Goal: Contribute content: Add original content to the website for others to see

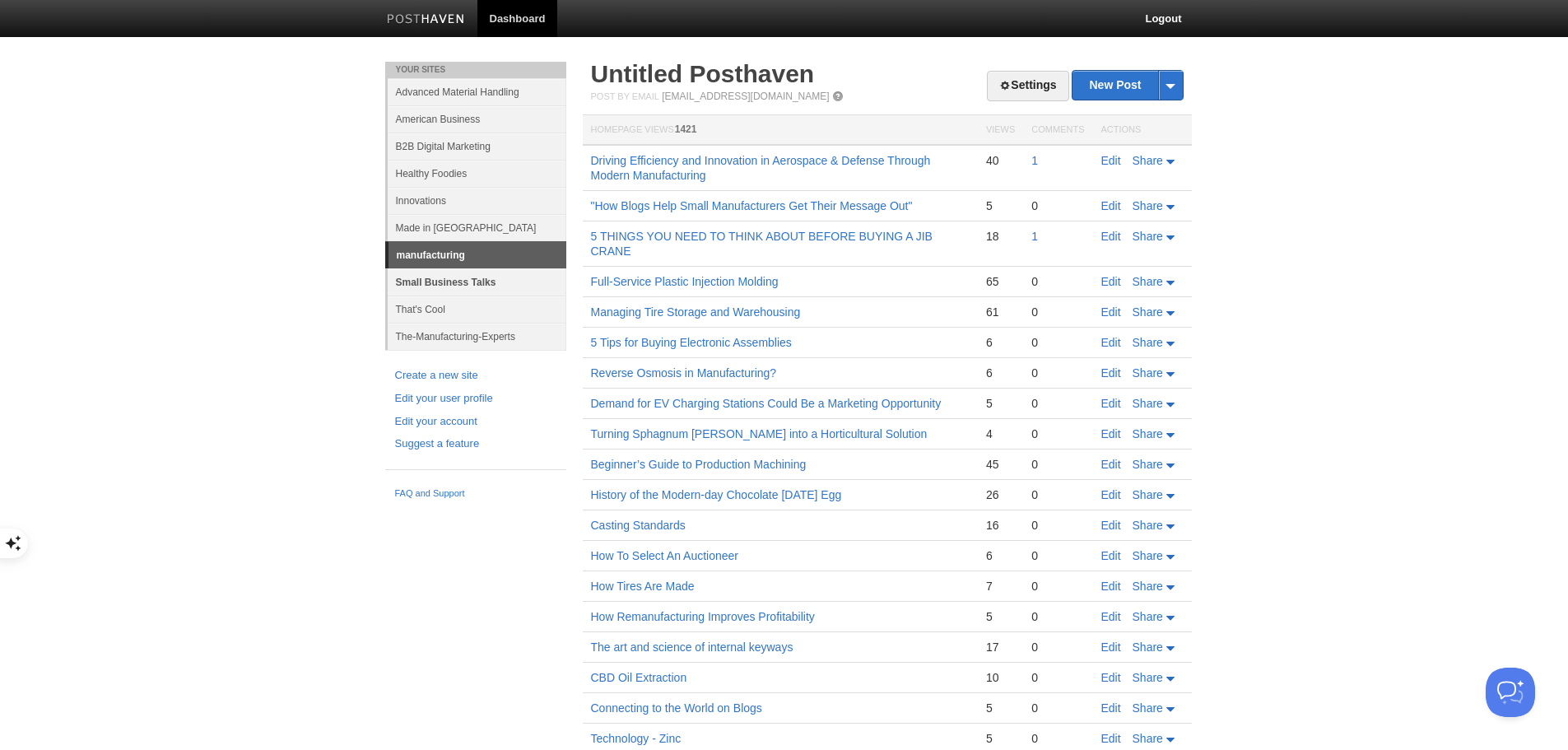
click at [457, 281] on link "Small Business Talks" at bounding box center [477, 281] width 179 height 27
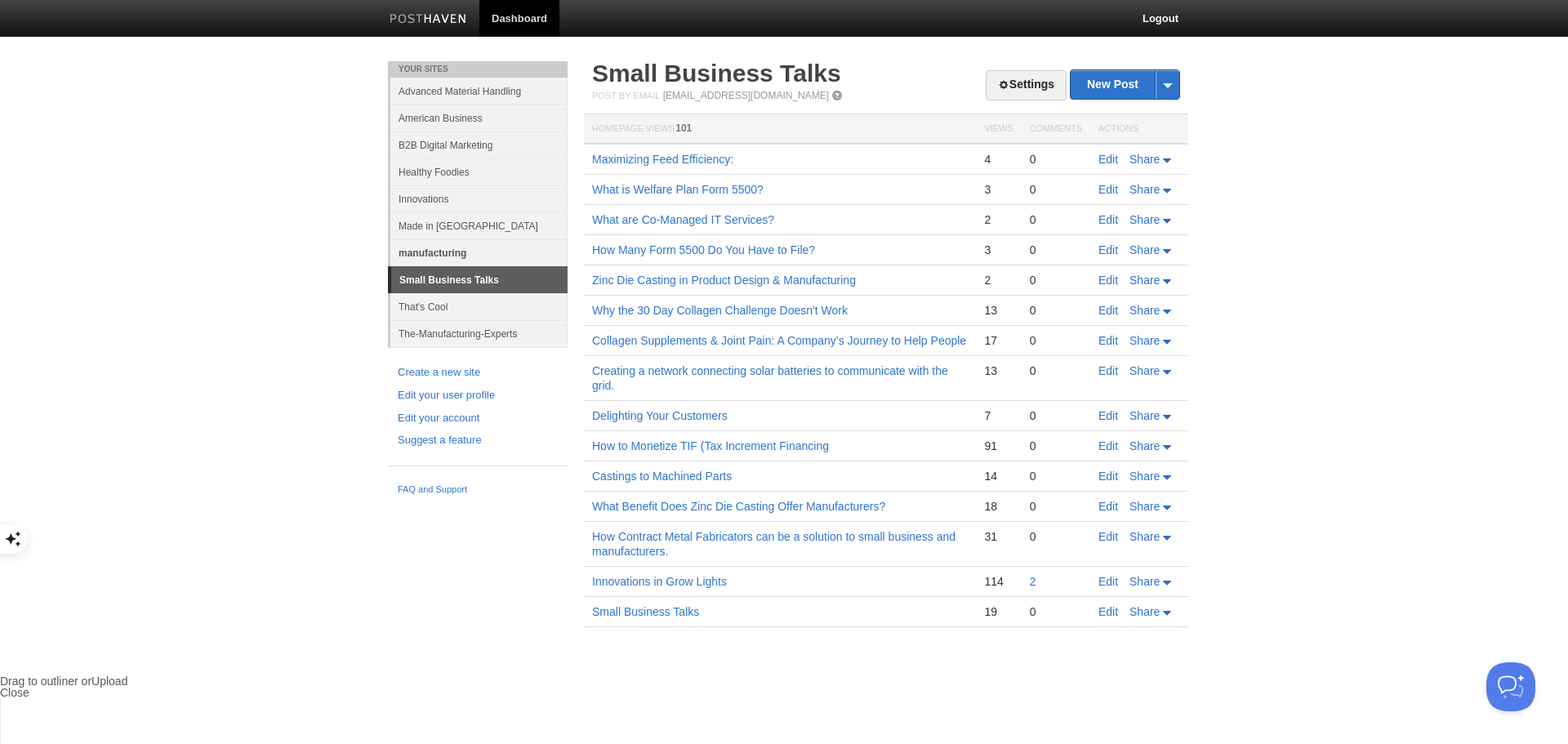
click at [432, 251] on link "manufacturing" at bounding box center [479, 253] width 177 height 27
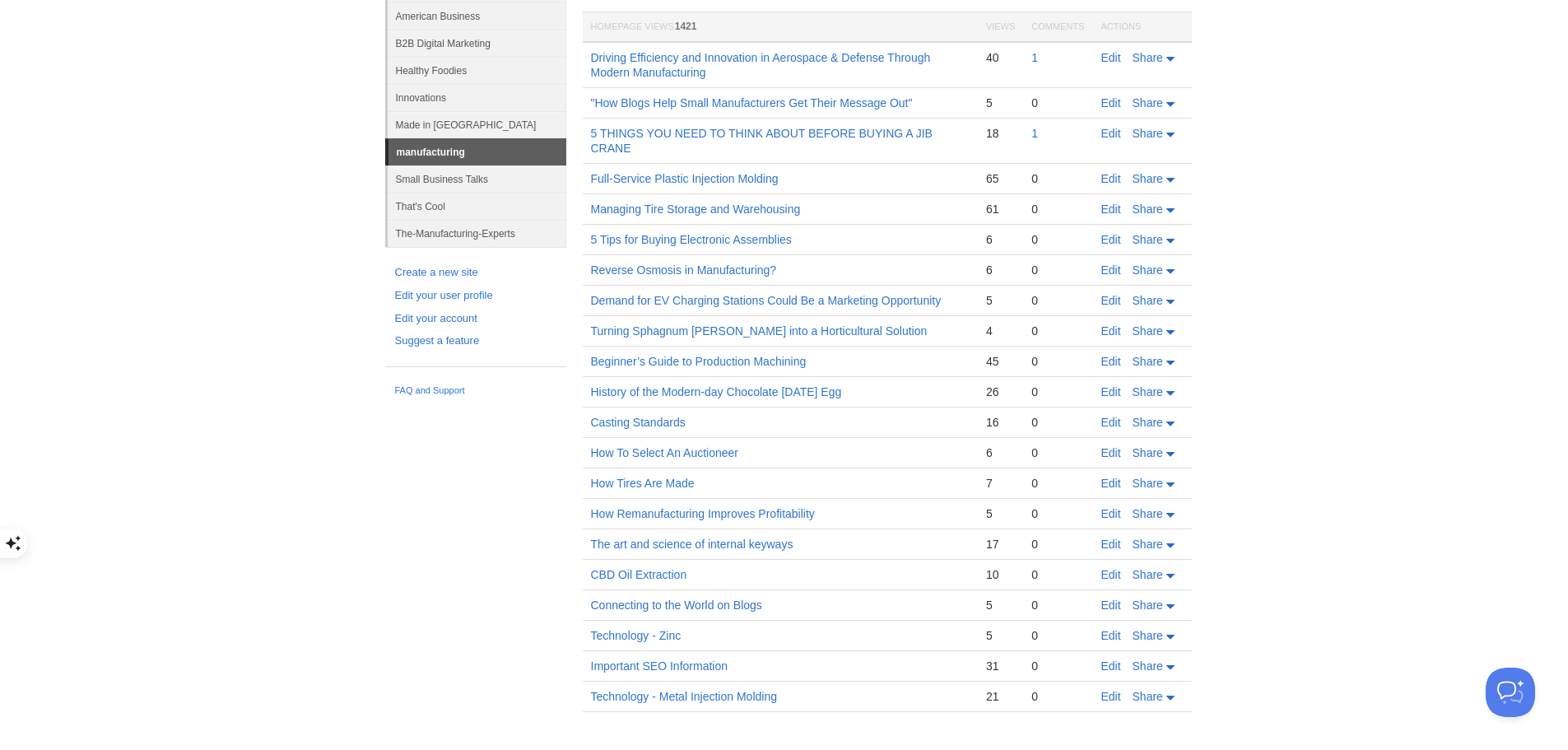
scroll to position [114, 0]
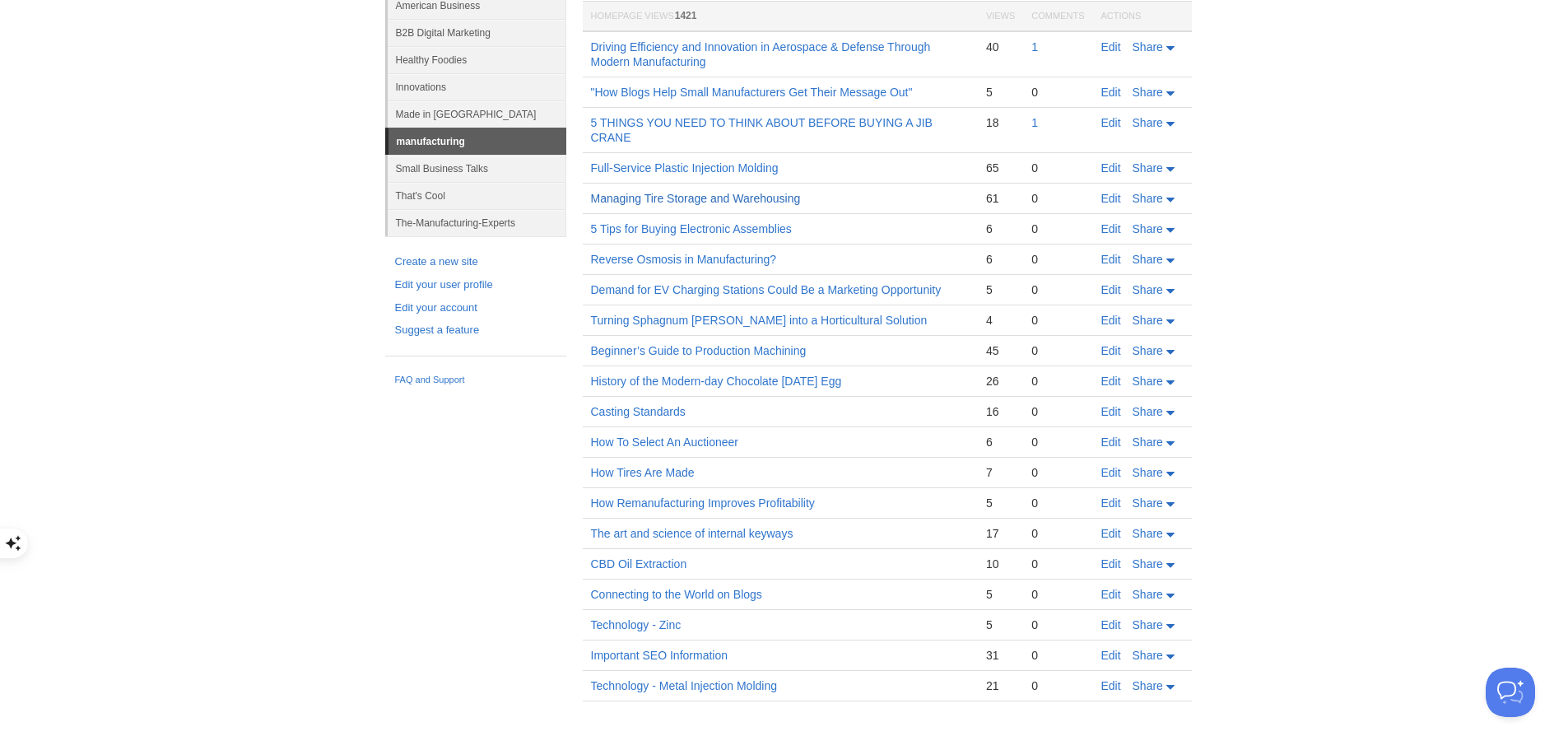
click at [675, 198] on link "Managing Tire Storage and Warehousing" at bounding box center [695, 198] width 210 height 13
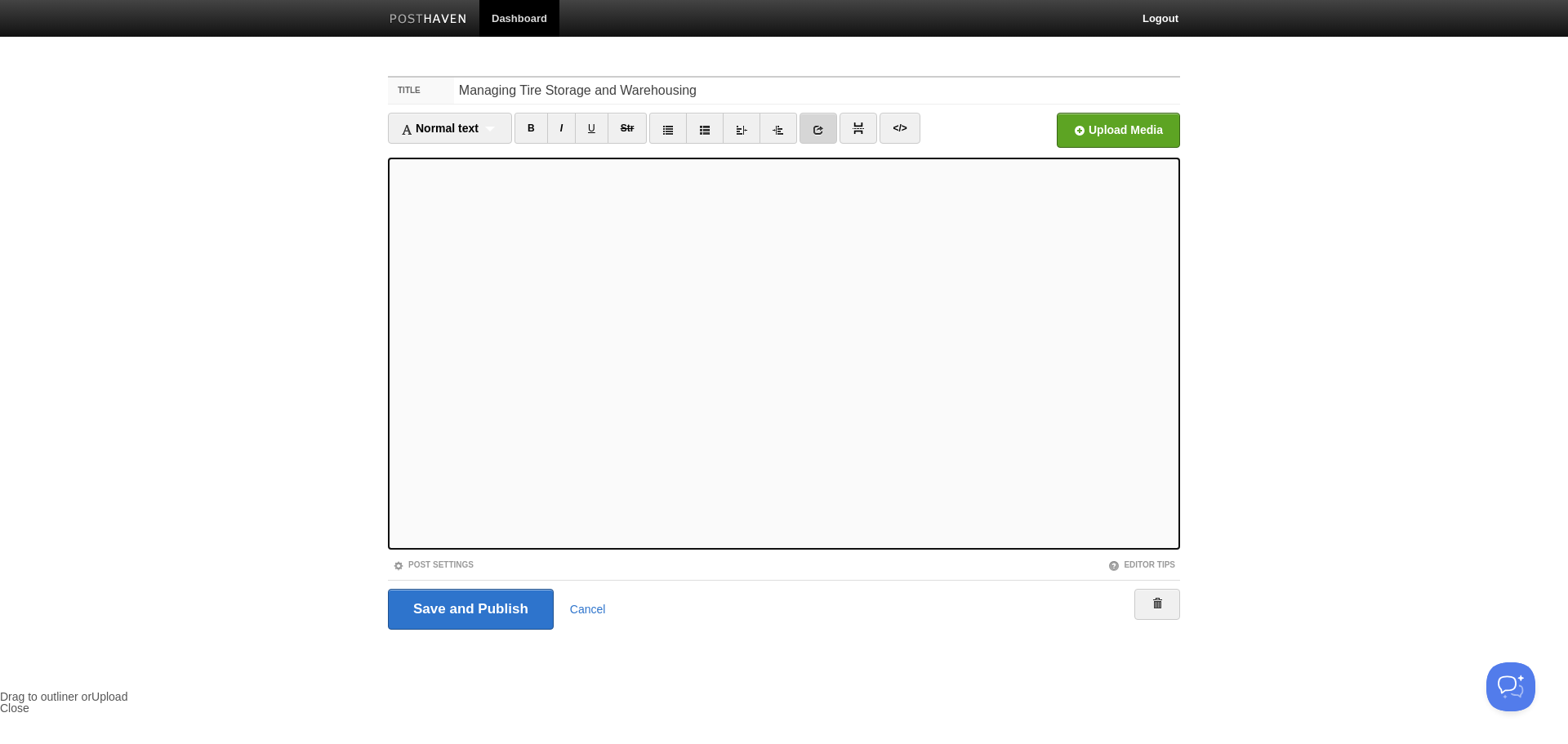
click at [823, 130] on icon at bounding box center [818, 130] width 11 height 11
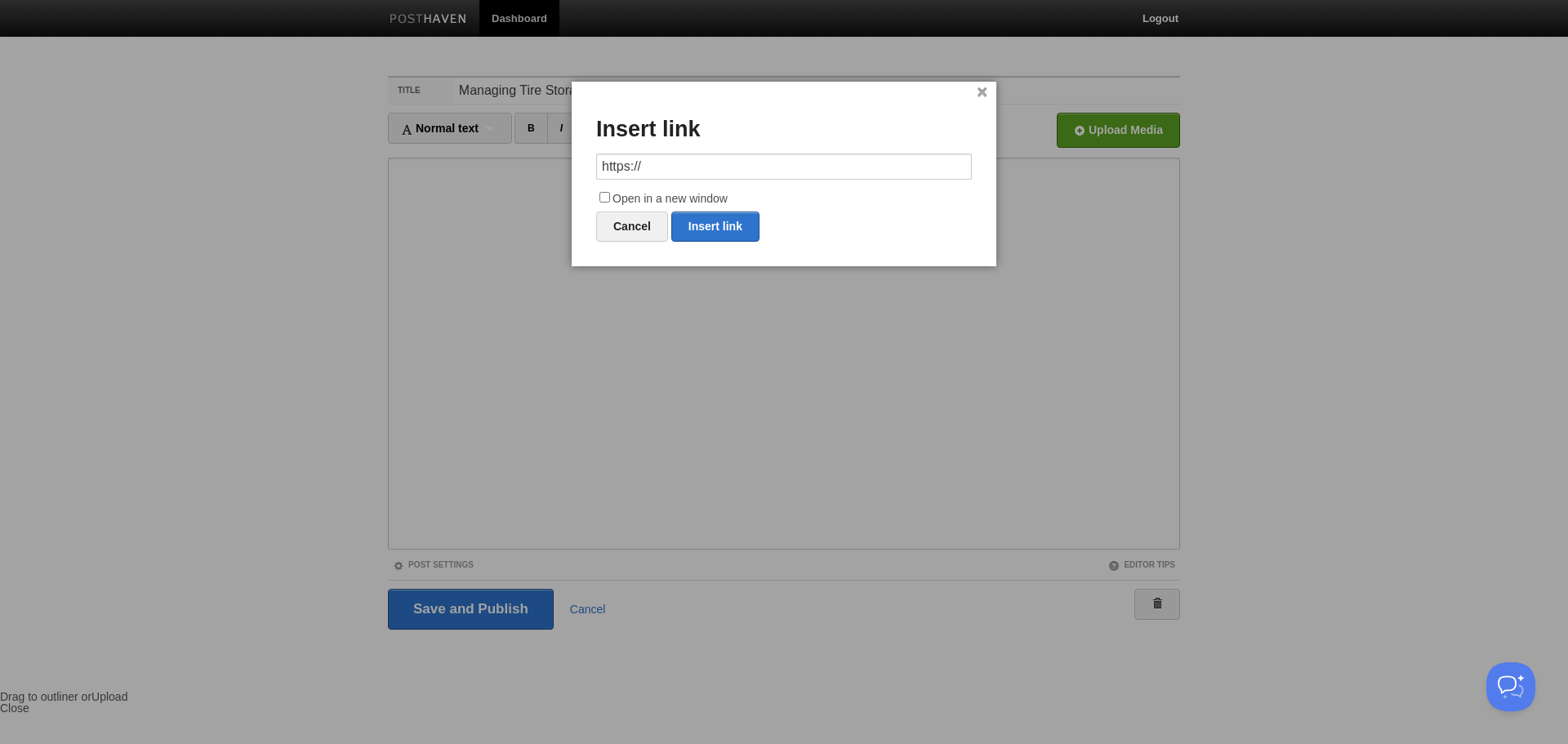
drag, startPoint x: 754, startPoint y: 168, endPoint x: 488, endPoint y: 169, distance: 266.0
type input "[URL][DOMAIN_NAME]"
drag, startPoint x: 605, startPoint y: 197, endPoint x: 630, endPoint y: 204, distance: 26.0
click at [604, 198] on input "Open in a new window" at bounding box center [605, 197] width 11 height 11
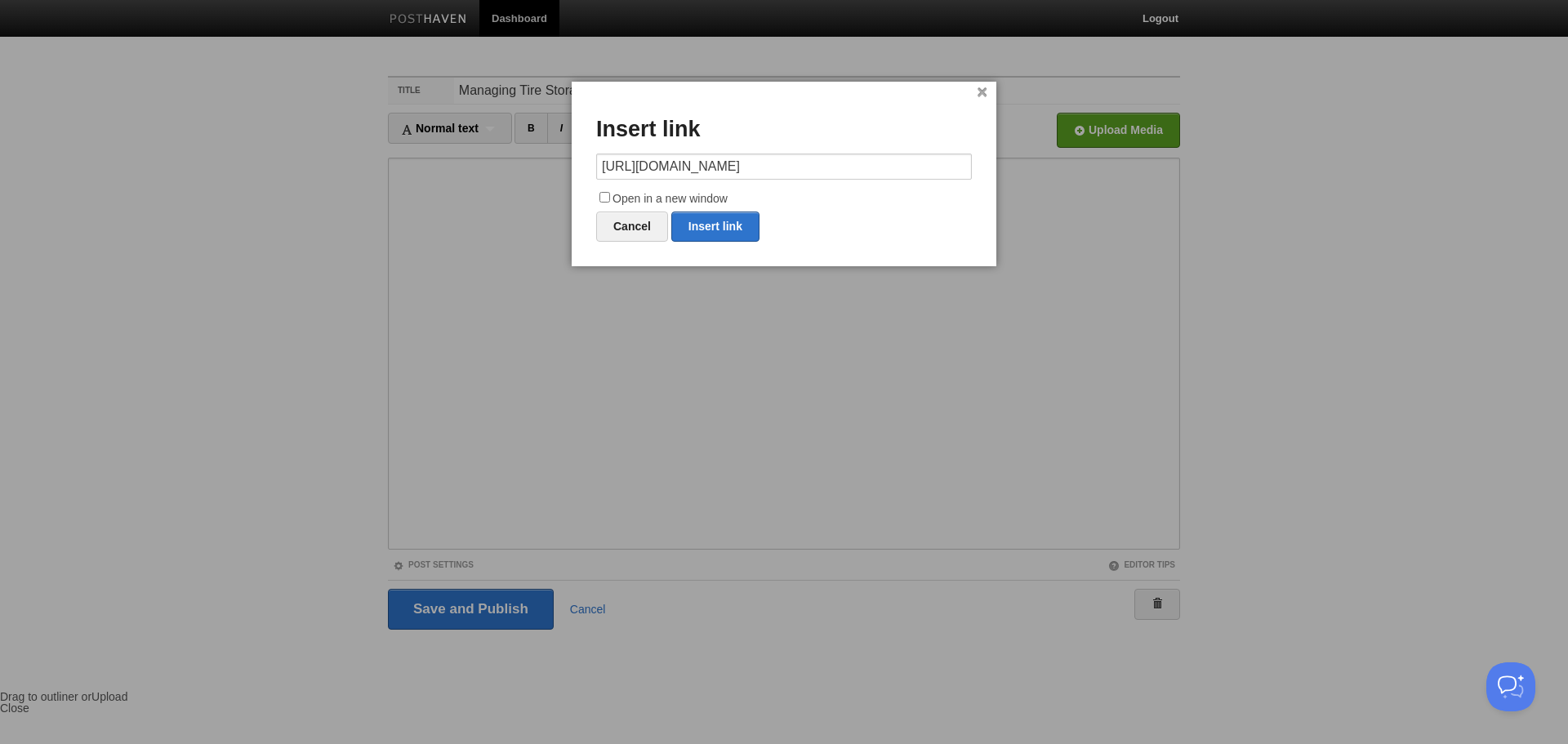
checkbox input "true"
click at [711, 227] on link "Insert link" at bounding box center [716, 226] width 88 height 30
type input "https://"
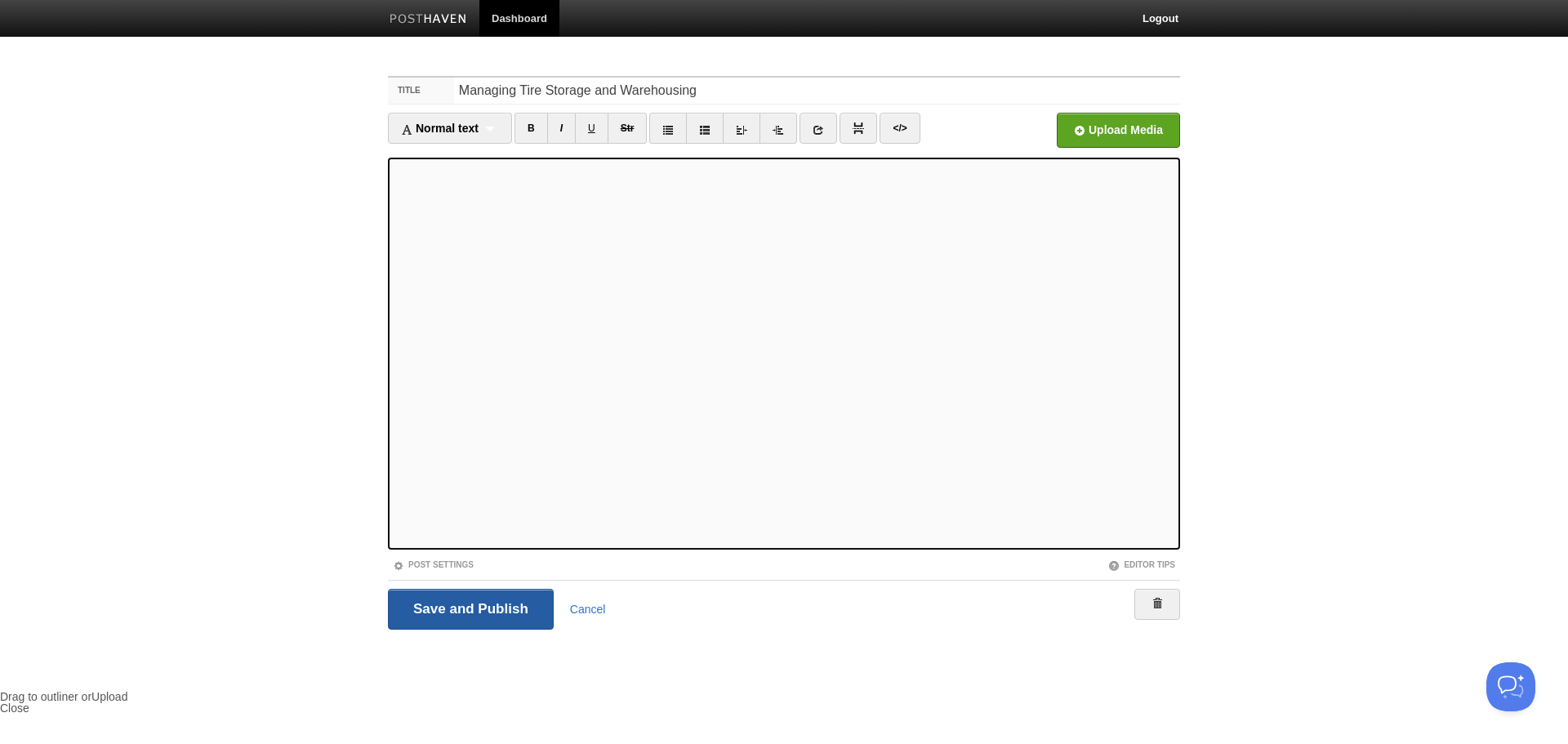
click at [509, 605] on input "Save and Publish" at bounding box center [470, 609] width 166 height 40
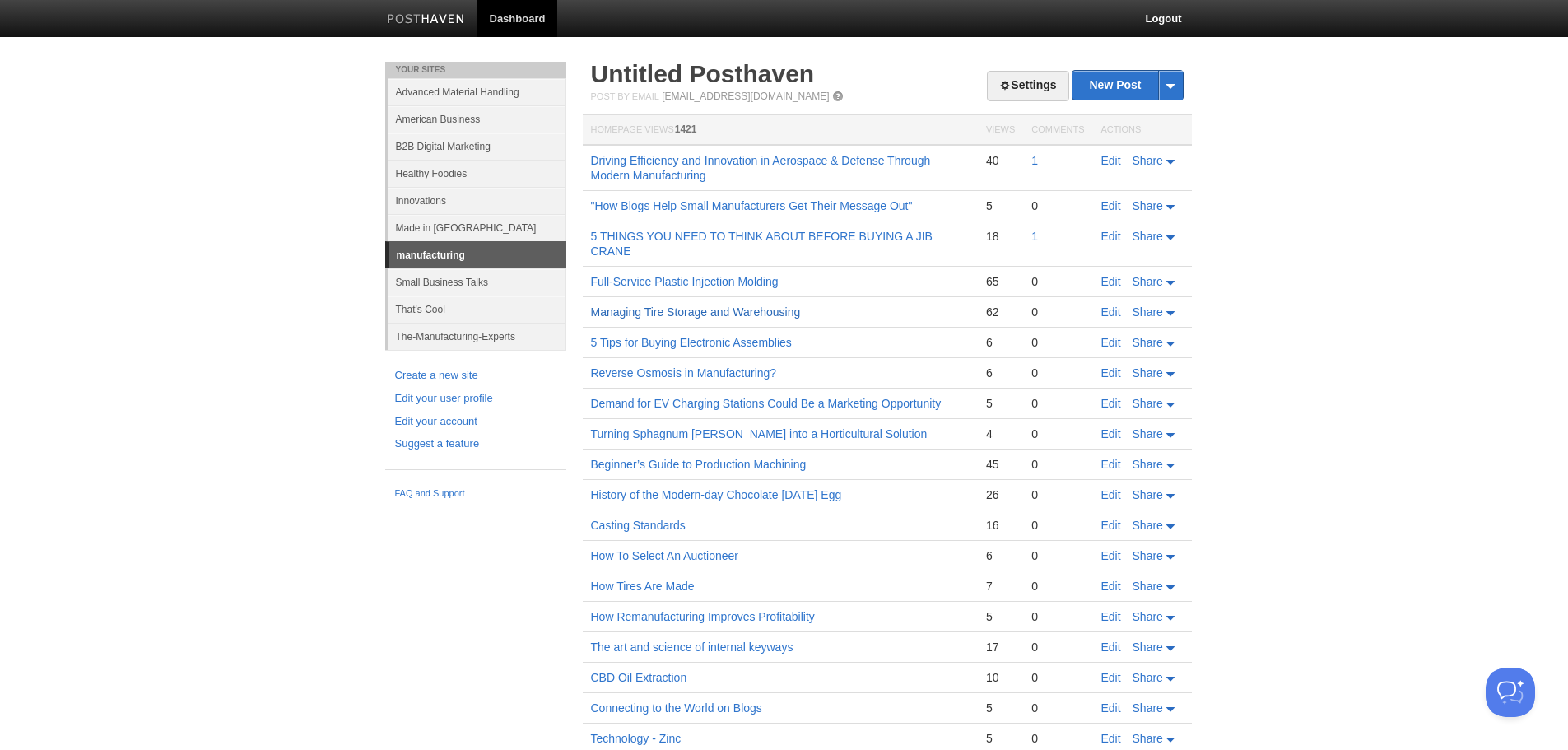
click at [673, 310] on link "Managing Tire Storage and Warehousing" at bounding box center [695, 312] width 210 height 13
click at [431, 285] on link "Small Business Talks" at bounding box center [477, 281] width 179 height 27
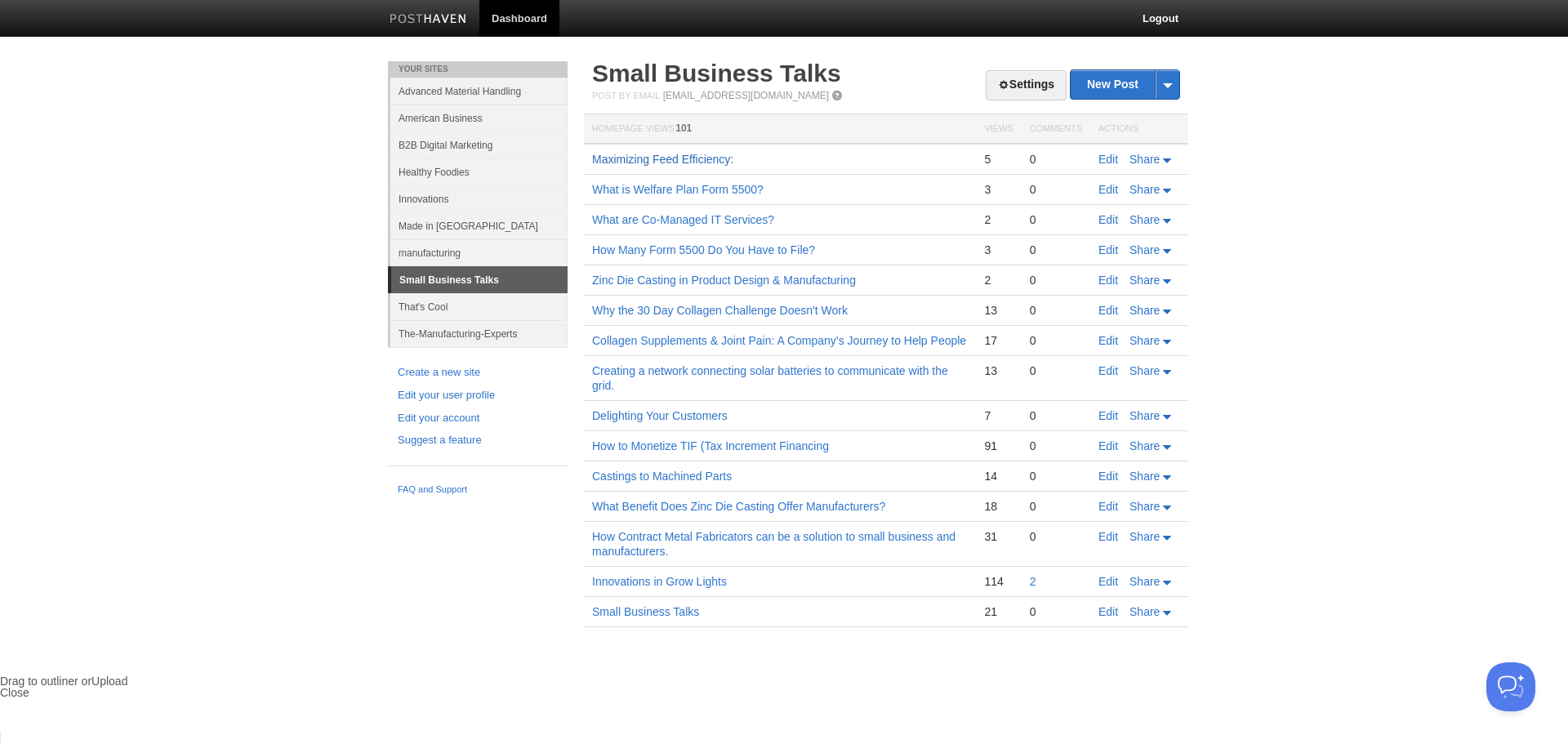
click at [700, 163] on link "Maximizing Feed Efficiency:" at bounding box center [663, 159] width 141 height 13
click at [1109, 158] on link "Edit" at bounding box center [1108, 159] width 19 height 13
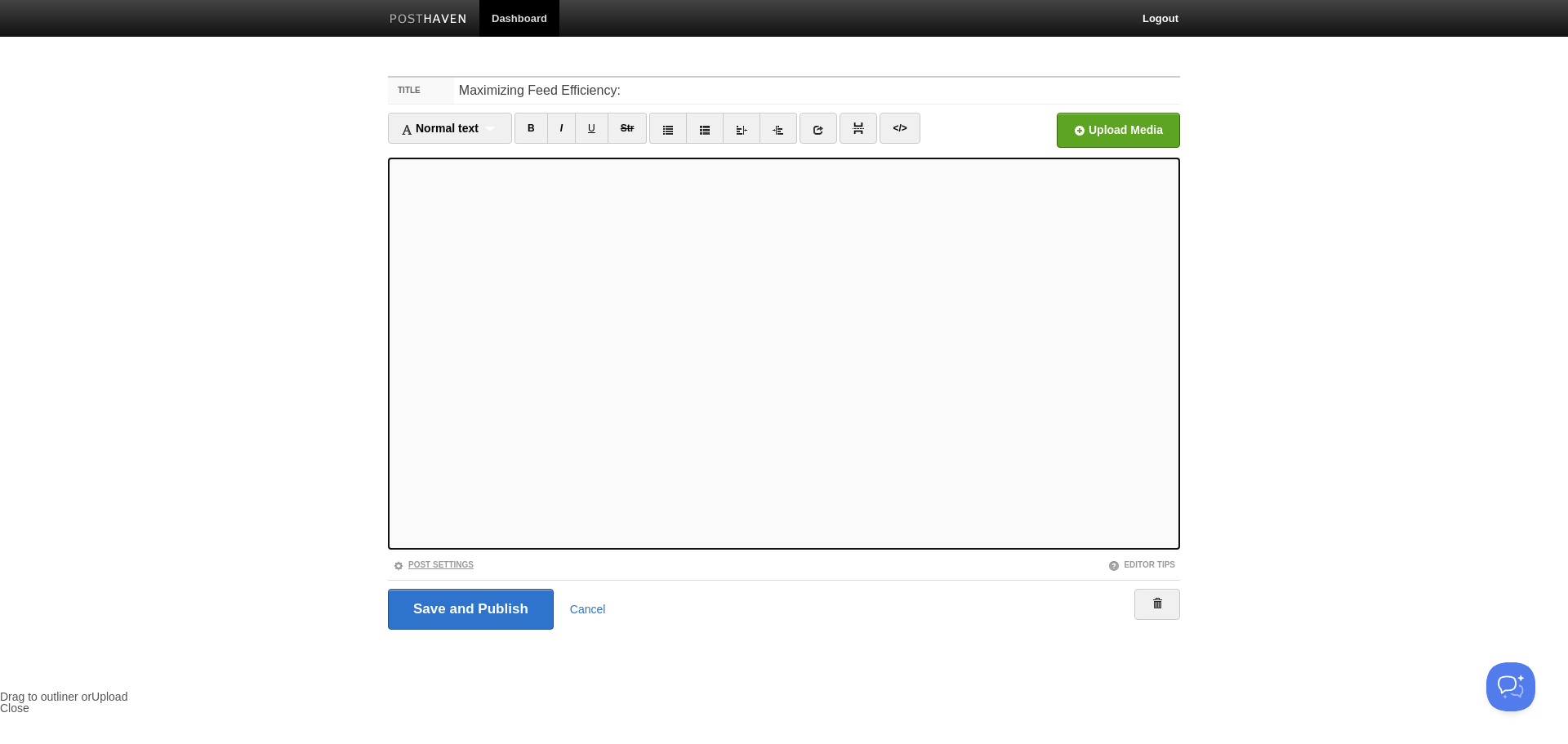
click at [399, 565] on span at bounding box center [399, 566] width 11 height 11
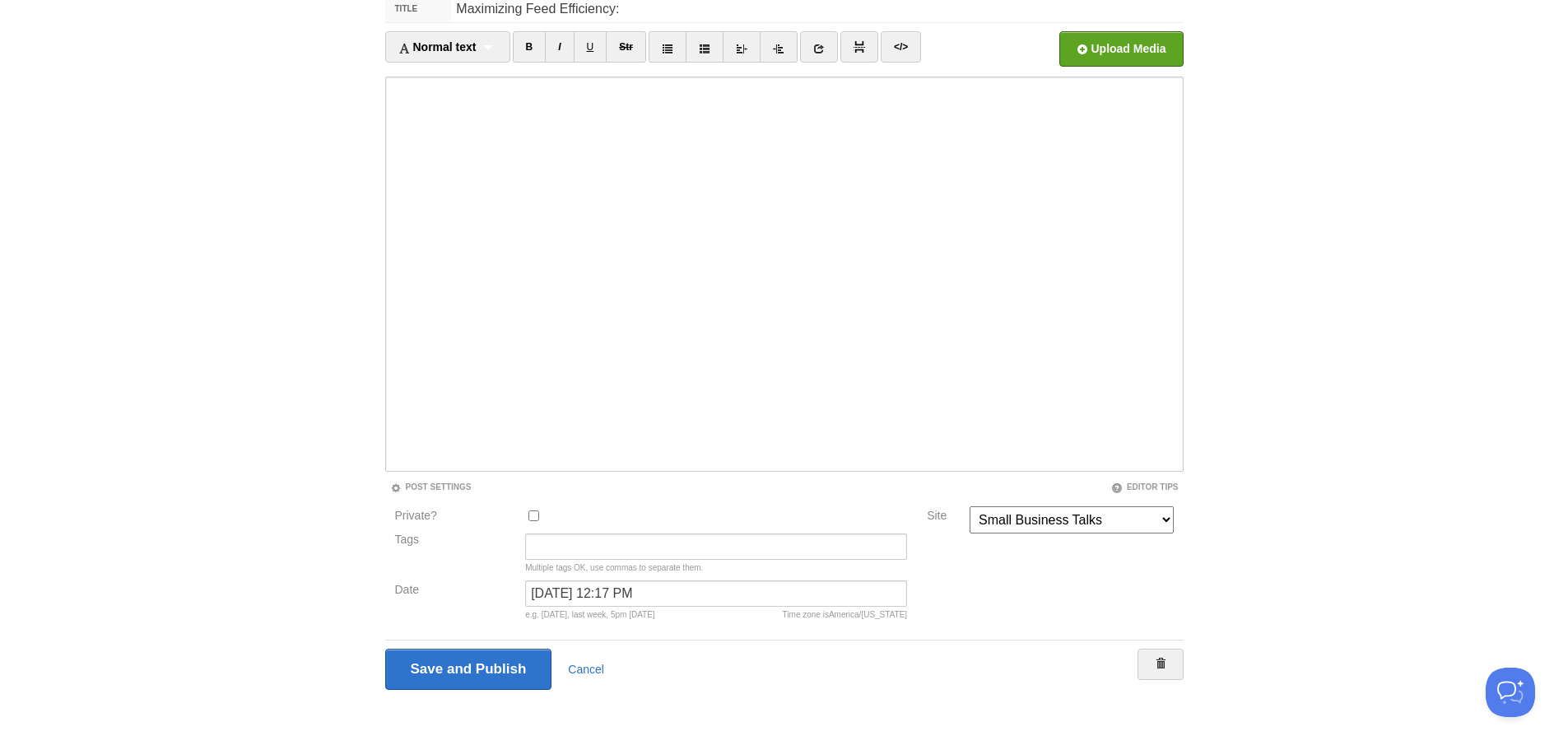
scroll to position [84, 0]
click at [722, 541] on input "Tags" at bounding box center [716, 544] width 382 height 26
click at [699, 506] on div at bounding box center [716, 518] width 392 height 27
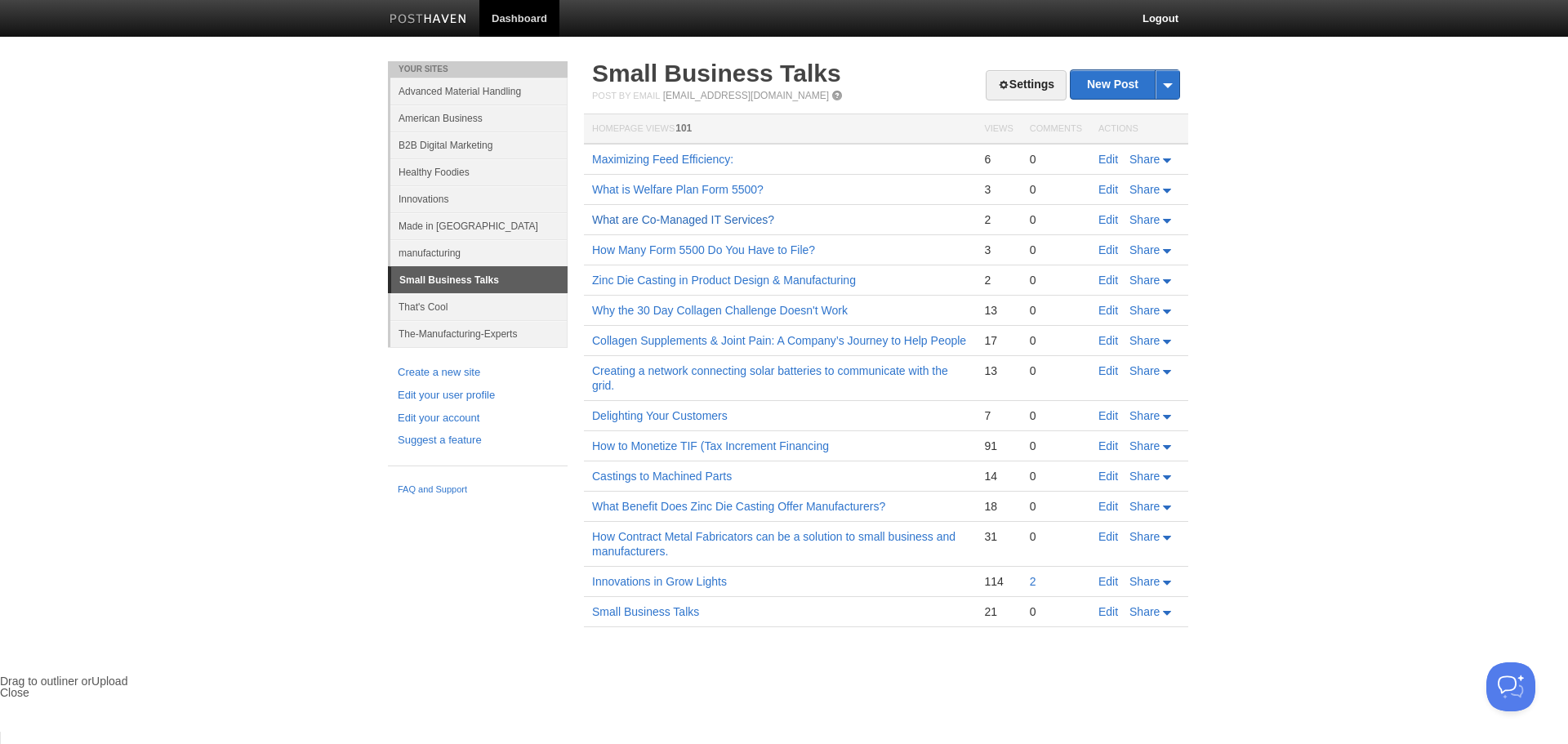
click at [669, 216] on link "What are Co-Managed IT Services?" at bounding box center [683, 220] width 182 height 13
click at [1108, 607] on link "Edit" at bounding box center [1108, 612] width 19 height 13
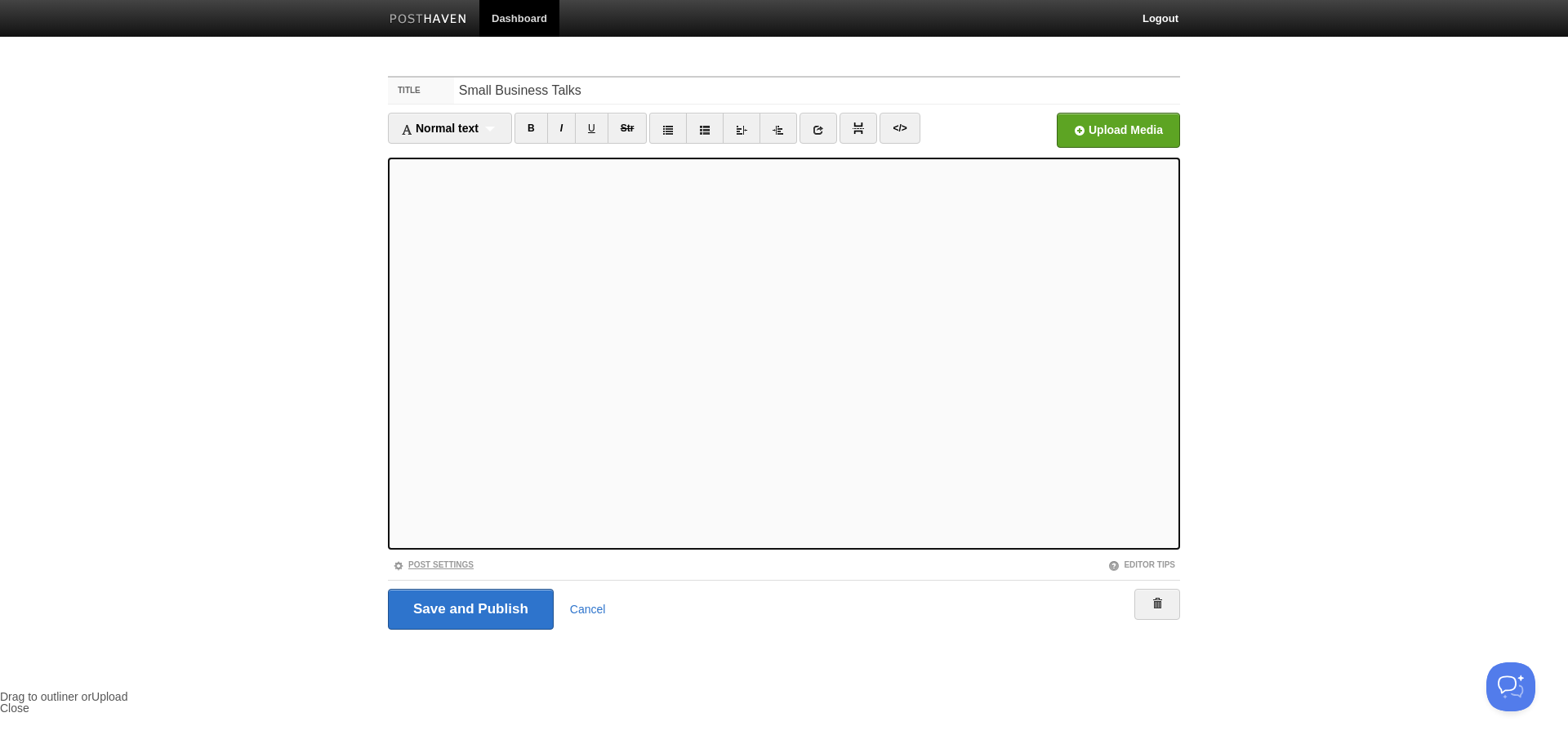
click at [430, 566] on link "Post Settings" at bounding box center [434, 565] width 81 height 9
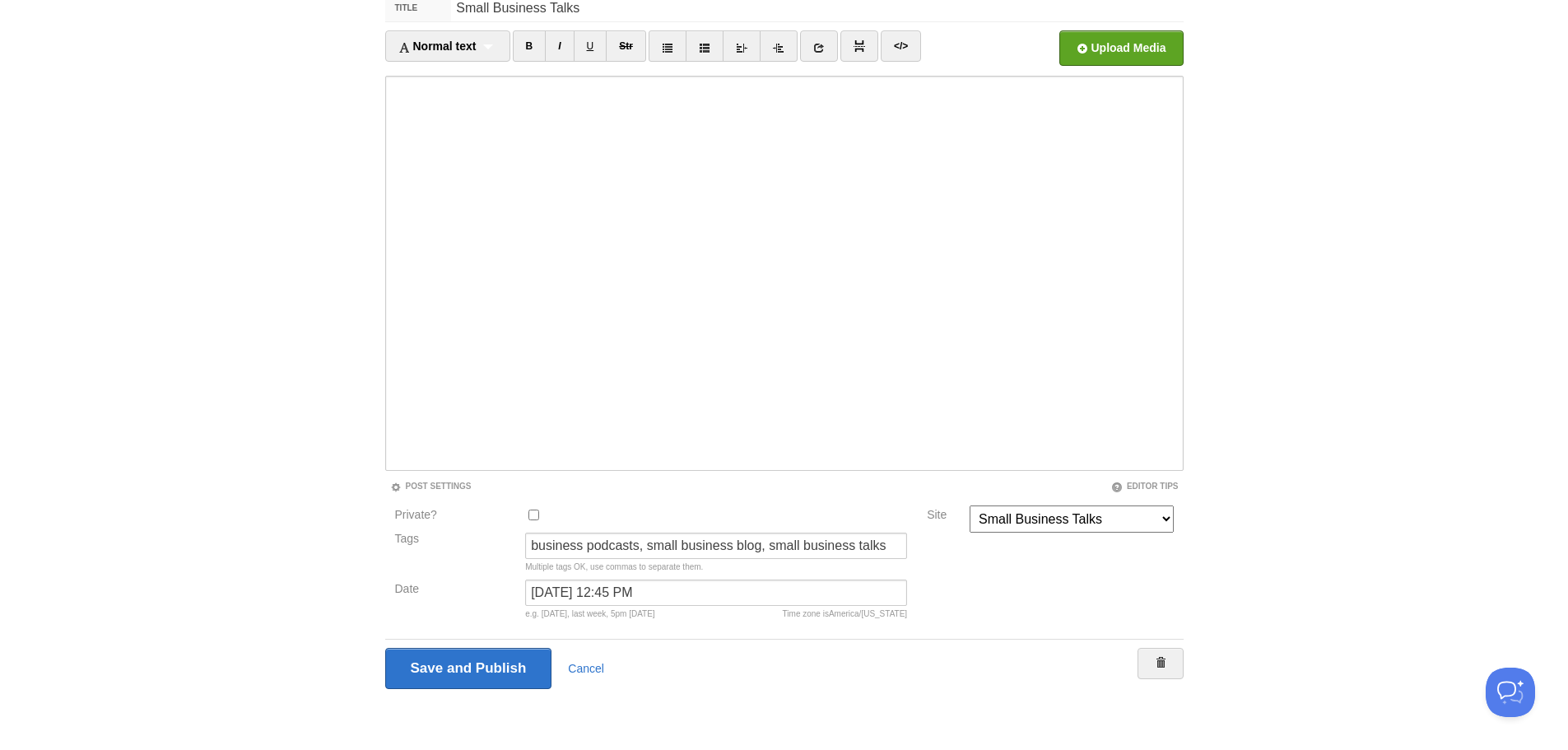
scroll to position [84, 0]
drag, startPoint x: 890, startPoint y: 545, endPoint x: 650, endPoint y: 544, distance: 240.0
click at [650, 544] on input "business podcasts, small business blog, small business talks" at bounding box center [716, 544] width 382 height 26
type input "business podcasts"
click at [470, 675] on input "Save and Publish" at bounding box center [468, 668] width 168 height 41
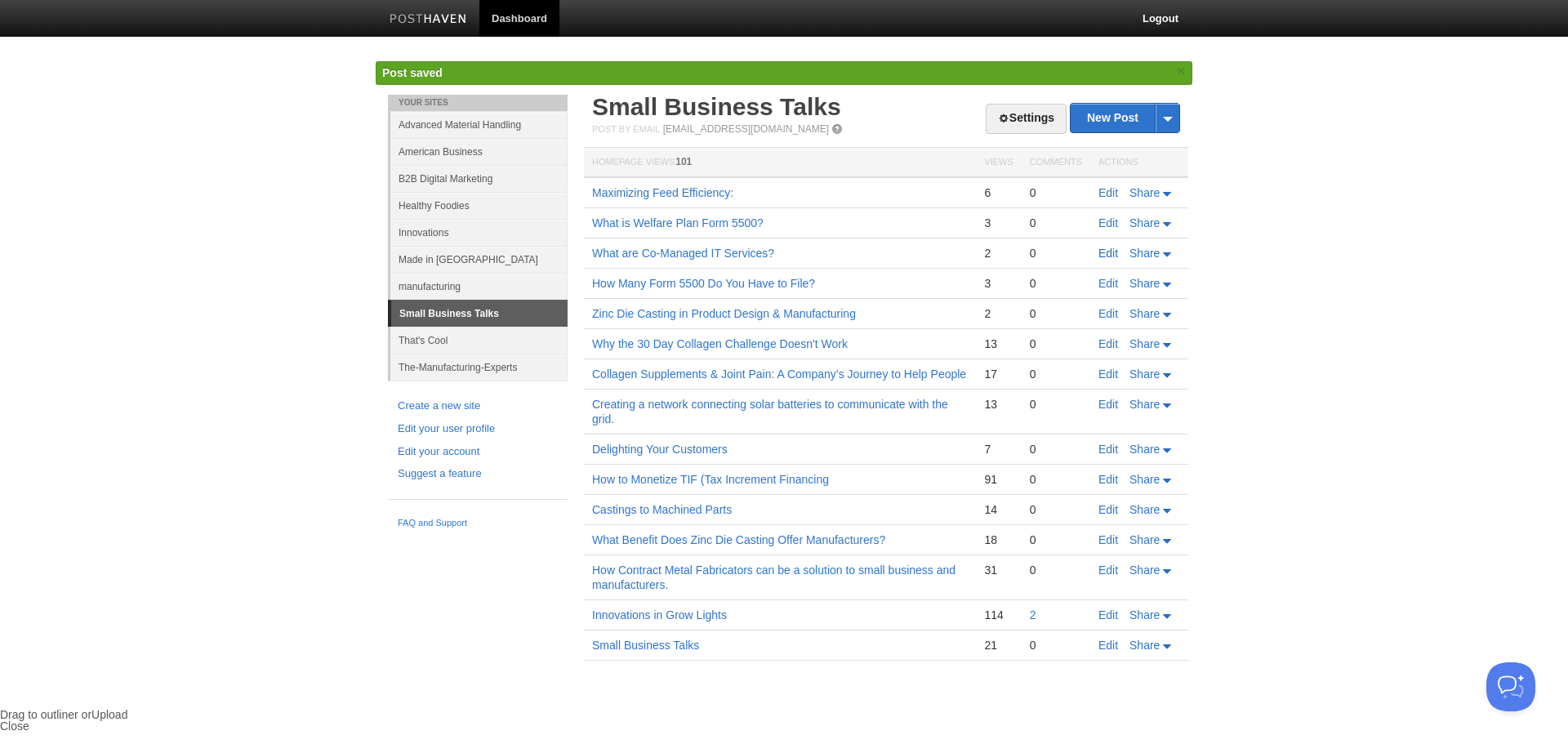
click at [1109, 251] on link "Edit" at bounding box center [1108, 254] width 19 height 13
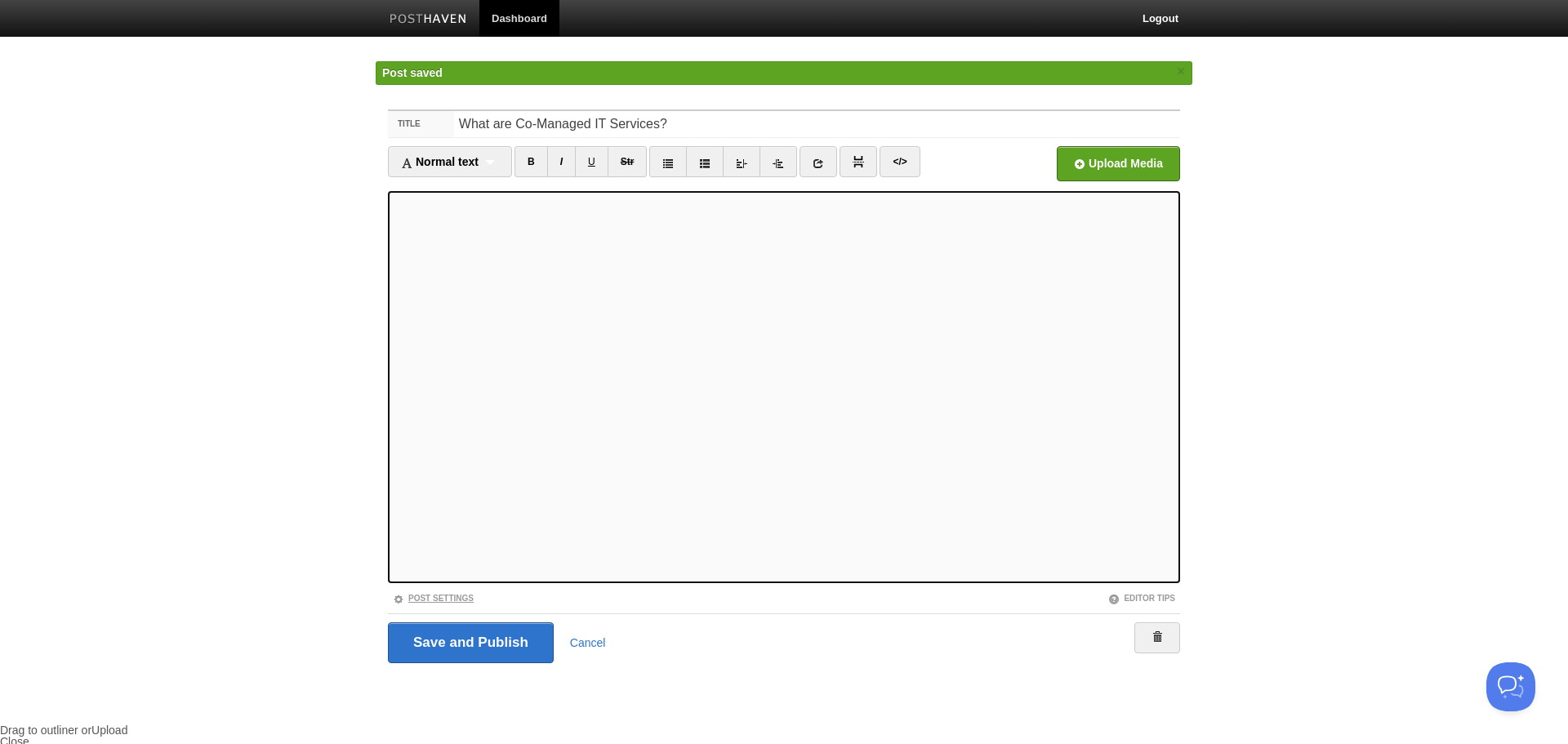
click at [432, 598] on link "Post Settings" at bounding box center [434, 598] width 81 height 9
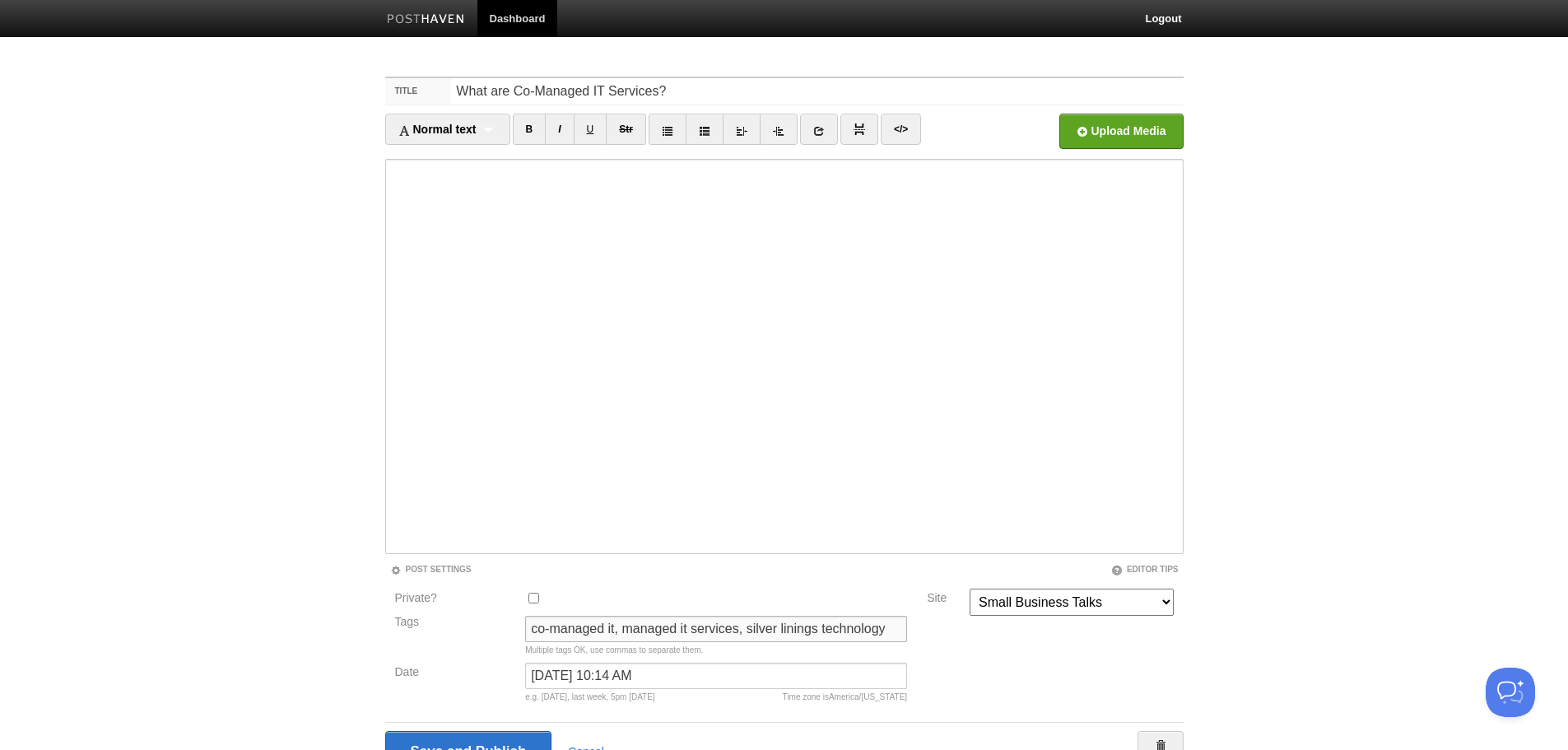
drag, startPoint x: 623, startPoint y: 631, endPoint x: 453, endPoint y: 623, distance: 170.2
click at [453, 623] on div "Tags co-managed it, managed it services, silver linings technology Multiple tag…" at bounding box center [651, 639] width 523 height 47
drag, startPoint x: 649, startPoint y: 632, endPoint x: 878, endPoint y: 630, distance: 229.0
click at [878, 630] on input "managed it services, silver linings technology" at bounding box center [716, 629] width 382 height 26
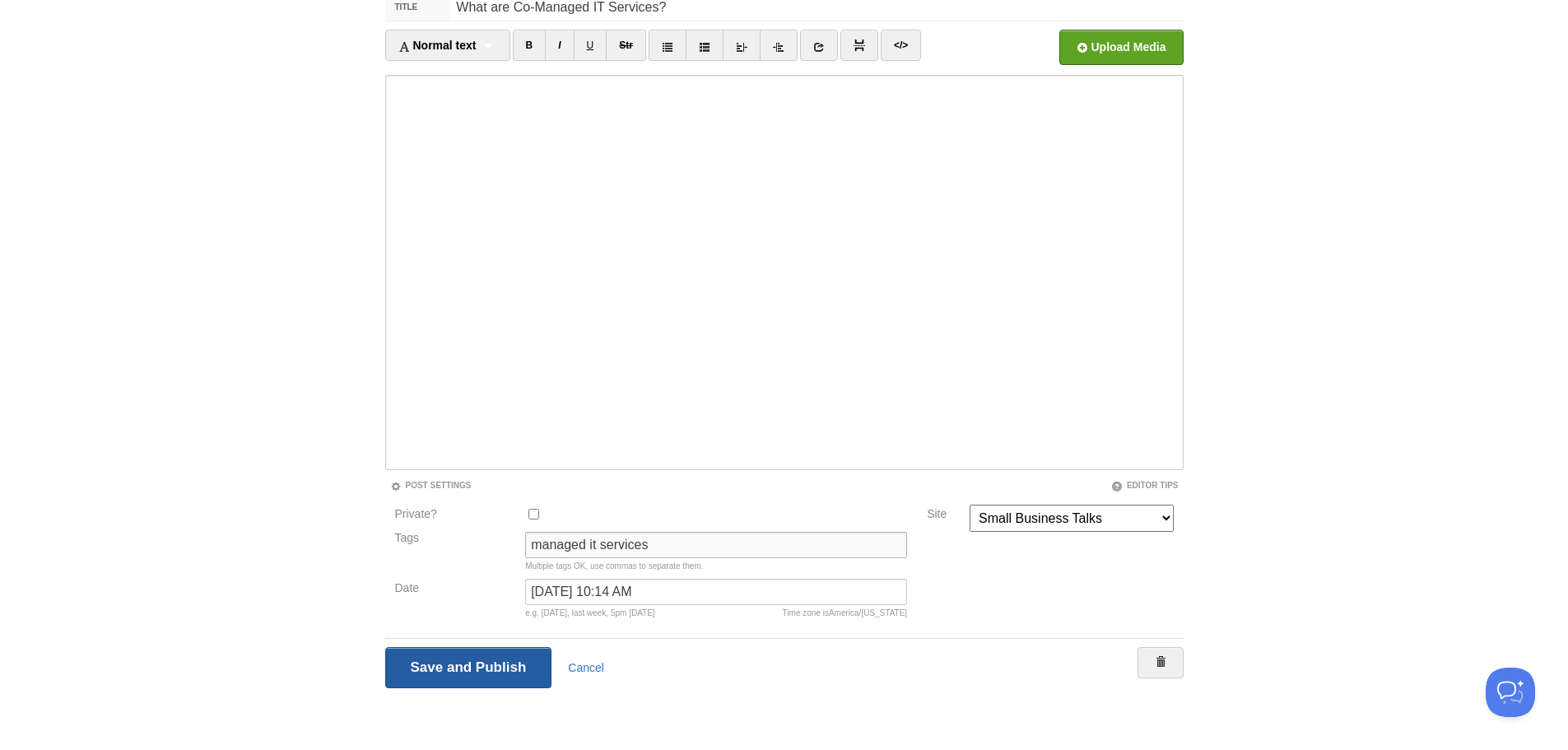
type input "managed it services"
click at [487, 663] on input "Save and Publish" at bounding box center [468, 668] width 168 height 41
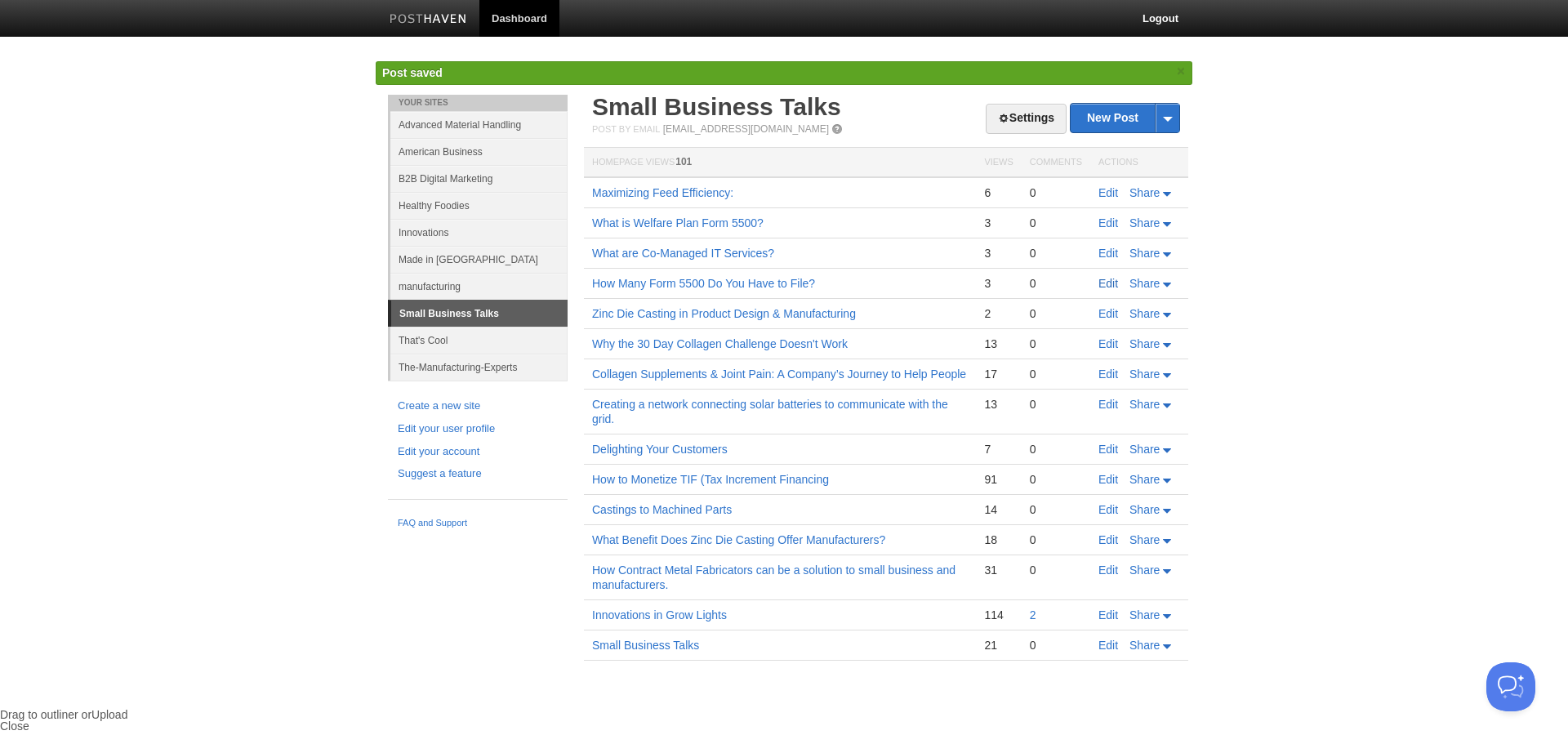
click at [1107, 283] on link "Edit" at bounding box center [1108, 283] width 19 height 13
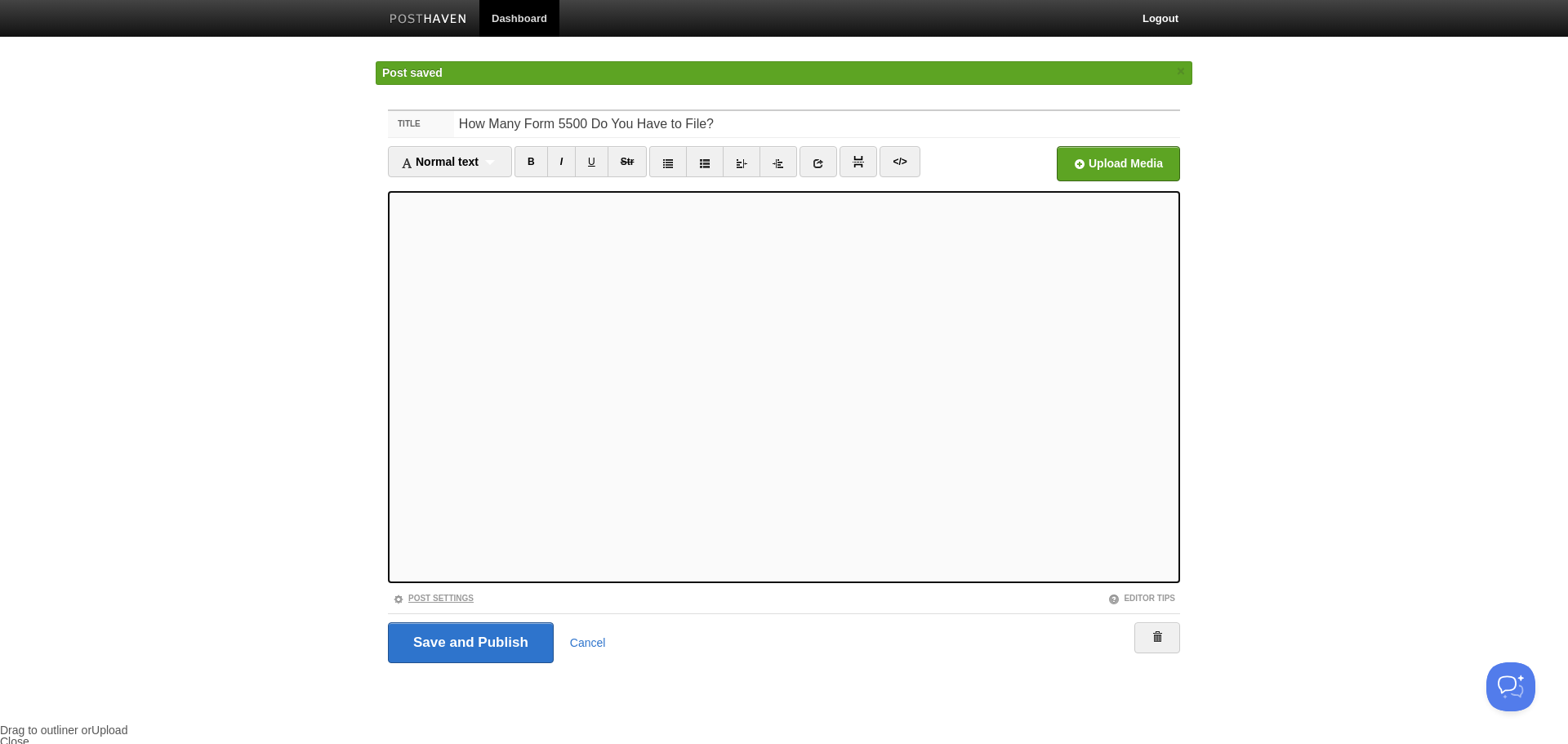
click at [435, 593] on link "Post Settings" at bounding box center [434, 598] width 81 height 9
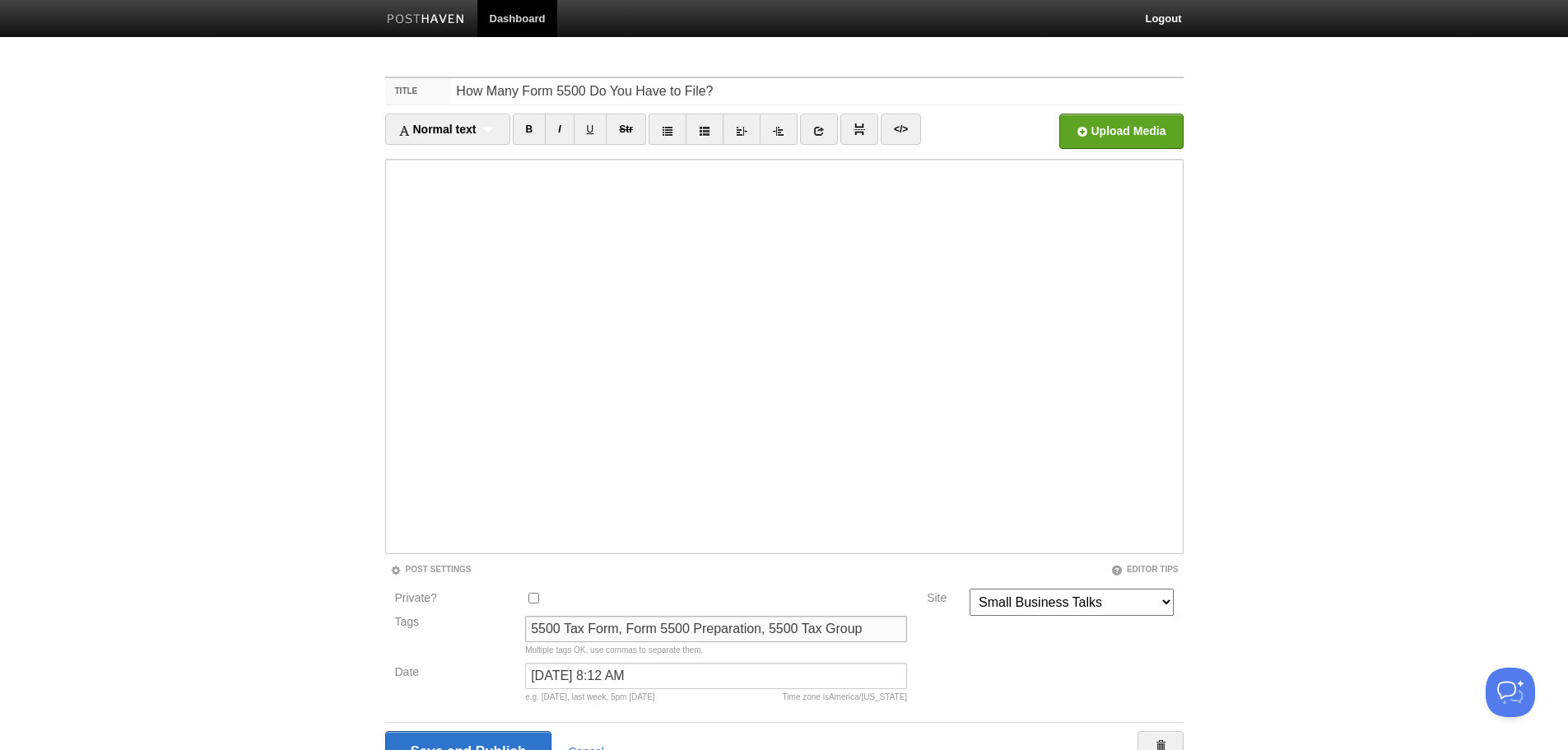
drag, startPoint x: 627, startPoint y: 629, endPoint x: 471, endPoint y: 611, distance: 157.0
click at [471, 611] on div "Private? Tags 5500 Tax Form, Form 5500 Preparation, 5500 Tax Group Multiple tag…" at bounding box center [651, 649] width 532 height 121
drag, startPoint x: 666, startPoint y: 632, endPoint x: 844, endPoint y: 638, distance: 178.1
click at [843, 638] on input "Form 5500 Preparation, 5500 Tax Group" at bounding box center [716, 629] width 382 height 26
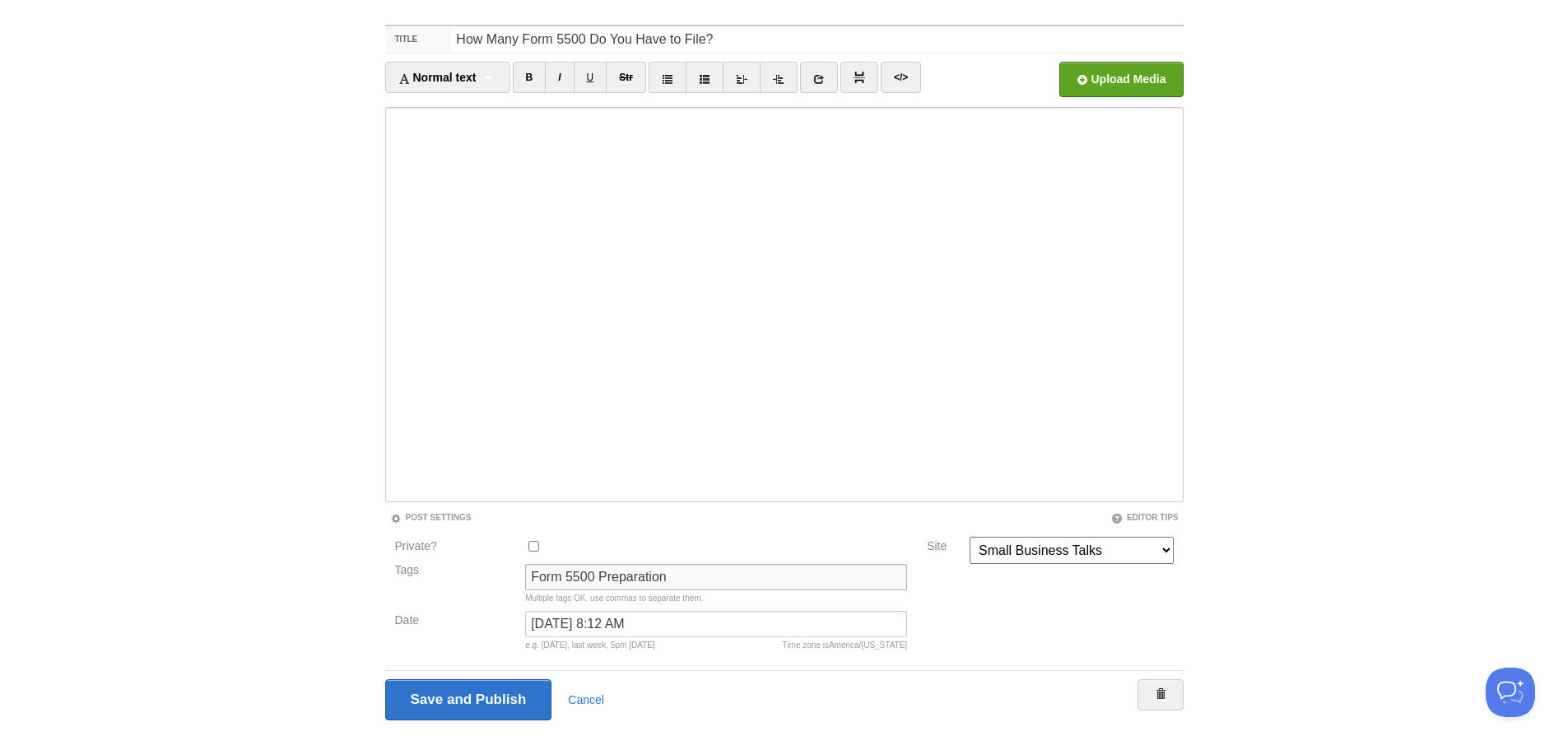
scroll to position [84, 0]
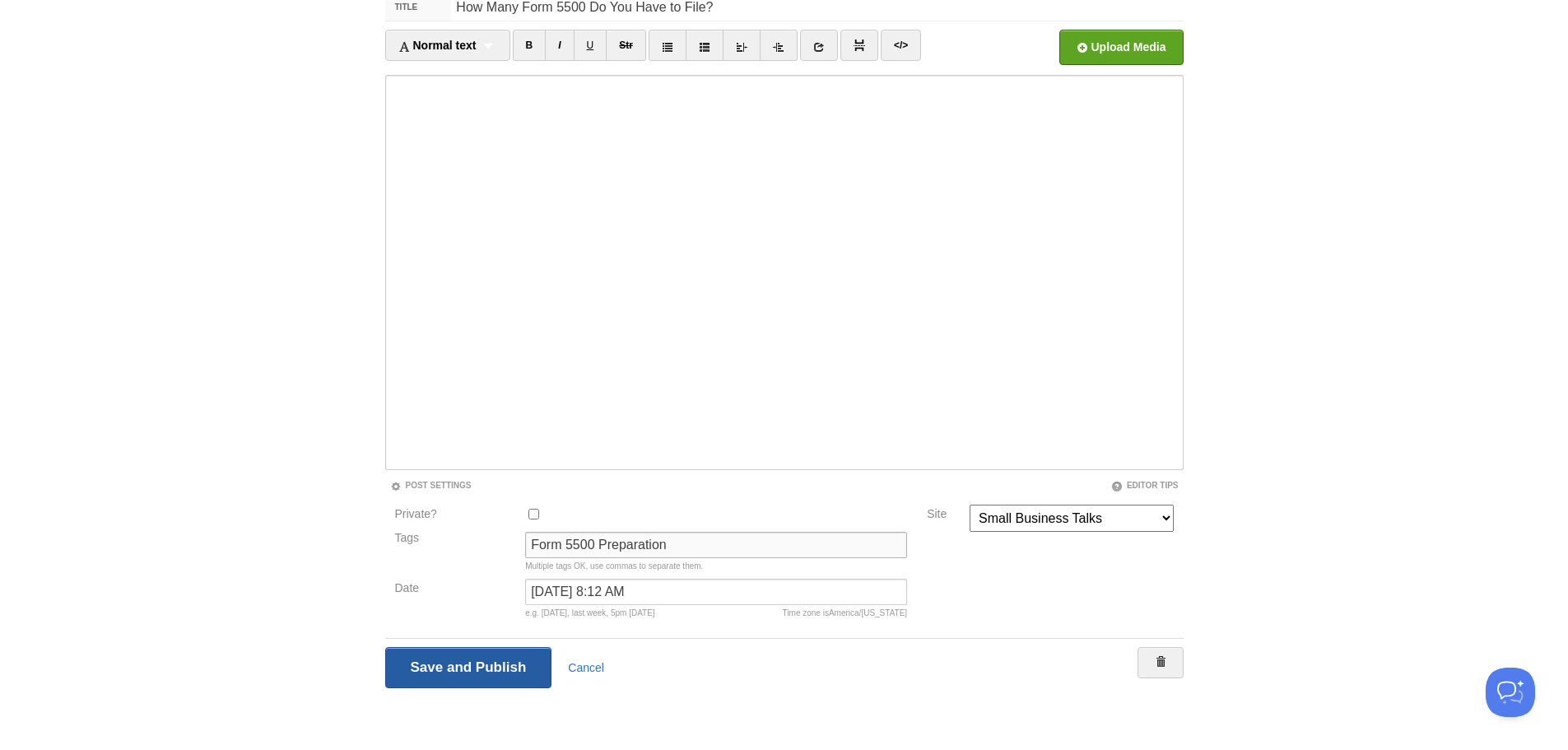
type input "Form 5500 Preparation"
click at [470, 665] on input "Save and Publish" at bounding box center [468, 668] width 168 height 41
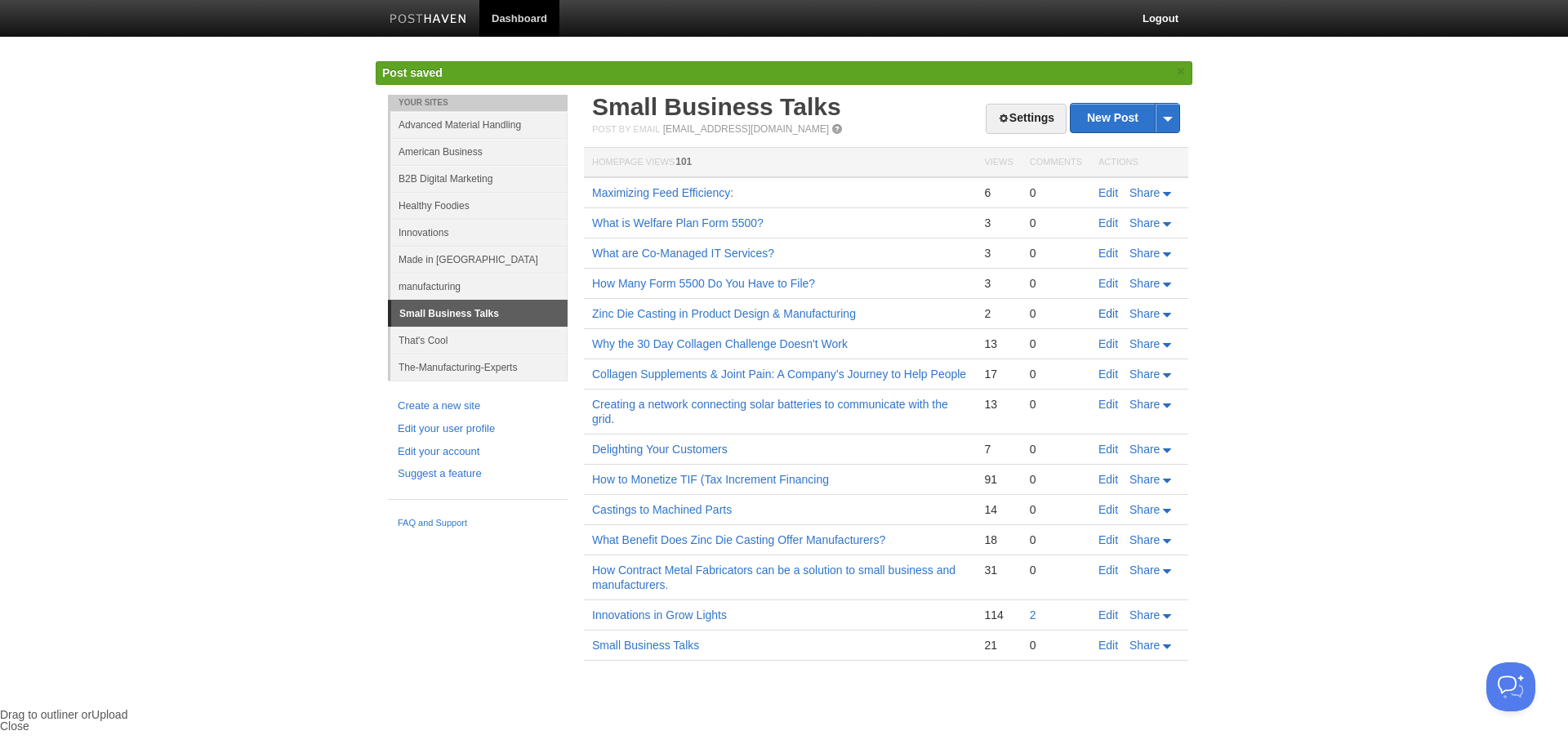
click at [1111, 313] on link "Edit" at bounding box center [1108, 313] width 19 height 13
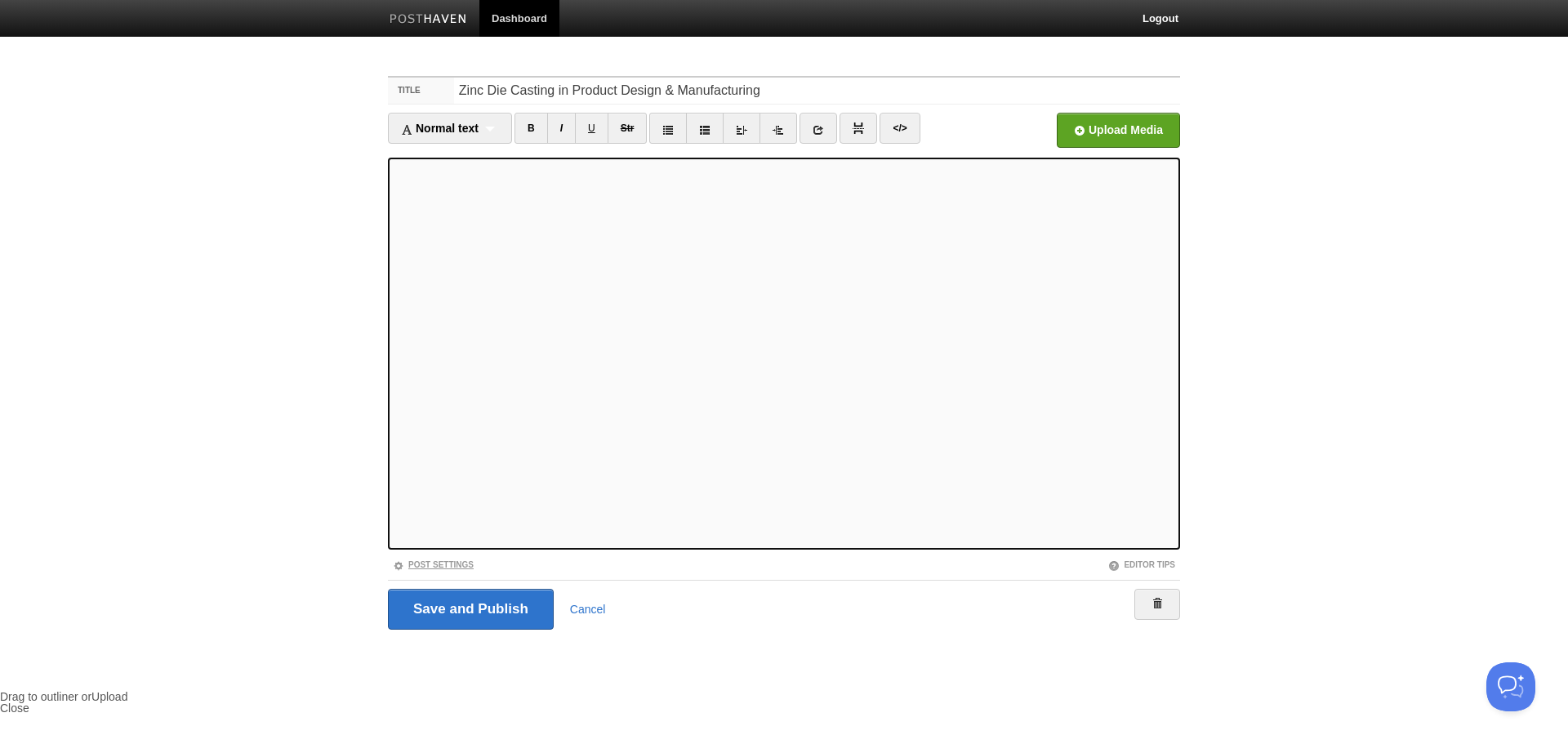
click at [461, 568] on link "Post Settings" at bounding box center [434, 565] width 81 height 9
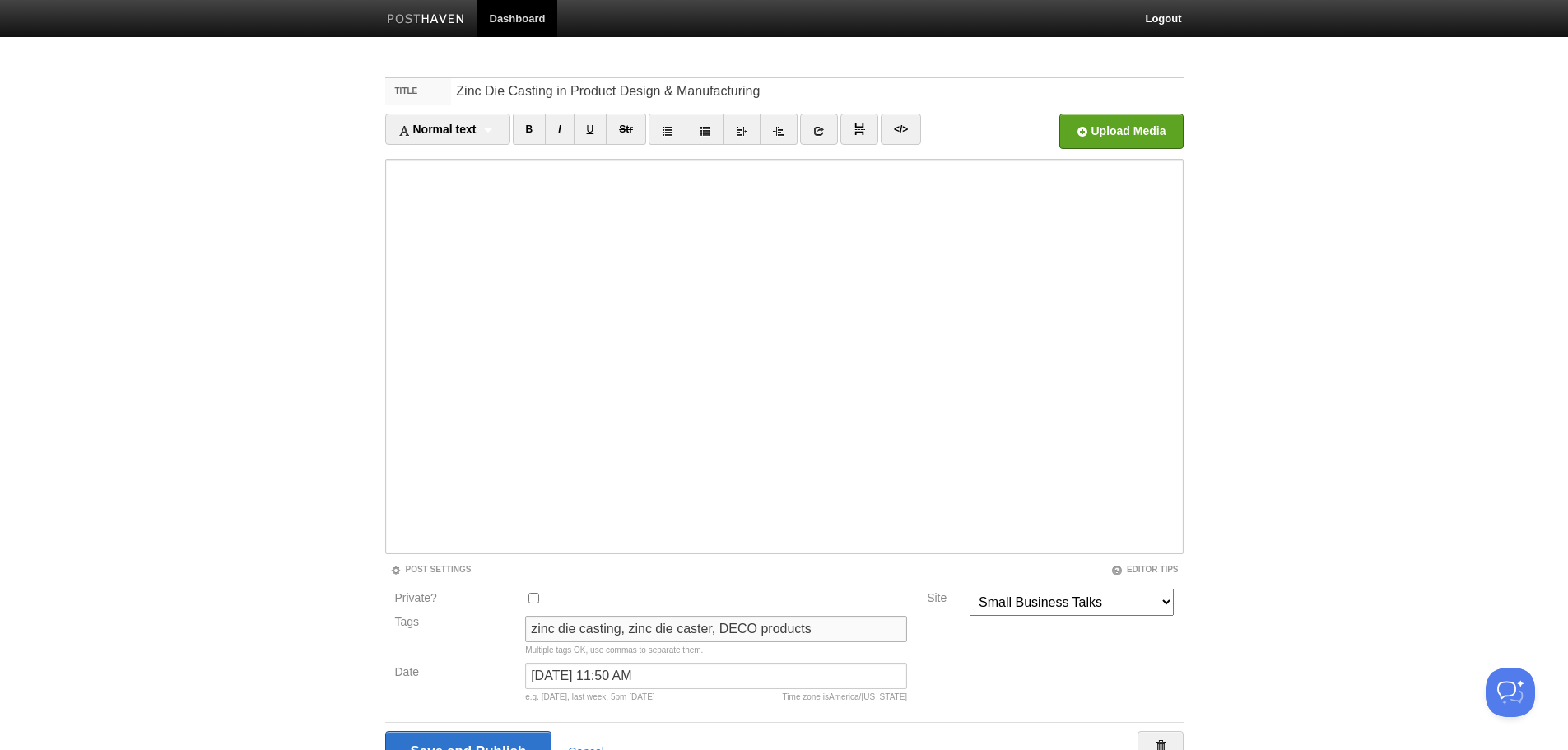
drag, startPoint x: 620, startPoint y: 631, endPoint x: 841, endPoint y: 631, distance: 221.0
click at [841, 631] on input "zinc die casting, zinc die caster, DECO products" at bounding box center [716, 629] width 382 height 26
type input "zinc die casting"
click at [520, 742] on input "Save and Publish" at bounding box center [468, 752] width 168 height 41
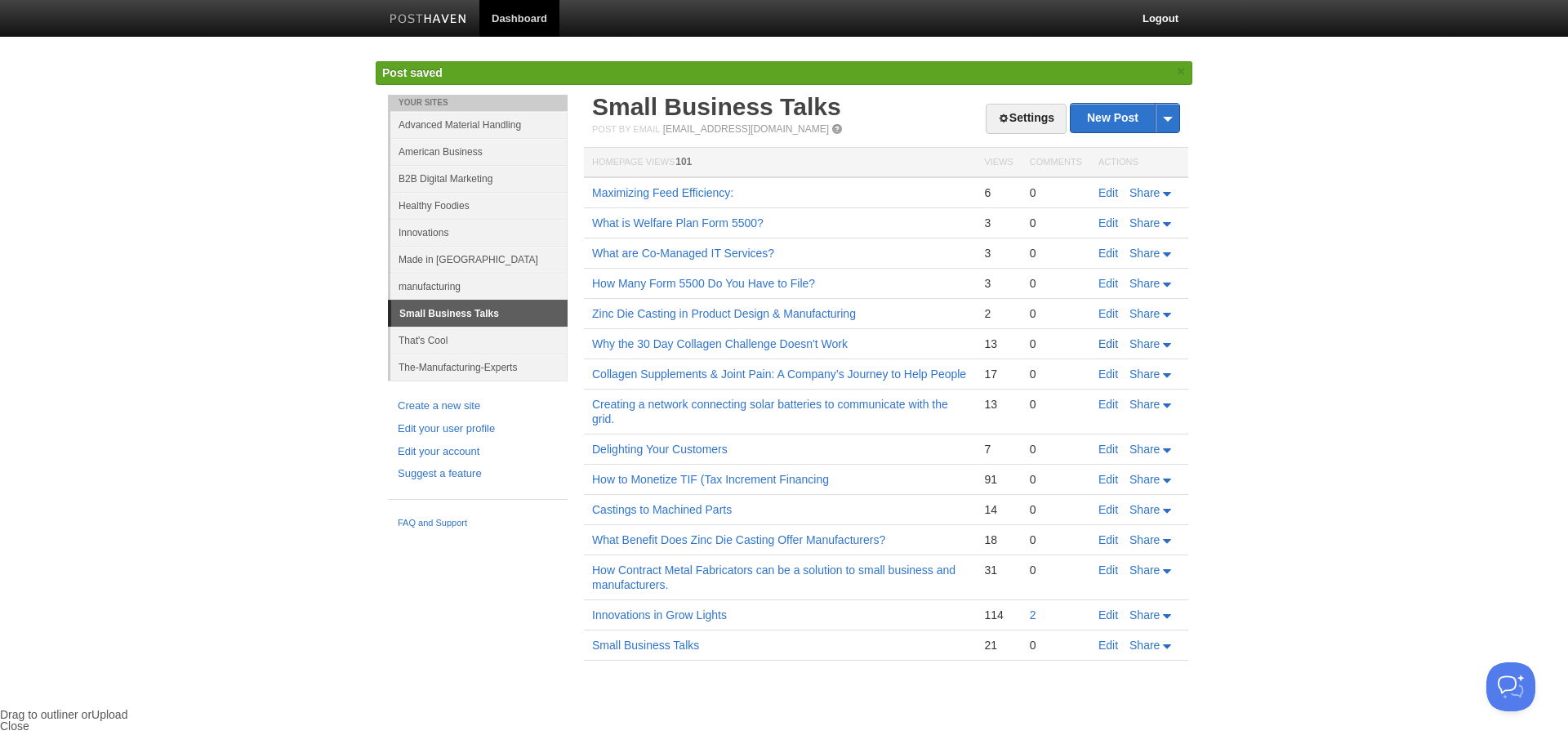
click at [1110, 343] on link "Edit" at bounding box center [1108, 344] width 19 height 13
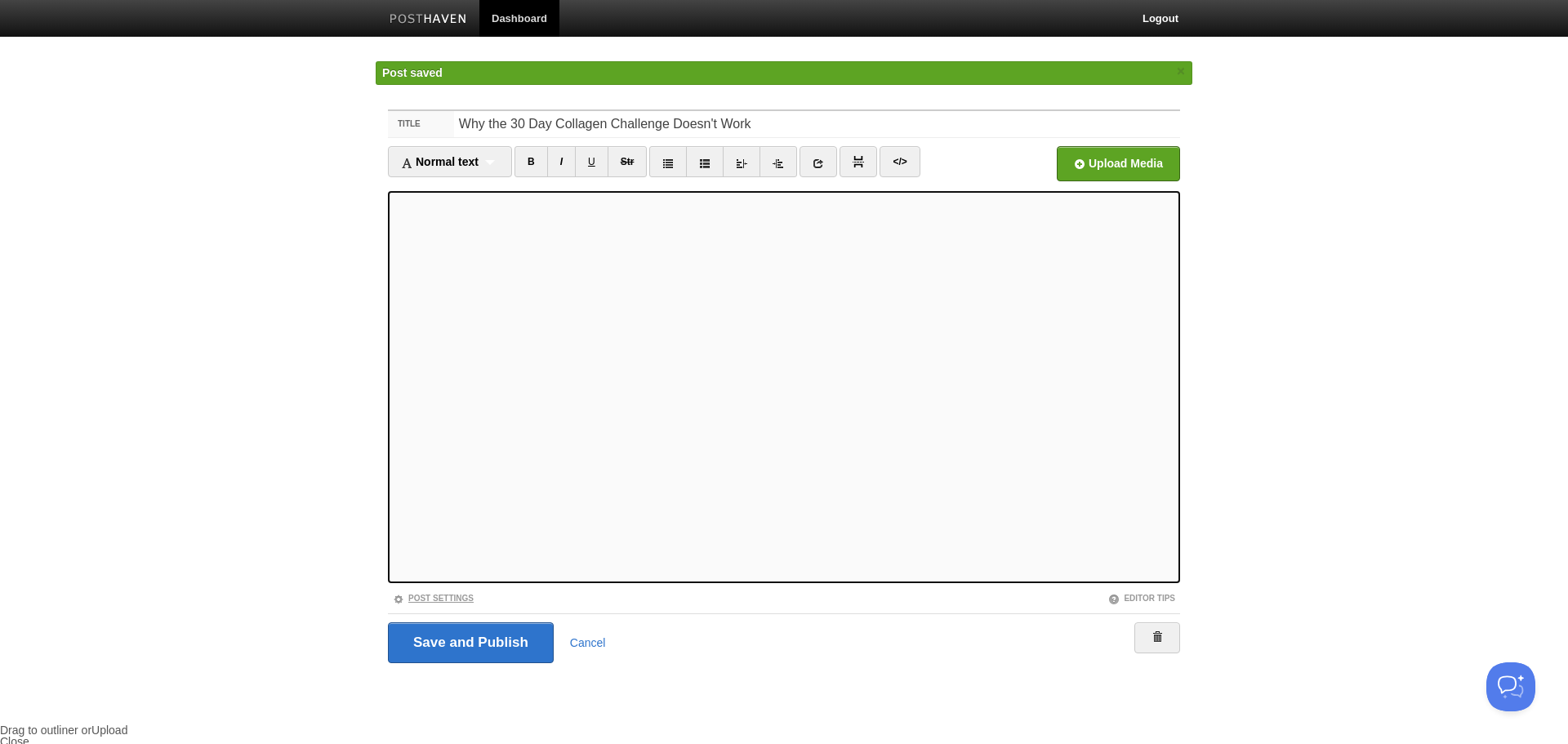
click at [431, 593] on link "Post Settings" at bounding box center [434, 598] width 81 height 9
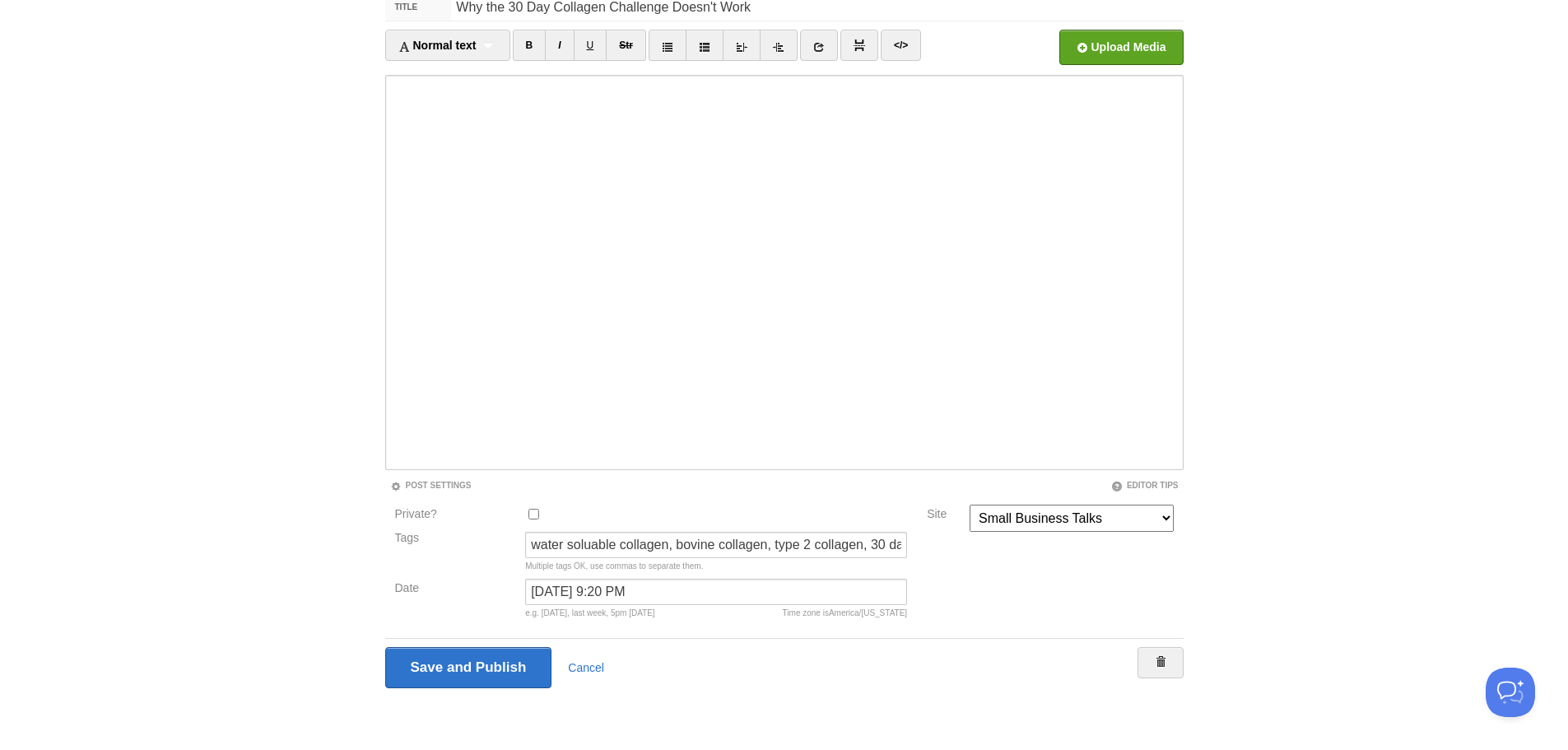
scroll to position [84, 0]
drag, startPoint x: 775, startPoint y: 545, endPoint x: 528, endPoint y: 544, distance: 247.0
click at [528, 544] on input "water soluable collagen, bovine collagen, type 2 collagen, 30 day collagen chal…" at bounding box center [716, 544] width 382 height 26
drag, startPoint x: 619, startPoint y: 547, endPoint x: 821, endPoint y: 546, distance: 202.0
click at [821, 546] on input "type 2 collagen, 30 day collagen challenges" at bounding box center [716, 544] width 382 height 26
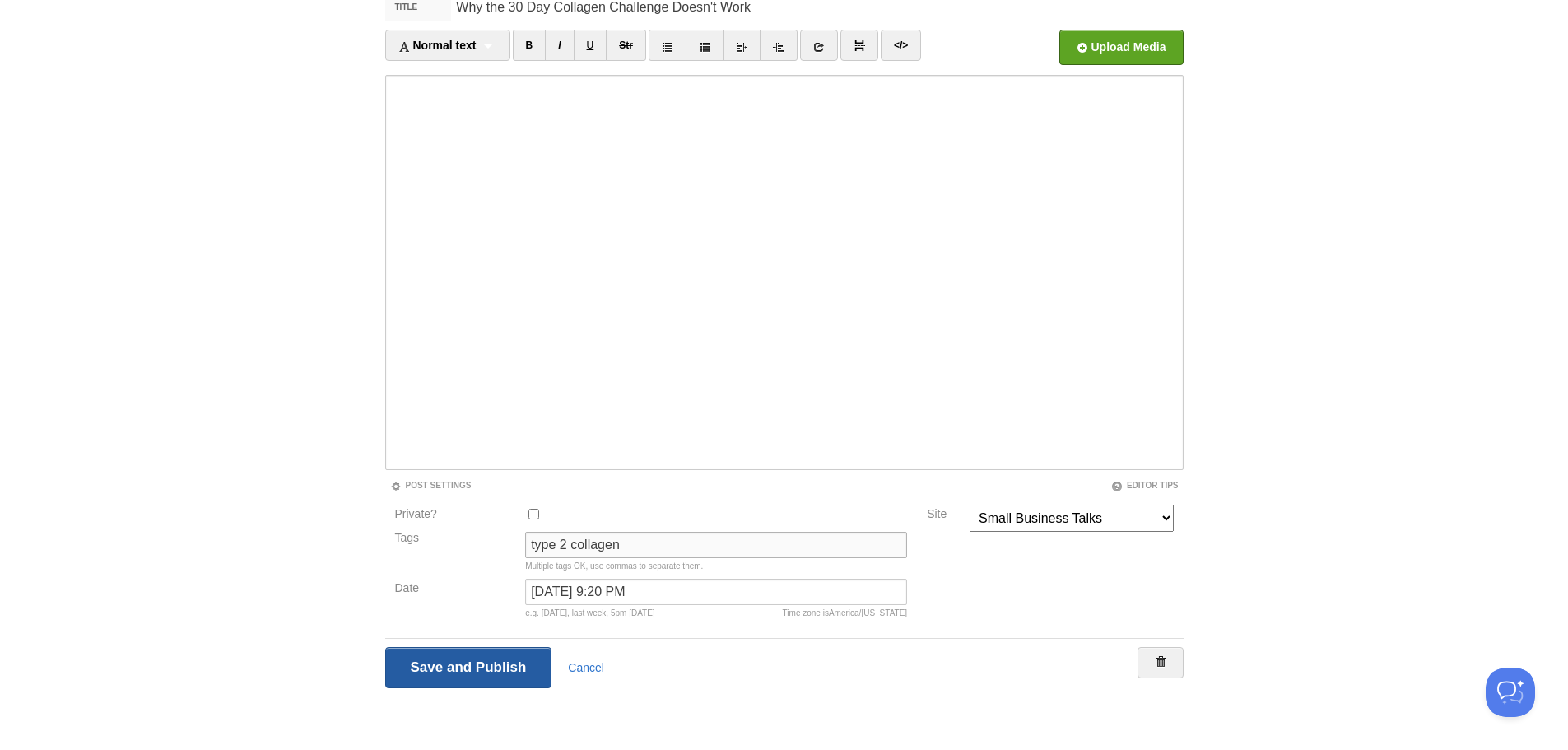
type input "type 2 collagen"
click at [513, 674] on input "Save and Publish" at bounding box center [468, 668] width 168 height 41
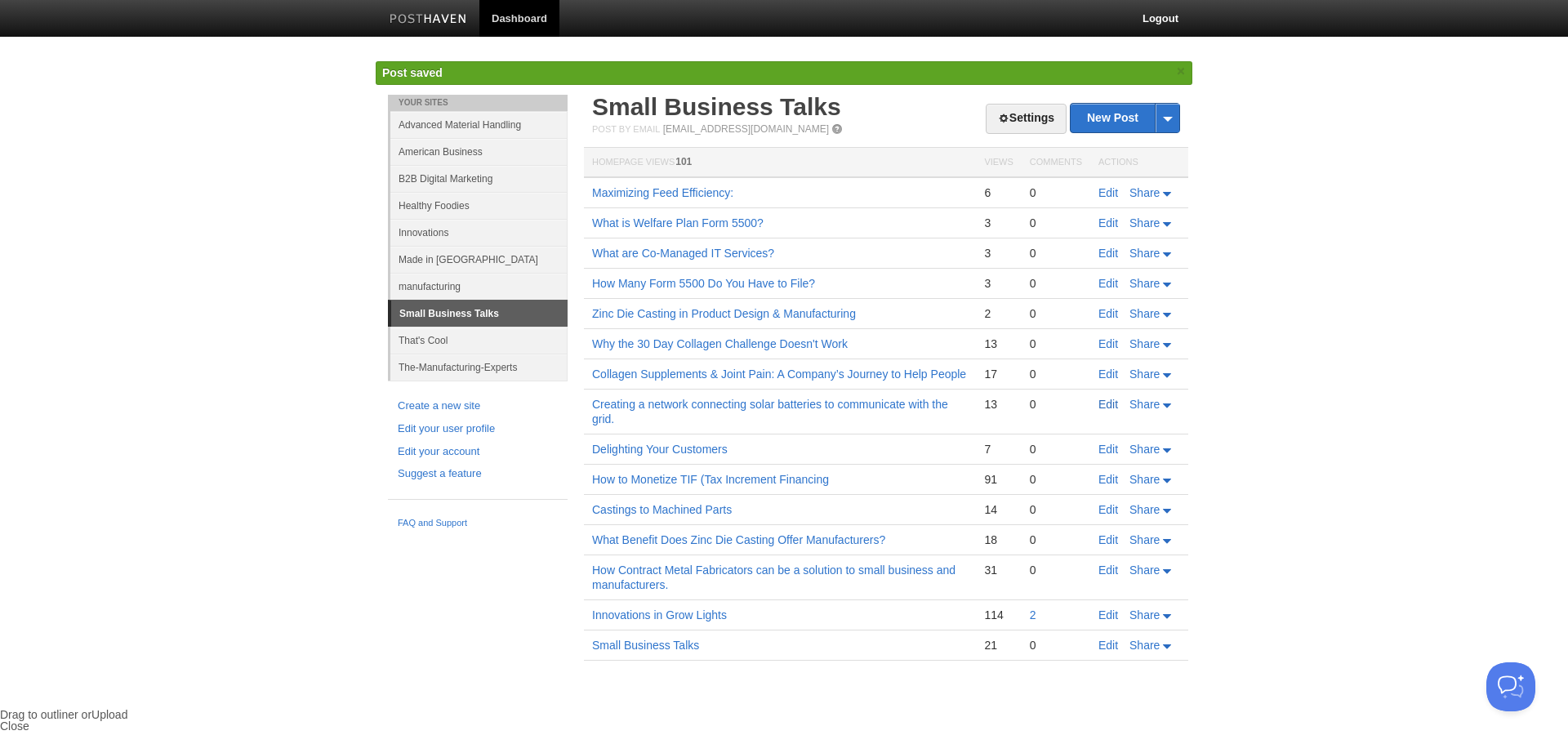
click at [1111, 406] on link "Edit" at bounding box center [1108, 404] width 19 height 13
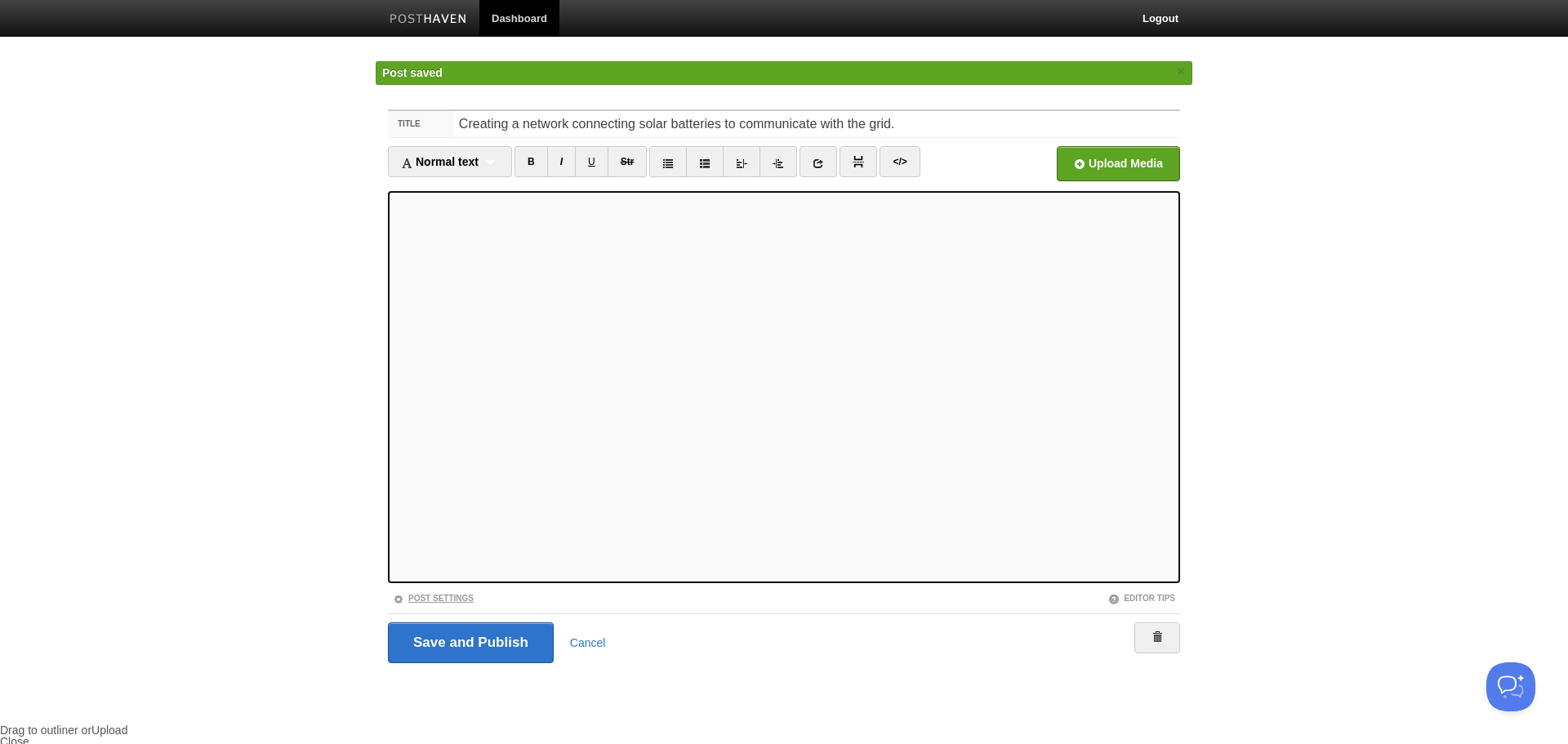
click at [422, 593] on link "Post Settings" at bounding box center [434, 598] width 81 height 9
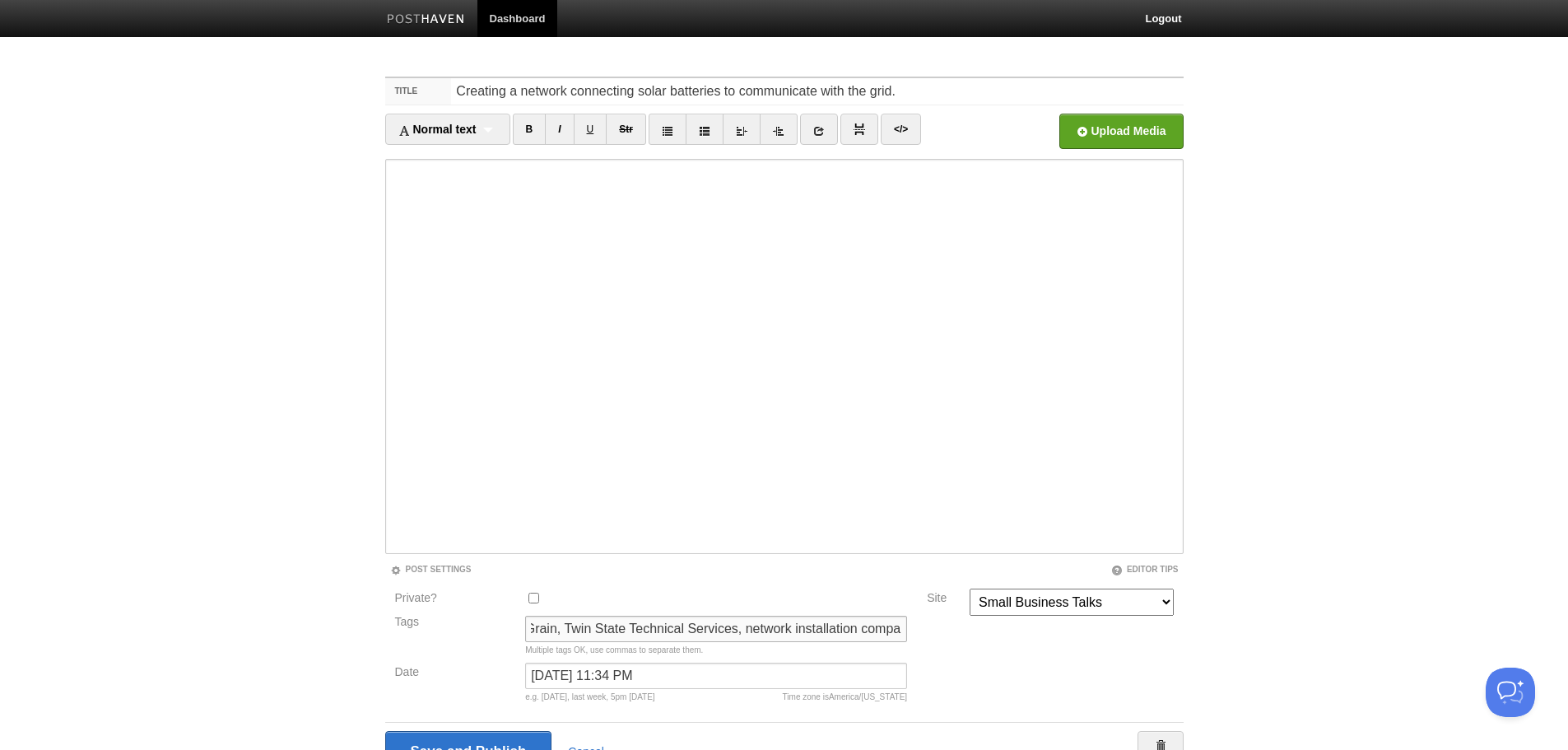
scroll to position [0, 416]
drag, startPoint x: 546, startPoint y: 634, endPoint x: 882, endPoint y: 644, distance: 336.1
click at [919, 644] on div "Private? Tags Rock River Lumber and Grain, Twin State Technical Services, netwo…" at bounding box center [784, 649] width 799 height 121
click at [789, 639] on input "Rock River Lumber and Grain, Twin State Technical Services, network installatio…" at bounding box center [716, 629] width 382 height 26
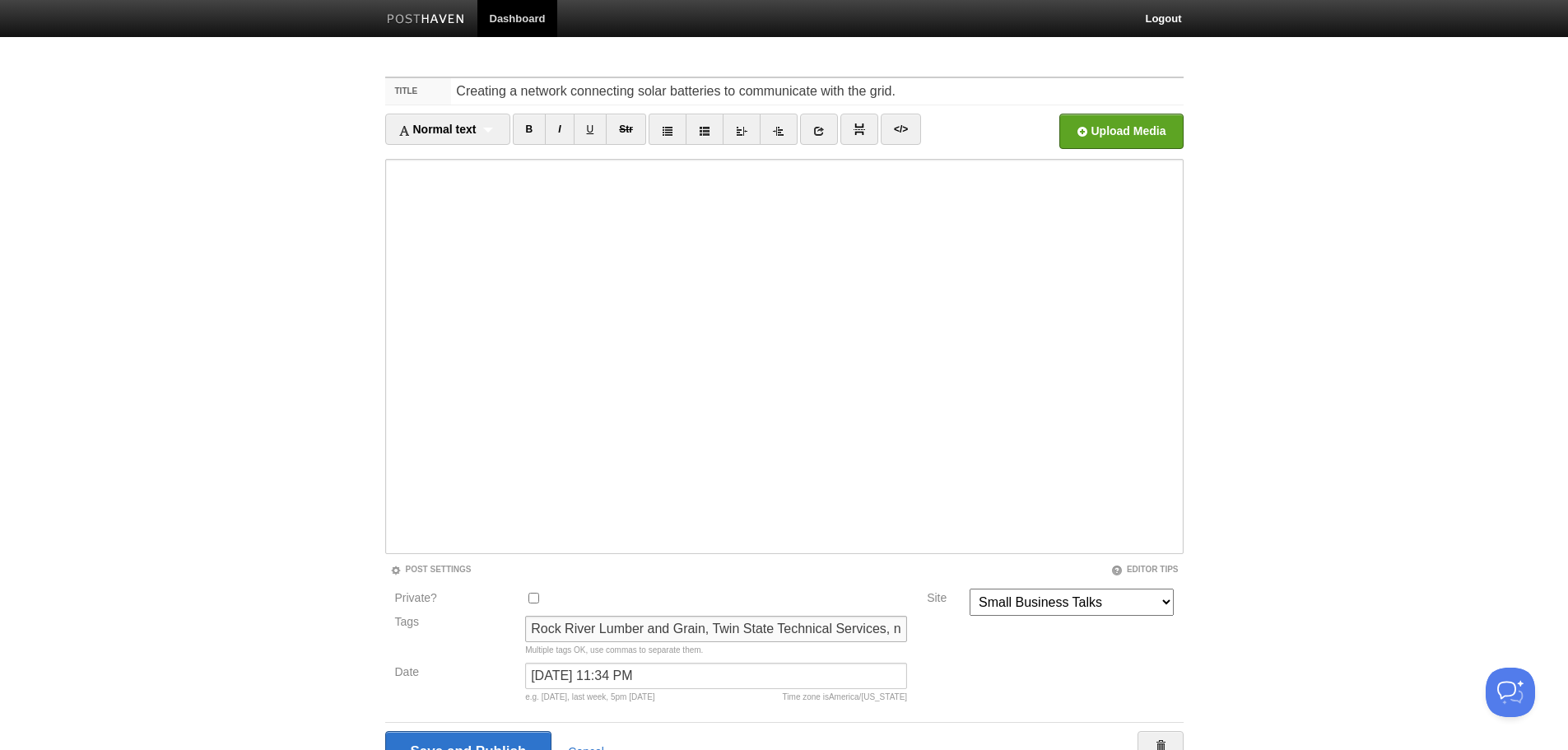
drag, startPoint x: 662, startPoint y: 628, endPoint x: 308, endPoint y: 619, distance: 354.1
type input "creating a network, solar battery network"
click at [491, 743] on input "Save and Publish" at bounding box center [468, 752] width 168 height 41
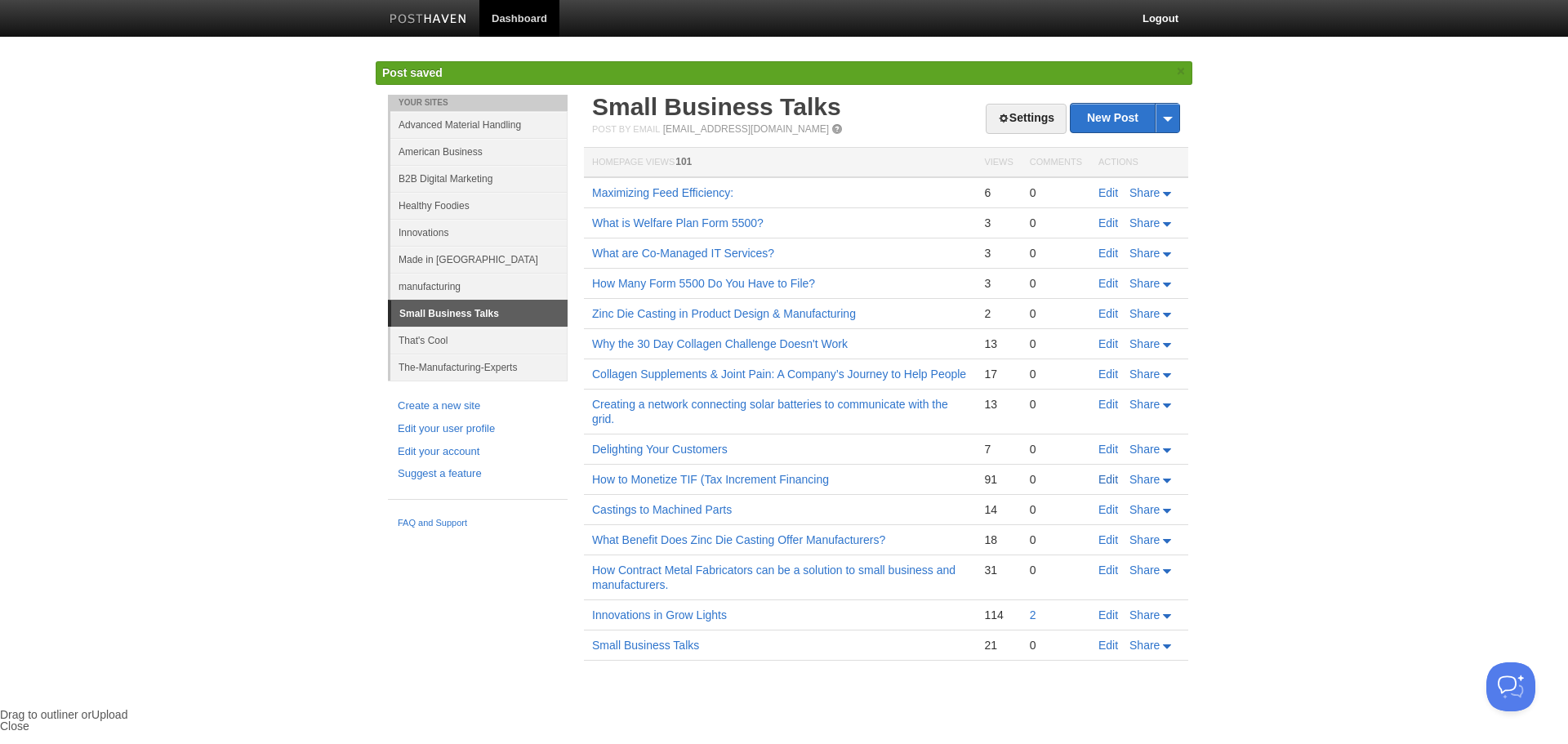
click at [1113, 477] on link "Edit" at bounding box center [1108, 479] width 19 height 13
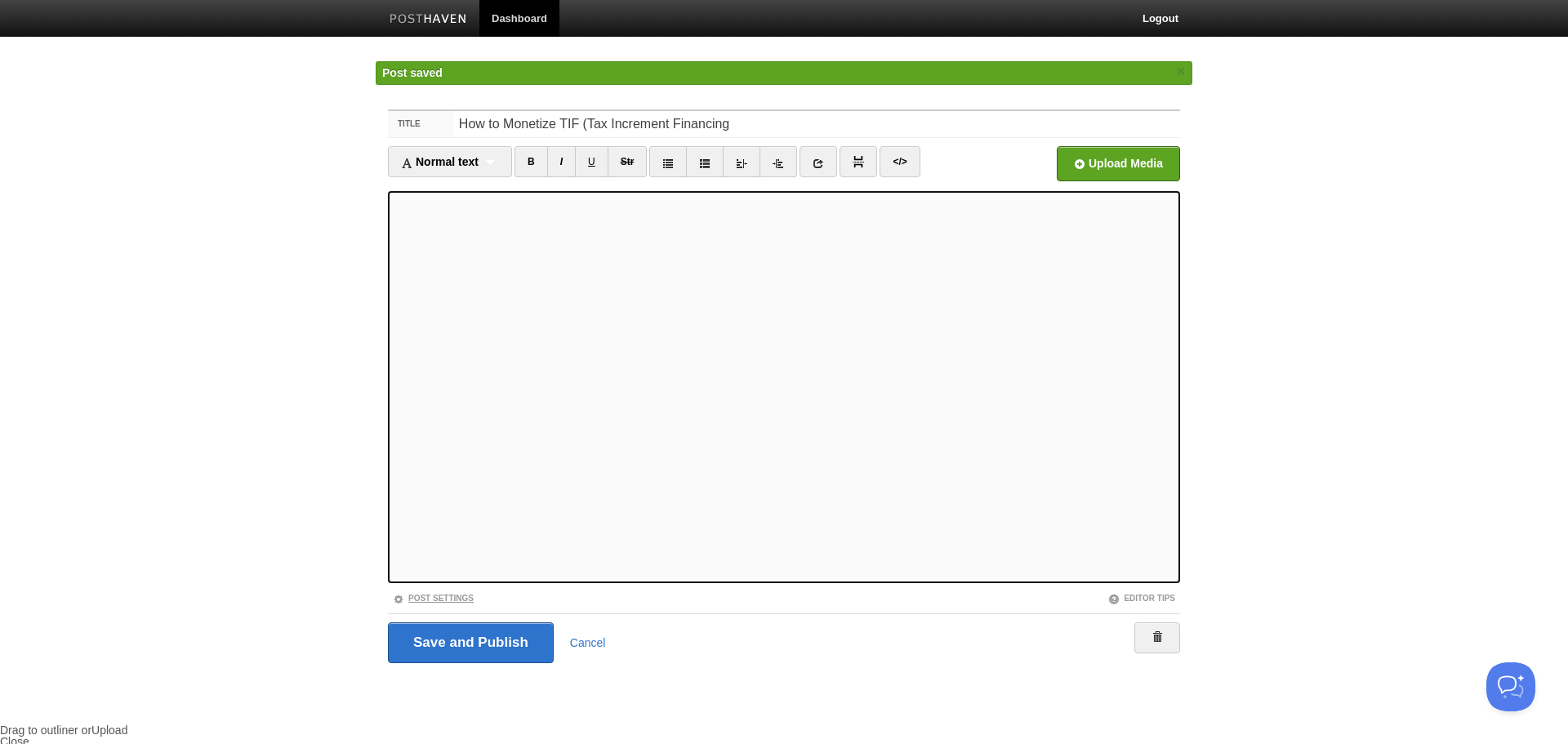
click at [461, 596] on link "Post Settings" at bounding box center [434, 598] width 81 height 9
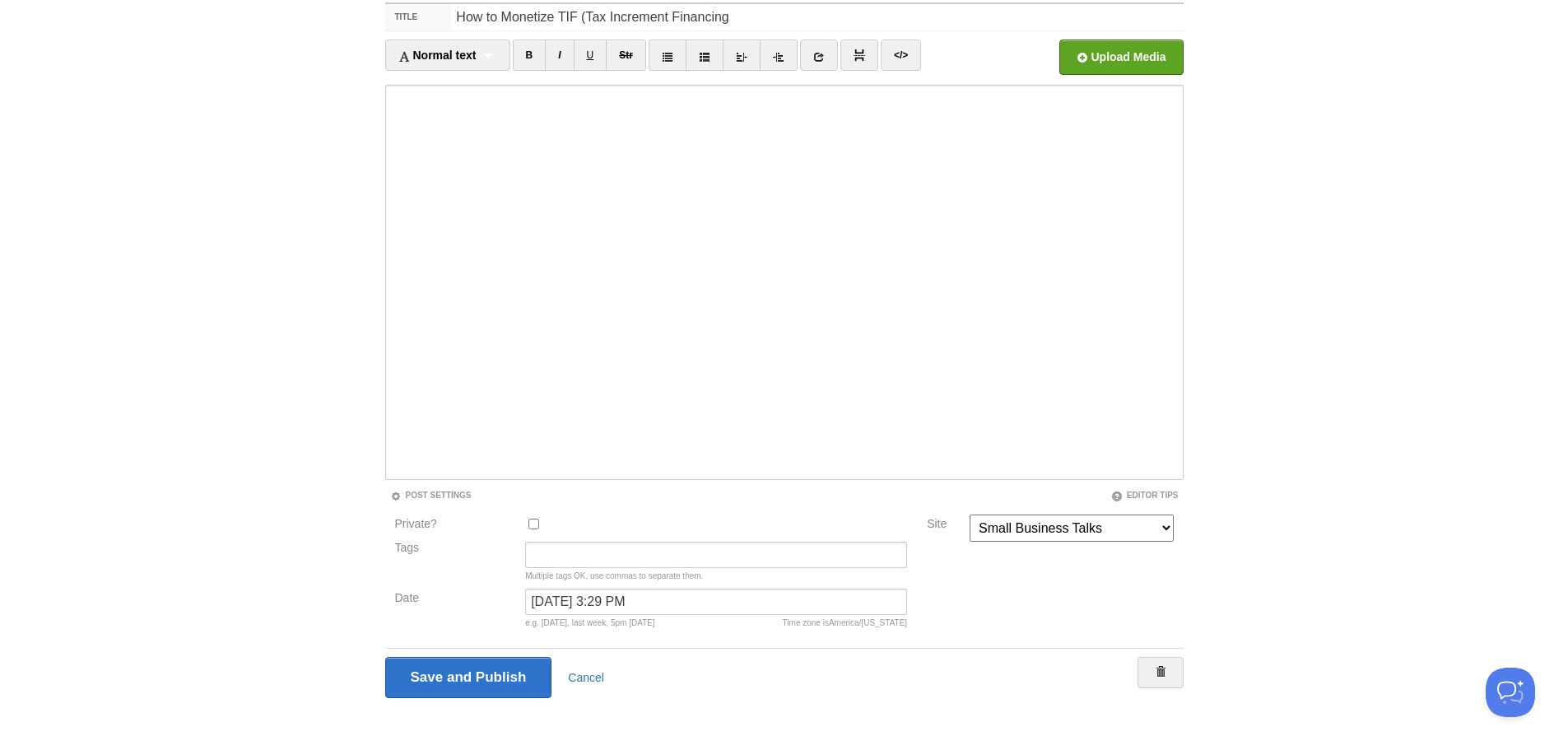
scroll to position [118, 0]
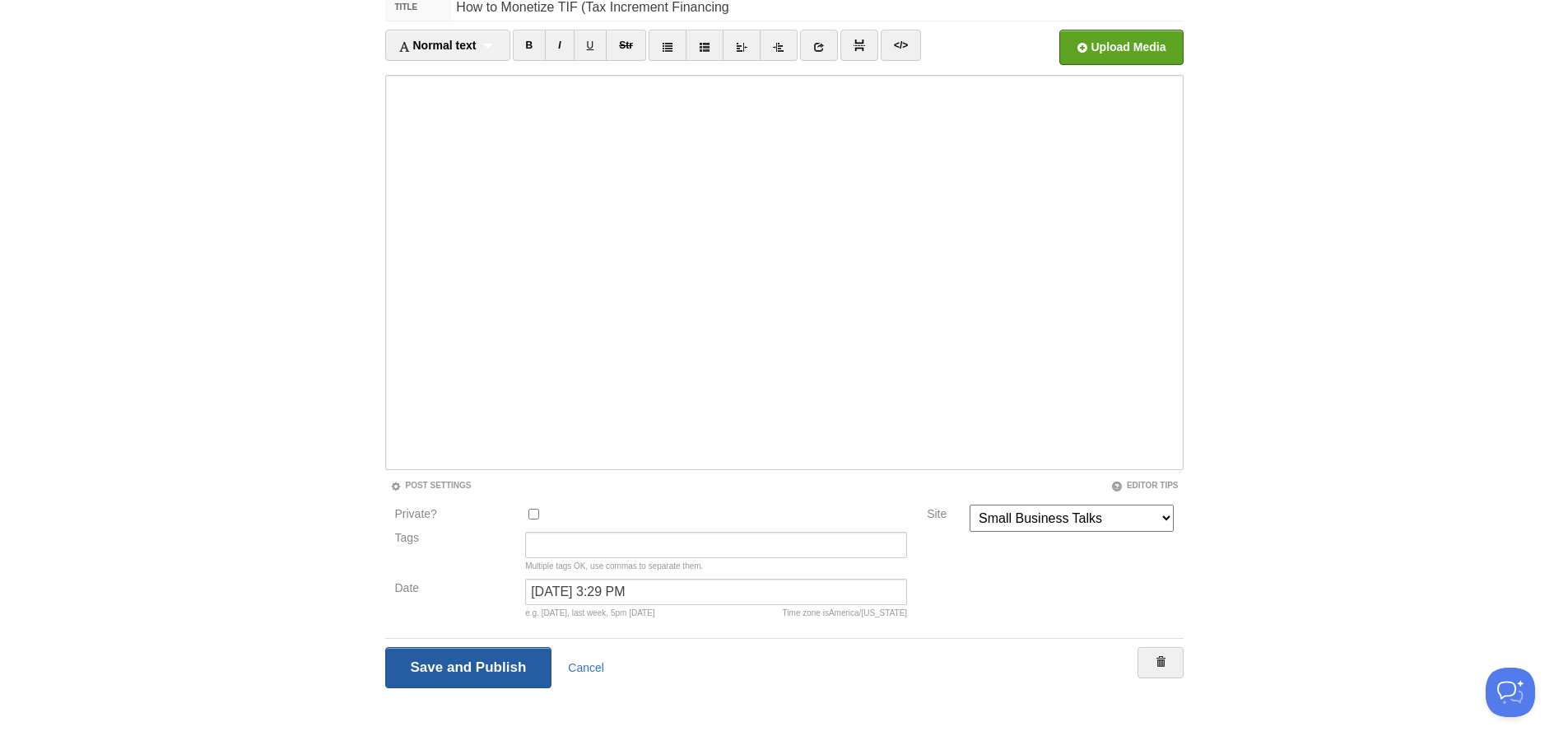
click at [479, 666] on input "Save and Publish" at bounding box center [468, 668] width 168 height 41
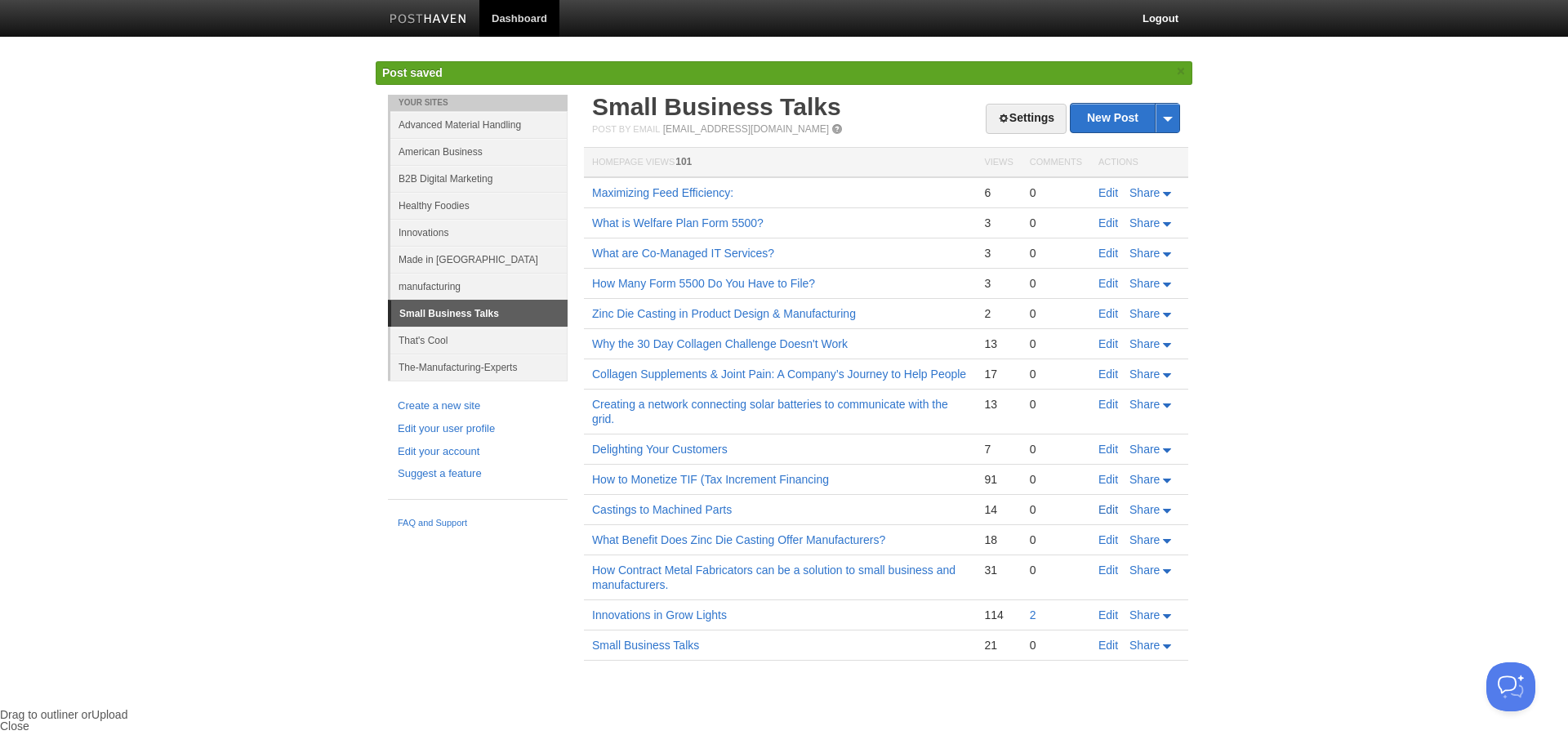
click at [1109, 508] on link "Edit" at bounding box center [1108, 510] width 19 height 13
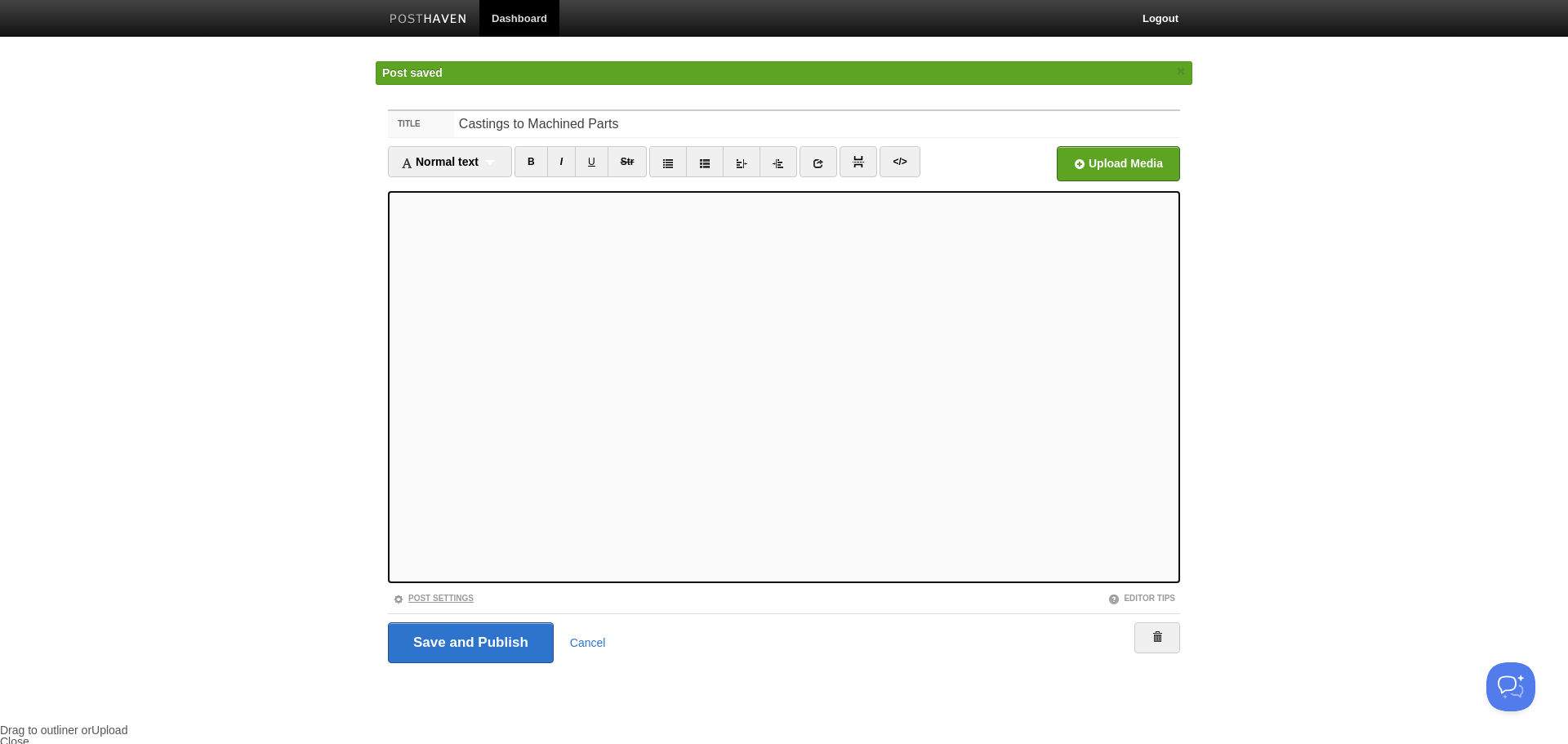
click at [438, 598] on link "Post Settings" at bounding box center [434, 598] width 81 height 9
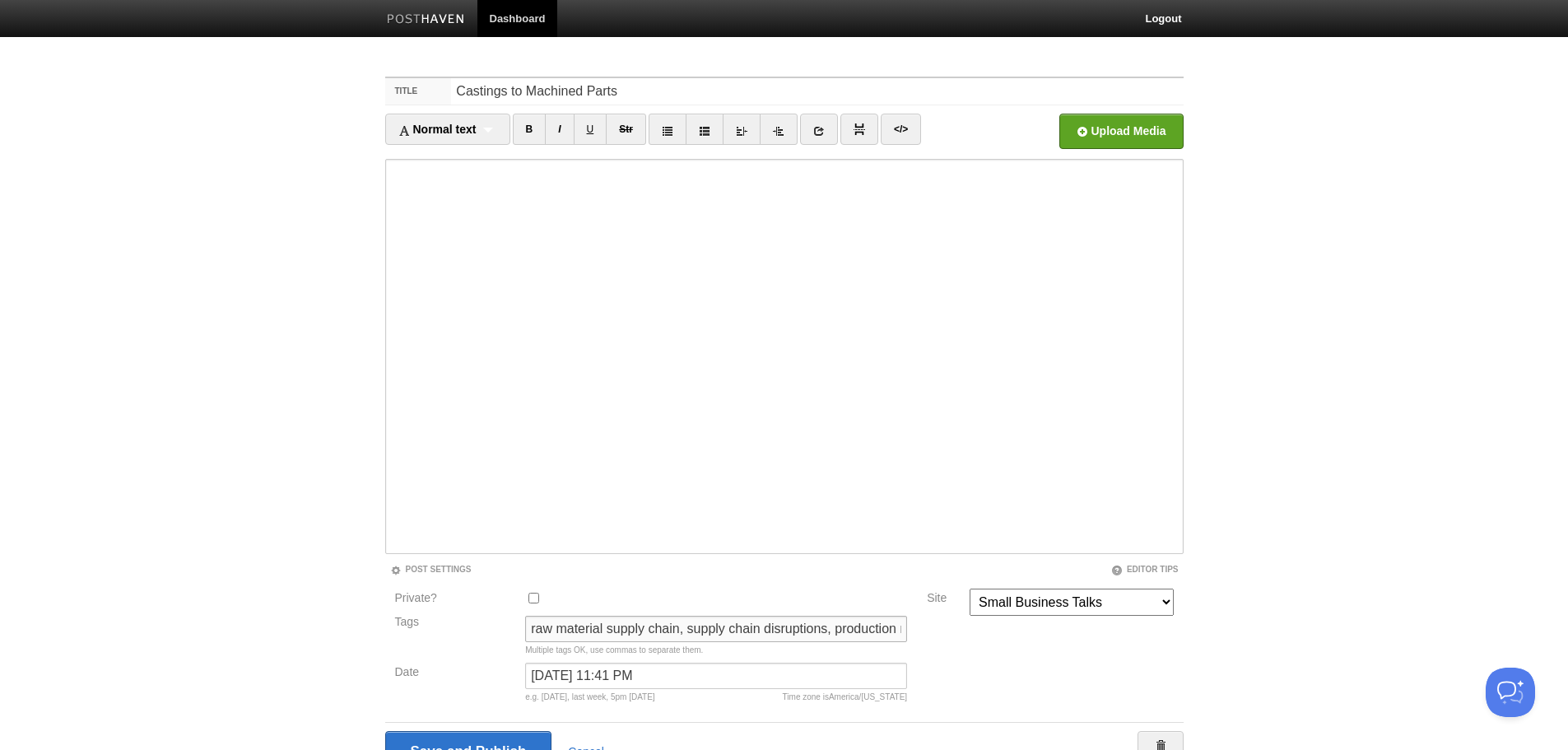
drag, startPoint x: 687, startPoint y: 626, endPoint x: 468, endPoint y: 619, distance: 219.1
click at [468, 619] on div "Tags raw material supply chain, supply chain disruptions, production machining,…" at bounding box center [651, 639] width 523 height 47
drag, startPoint x: 674, startPoint y: 631, endPoint x: 1032, endPoint y: 643, distance: 358.2
click at [1032, 643] on div "Private? Tags supply chain disruptions, production machining, casting conversio…" at bounding box center [784, 649] width 799 height 121
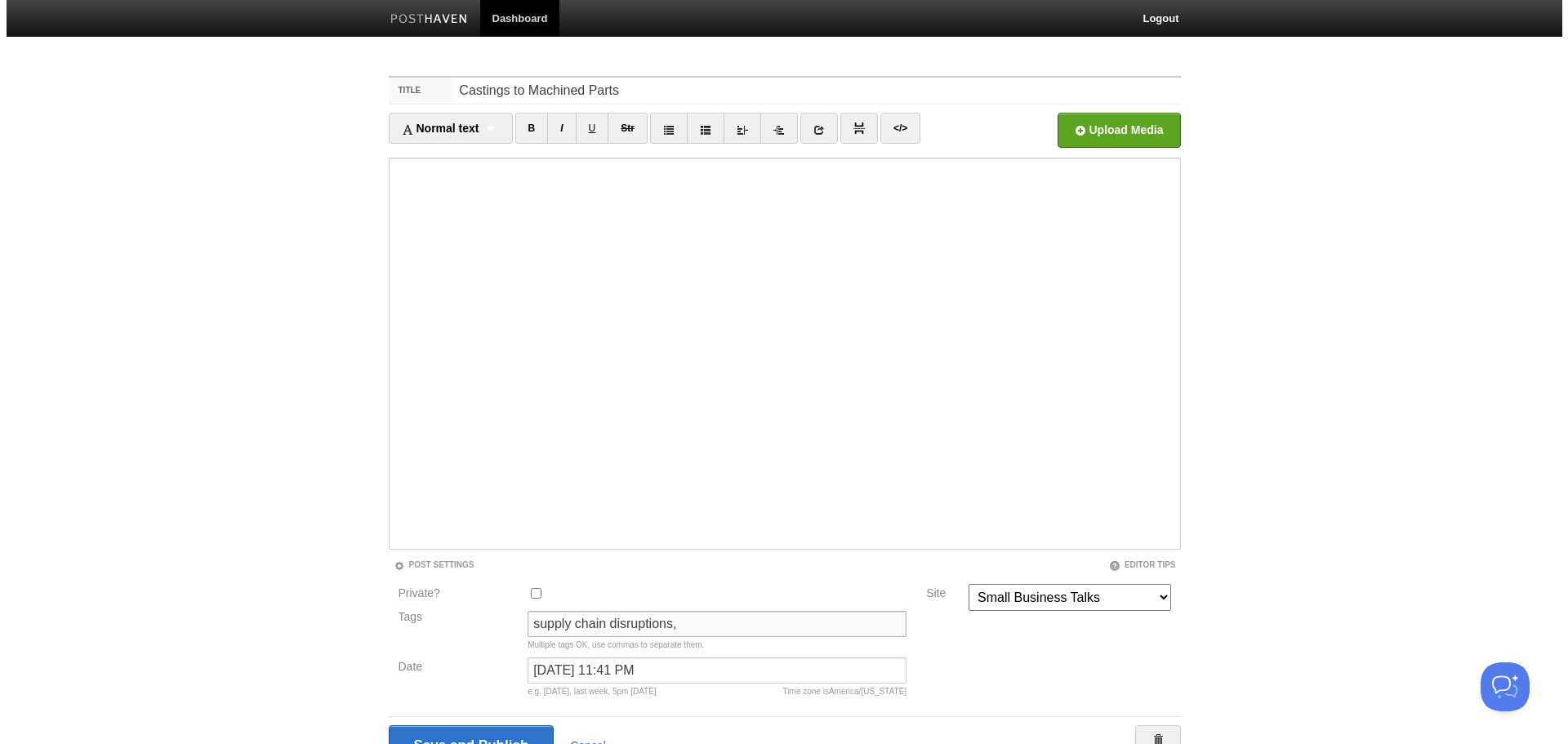
scroll to position [0, 0]
type input "supply chain disruptions"
click at [492, 738] on input "Save and Publish" at bounding box center [465, 746] width 166 height 40
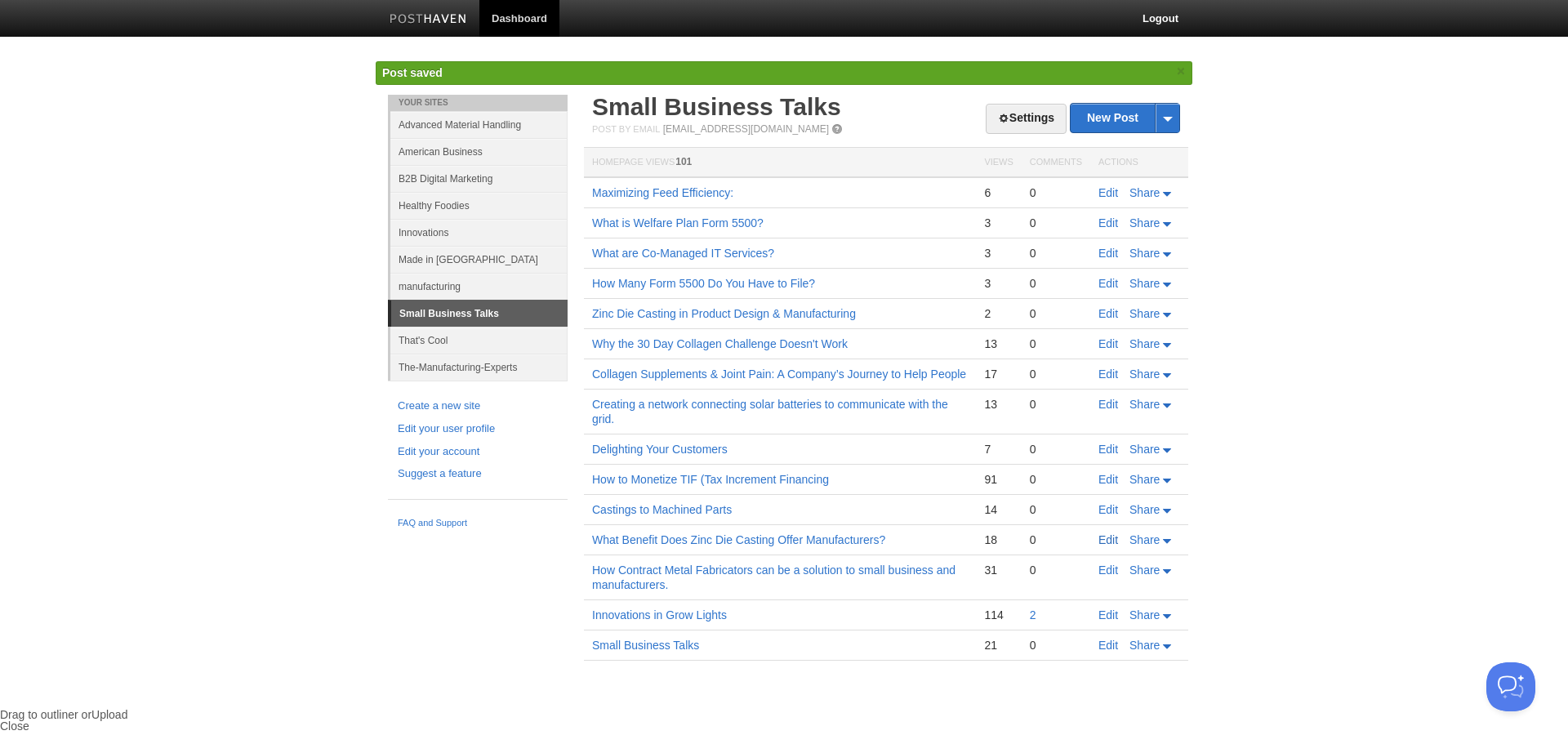
click at [1111, 538] on link "Edit" at bounding box center [1108, 540] width 19 height 13
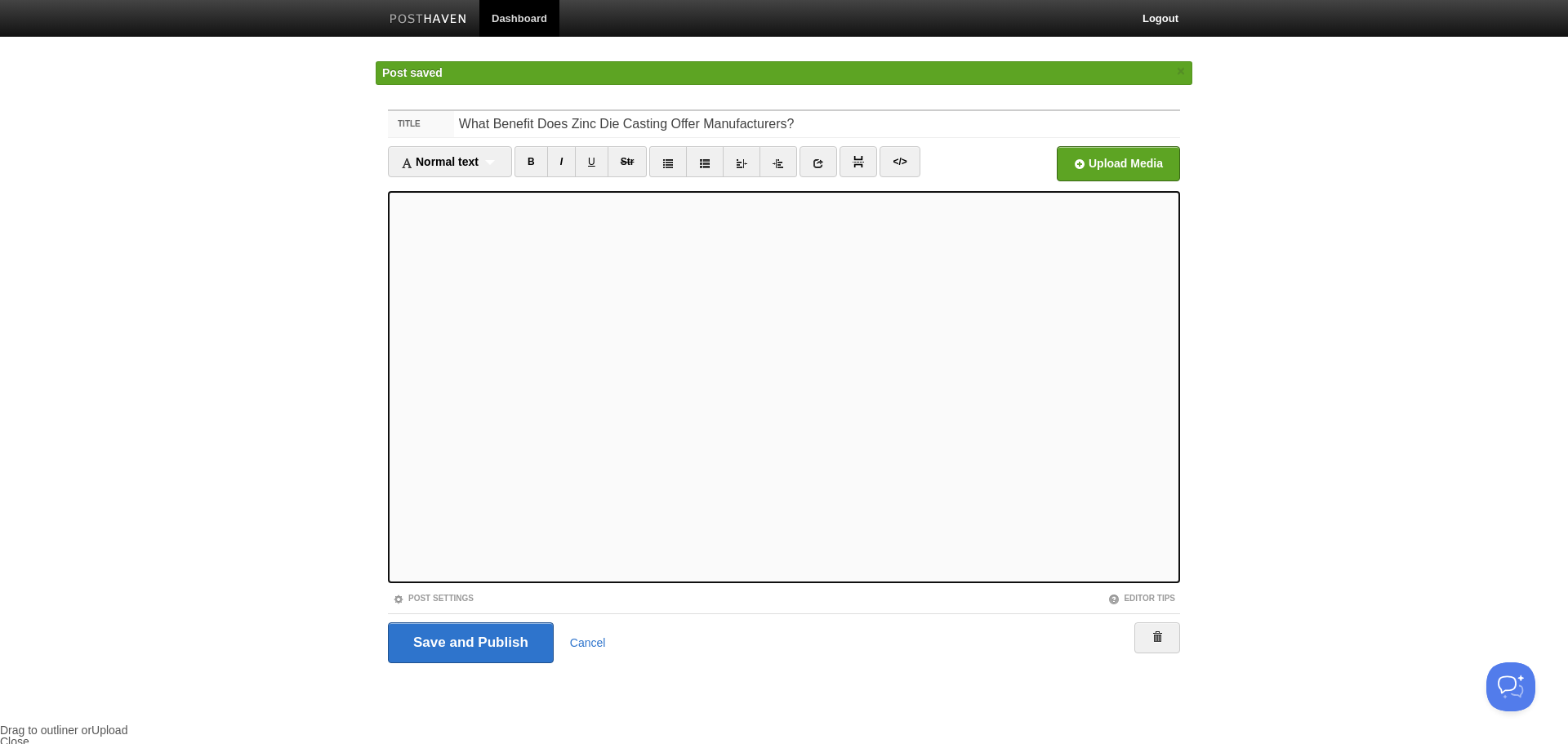
click at [464, 593] on div "Post Settings" at bounding box center [585, 598] width 396 height 14
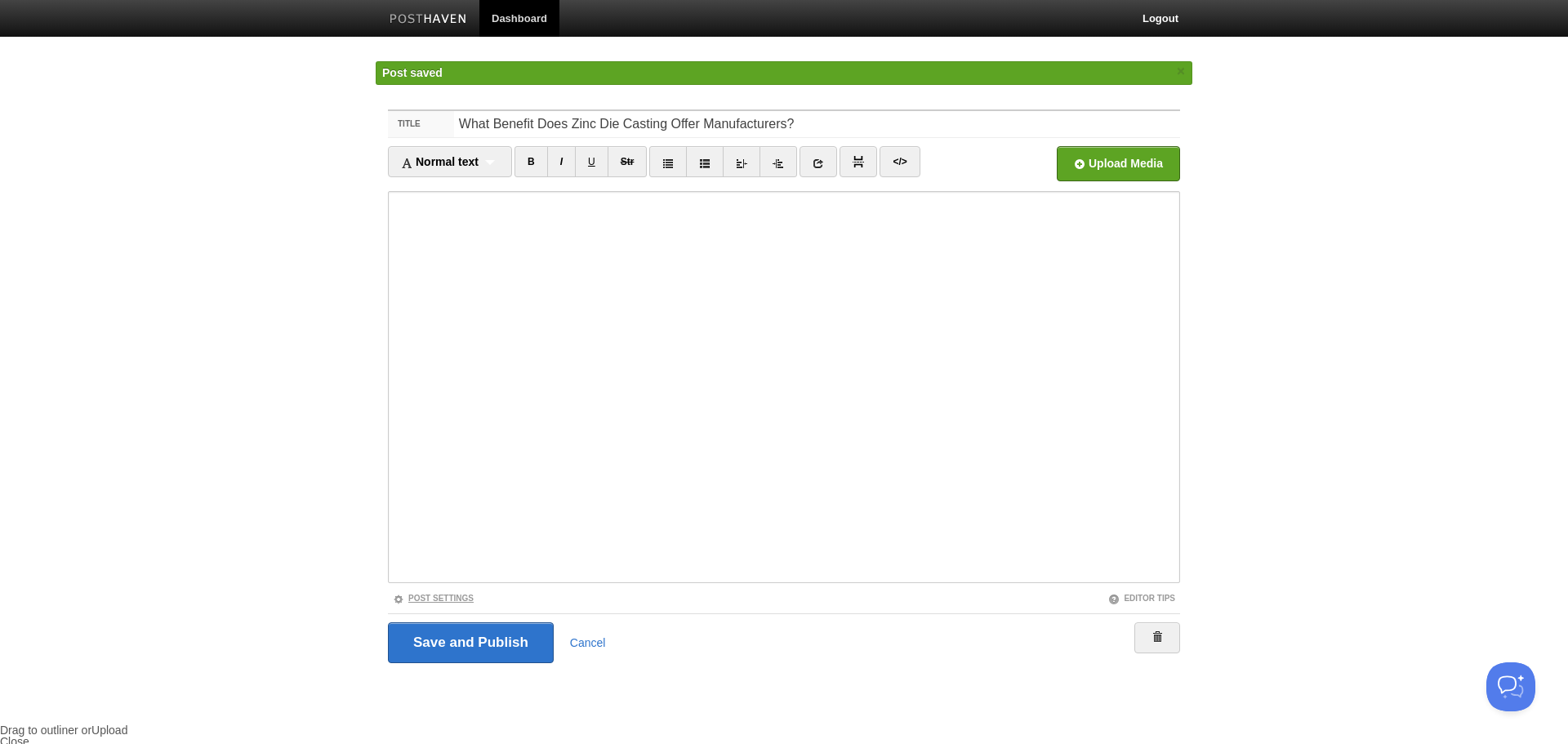
click at [428, 598] on link "Post Settings" at bounding box center [434, 598] width 81 height 9
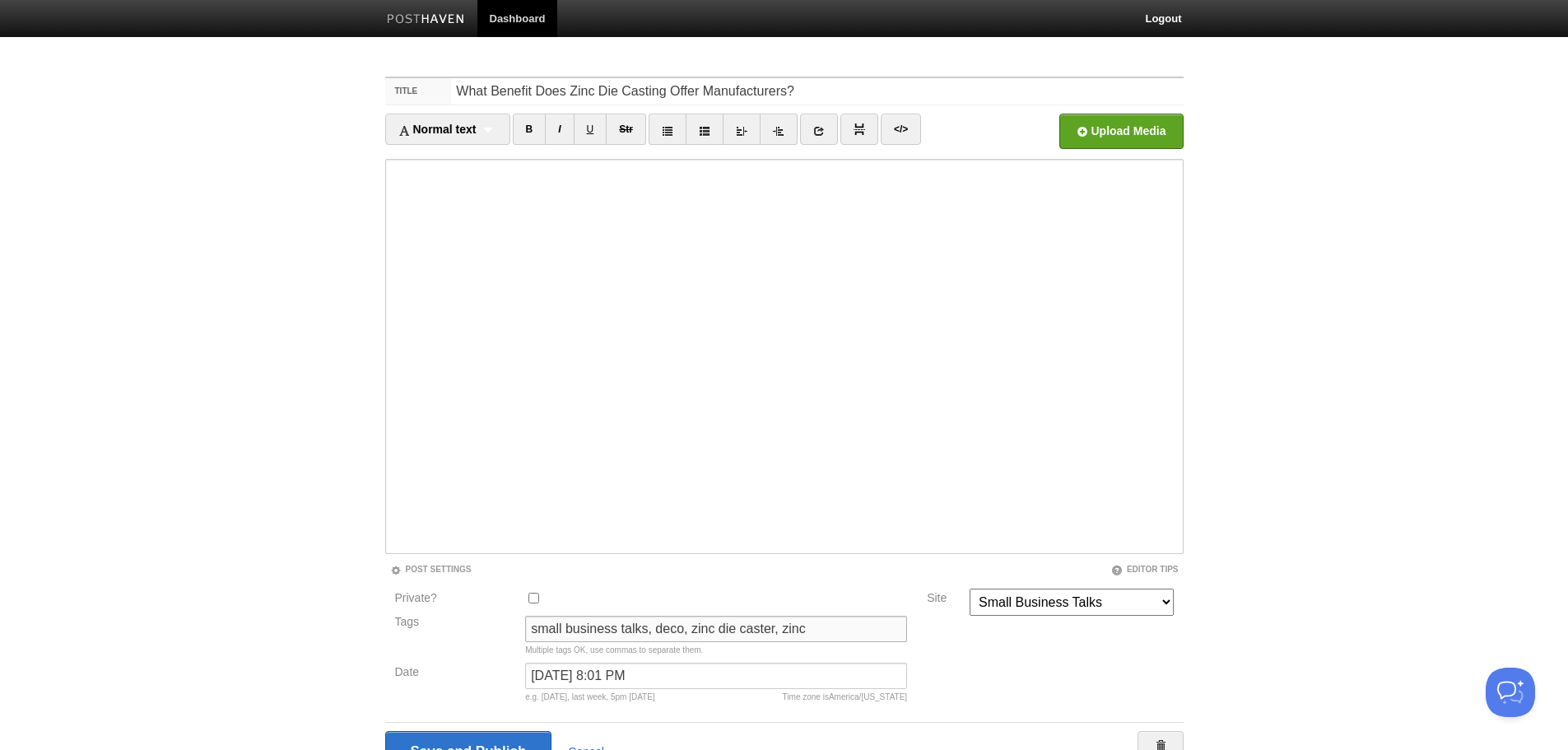
drag, startPoint x: 691, startPoint y: 631, endPoint x: 485, endPoint y: 606, distance: 207.5
click at [485, 606] on div "Private? Tags small business talks, deco, zinc die caster, zinc Multiple tags O…" at bounding box center [651, 649] width 532 height 121
drag, startPoint x: 614, startPoint y: 628, endPoint x: 710, endPoint y: 628, distance: 96.0
click at [710, 628] on input "zinc die caster, zinc" at bounding box center [716, 629] width 382 height 26
type input "zinc die caster"
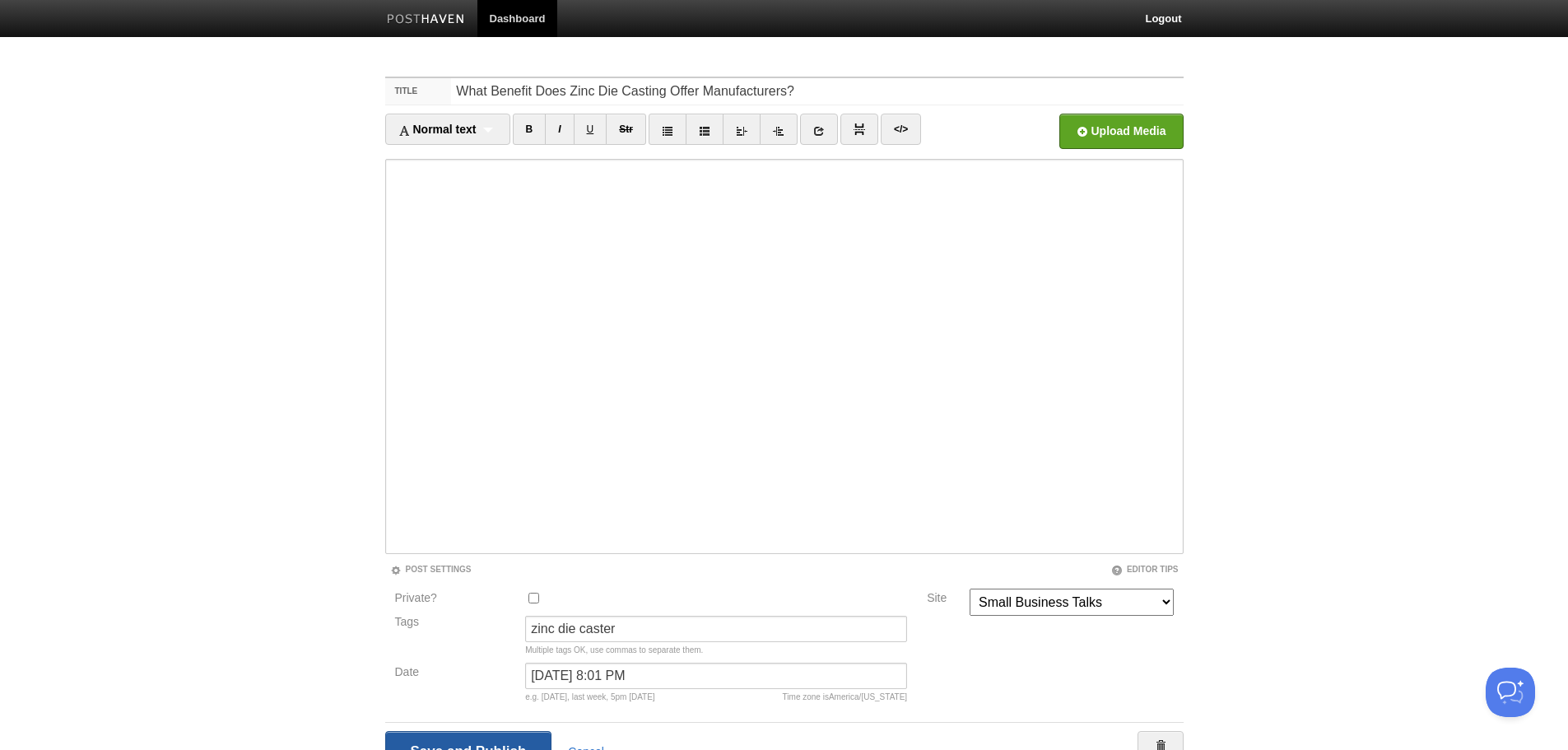
click at [474, 742] on input "Save and Publish" at bounding box center [468, 752] width 168 height 41
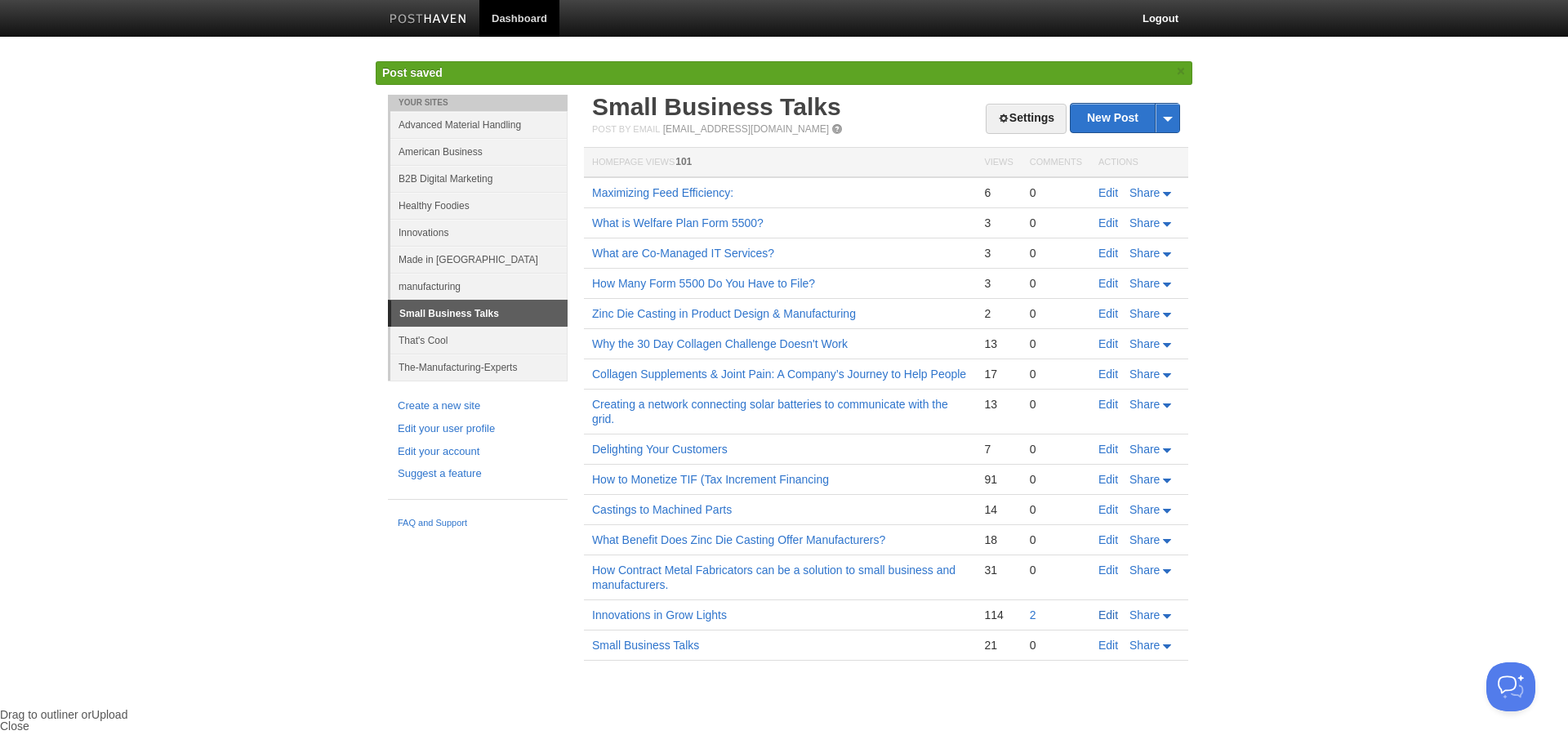
click at [1111, 615] on link "Edit" at bounding box center [1108, 614] width 19 height 13
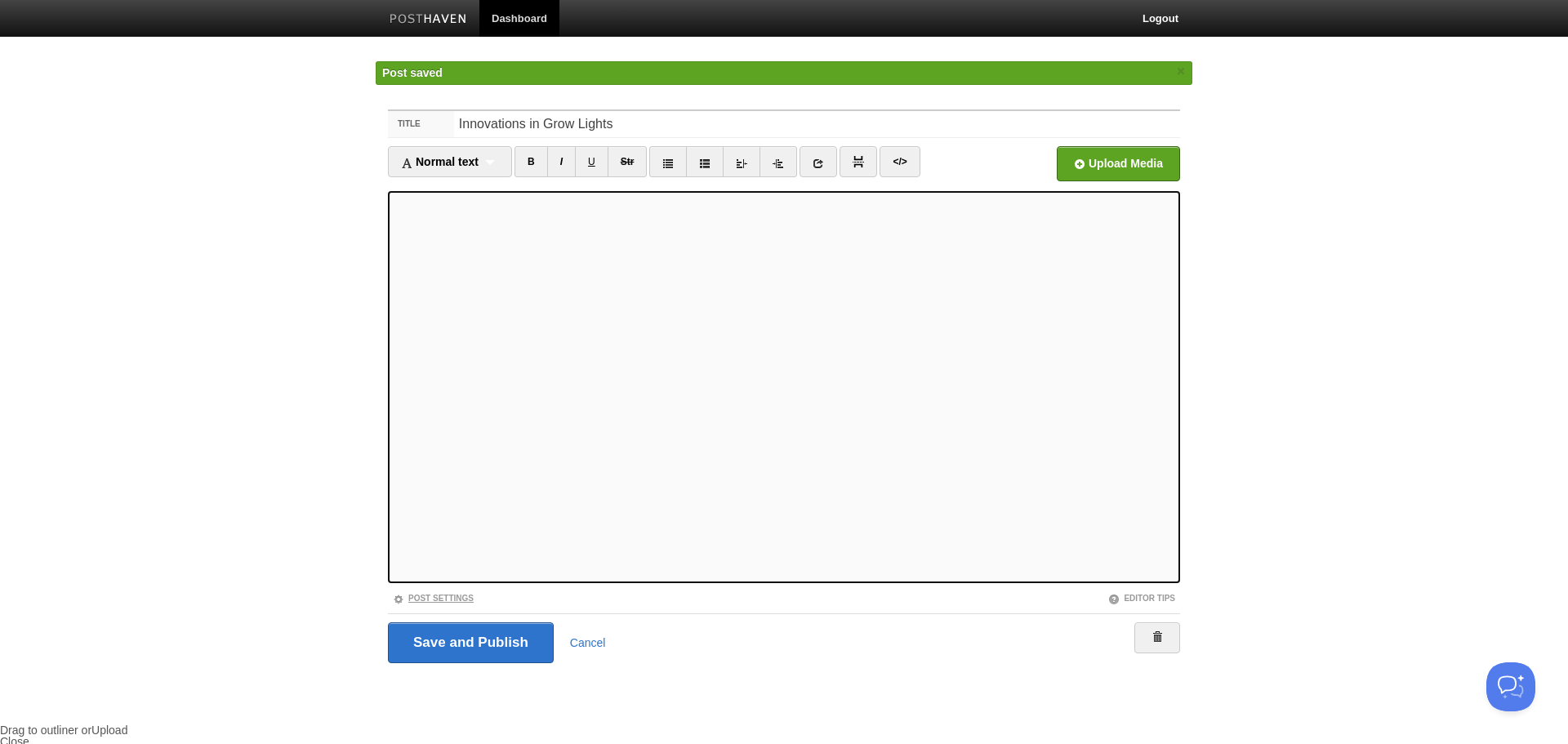
click at [454, 596] on link "Post Settings" at bounding box center [434, 598] width 81 height 9
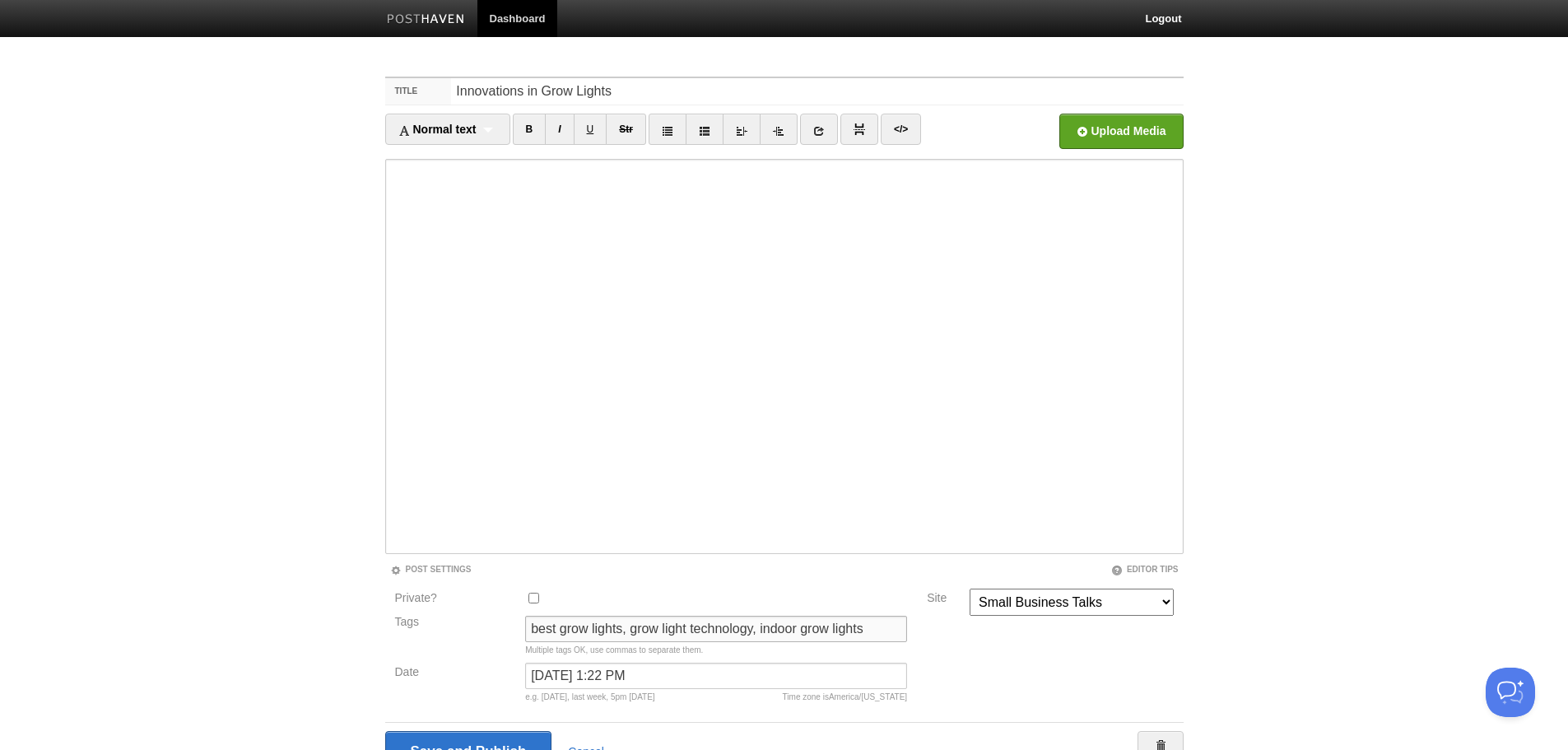
drag, startPoint x: 630, startPoint y: 632, endPoint x: 392, endPoint y: 619, distance: 238.4
click at [392, 619] on div "Tags best grow lights, grow light technology, indoor grow lights Multiple tags …" at bounding box center [651, 639] width 523 height 47
drag, startPoint x: 653, startPoint y: 625, endPoint x: 878, endPoint y: 620, distance: 225.1
click at [878, 620] on input "grow light technology, indoor grow lights" at bounding box center [716, 629] width 382 height 26
type input "grow light technology"
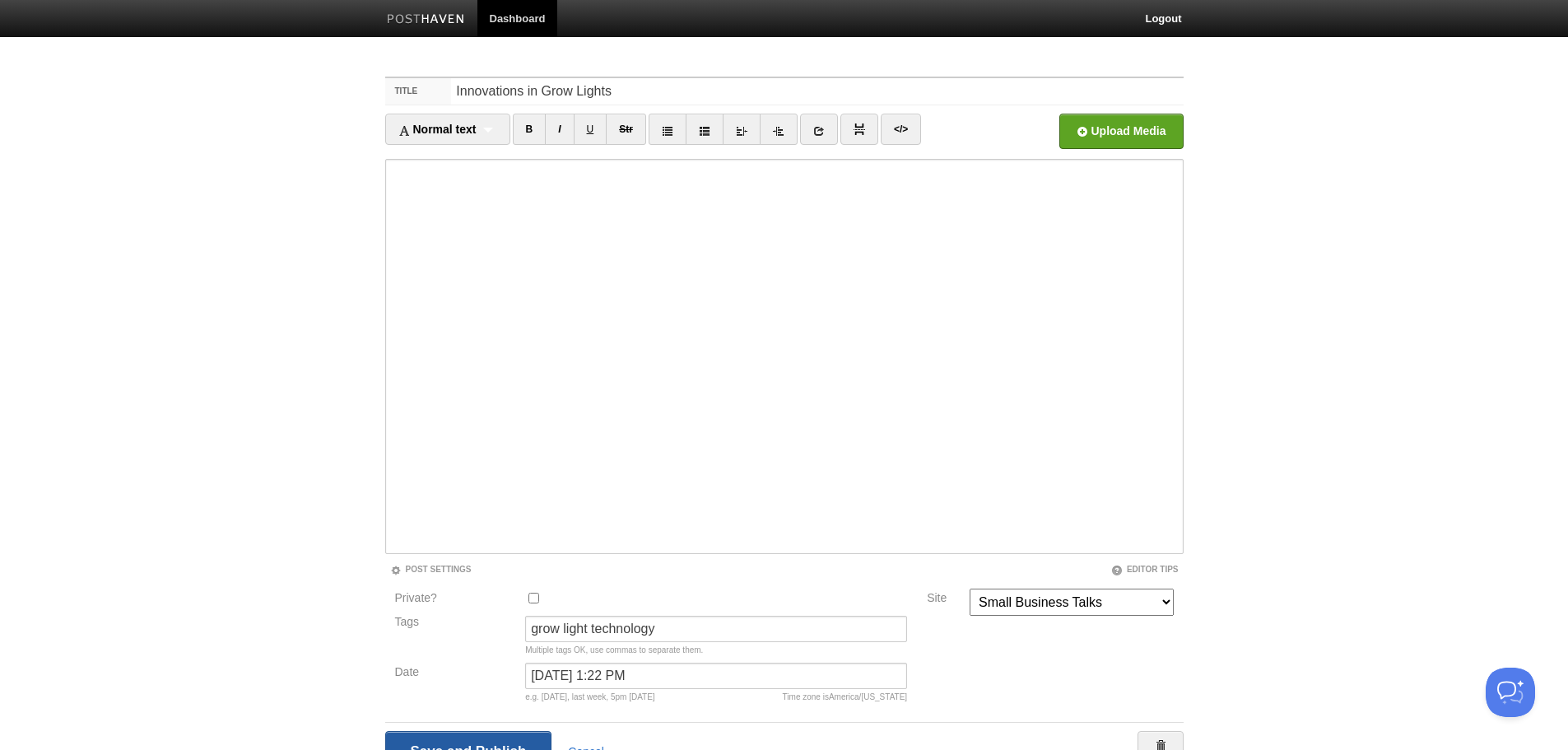
click at [516, 746] on input "Save and Publish" at bounding box center [468, 752] width 168 height 41
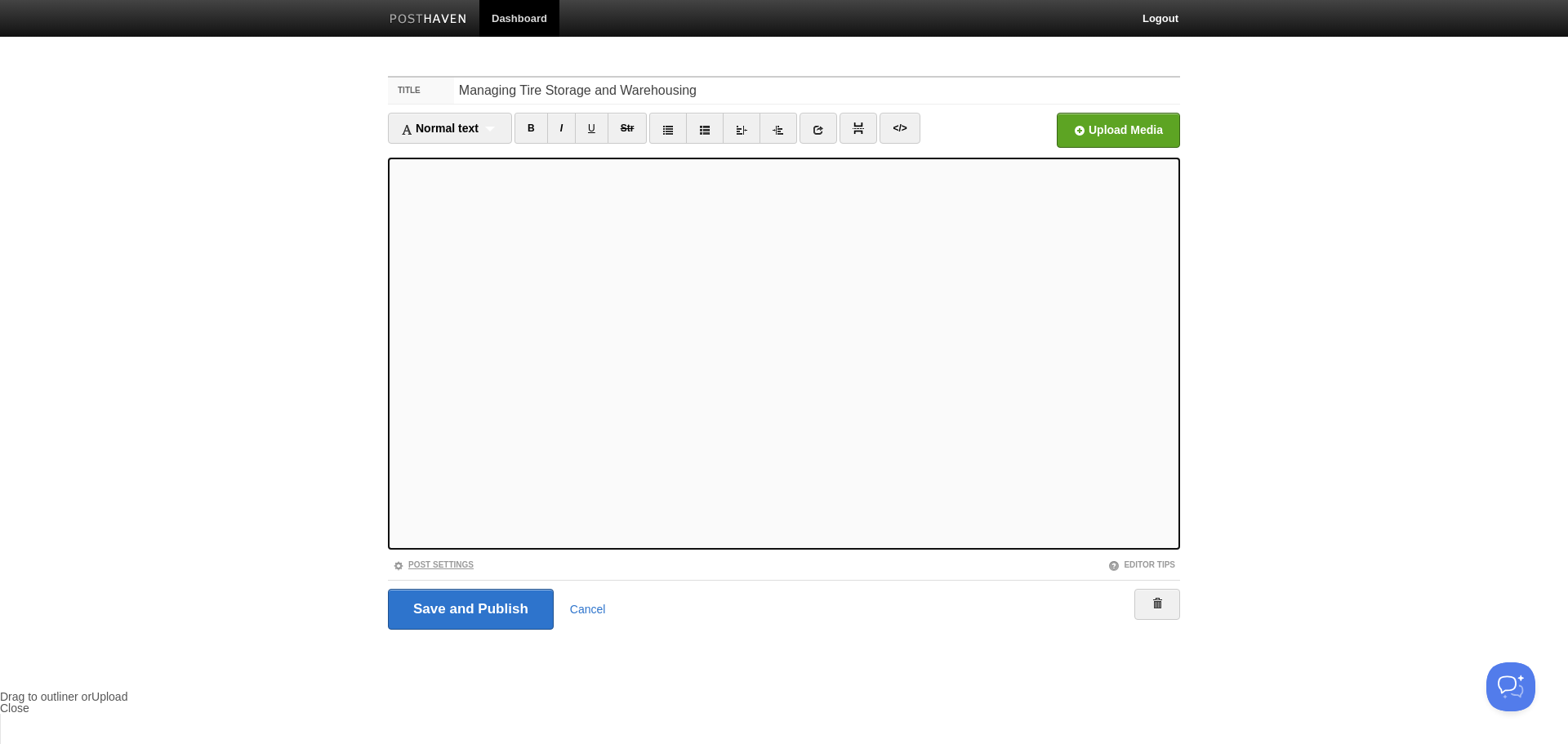
click at [461, 564] on link "Post Settings" at bounding box center [434, 565] width 81 height 9
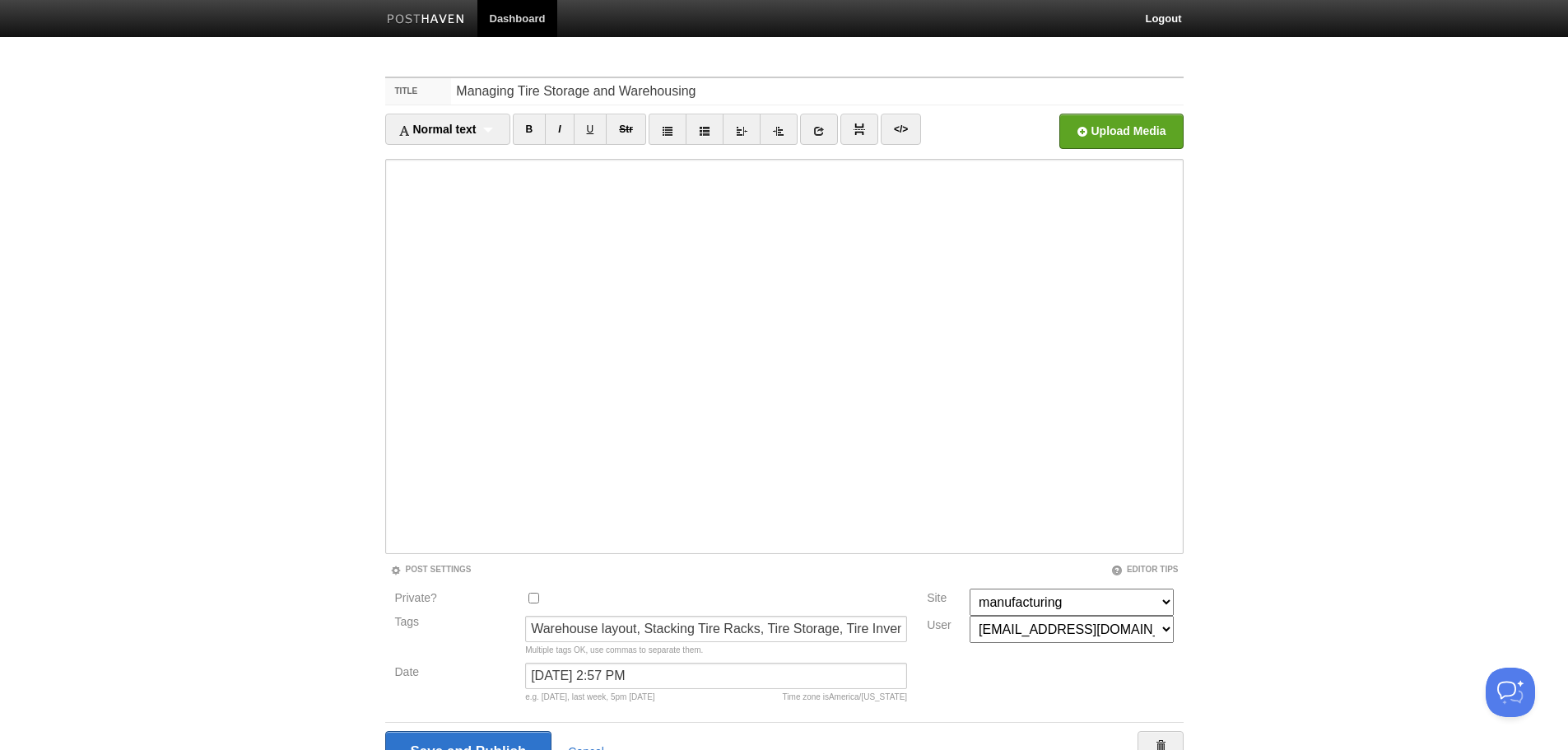
scroll to position [84, 0]
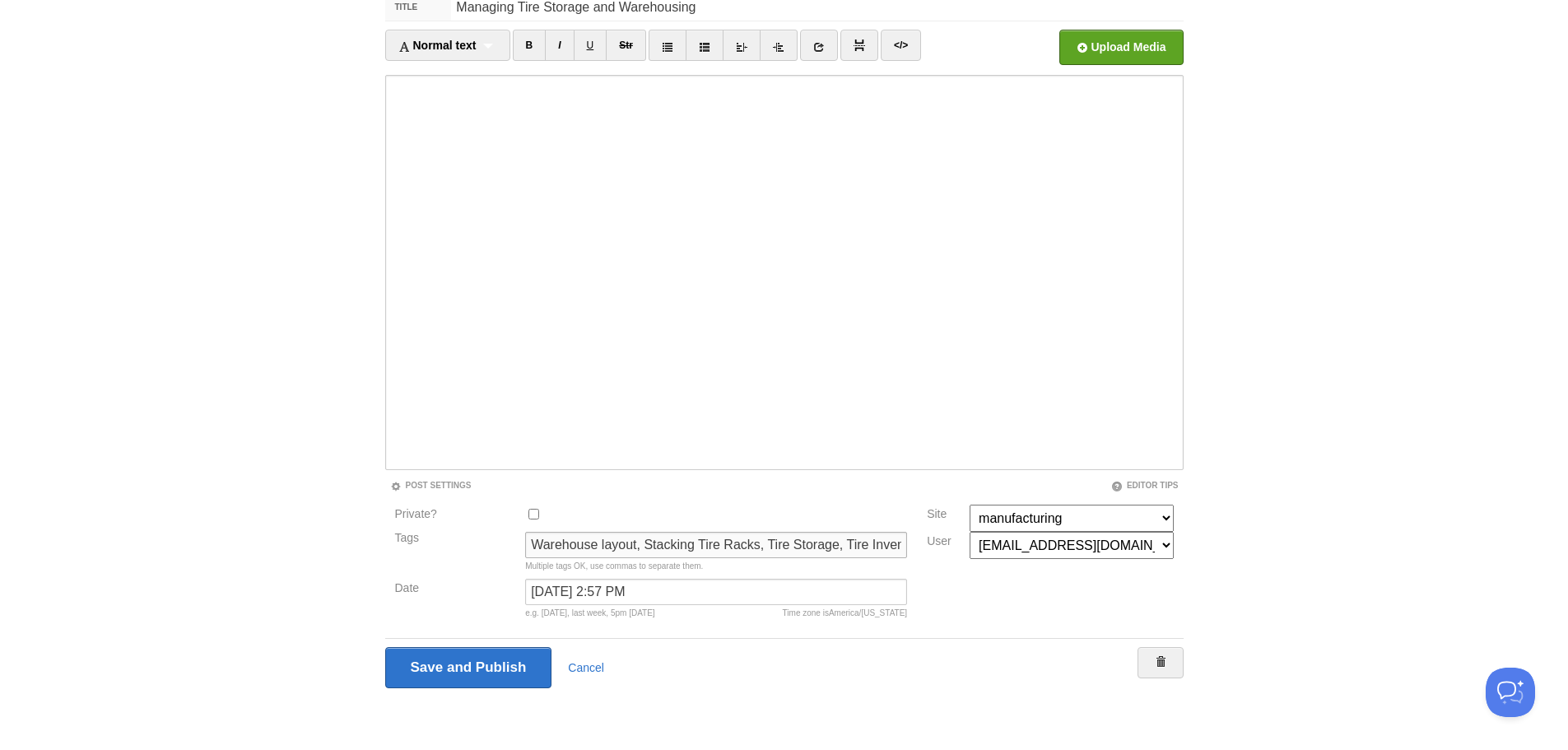
drag, startPoint x: 534, startPoint y: 544, endPoint x: 645, endPoint y: 544, distance: 111.0
click at [645, 544] on input "Warehouse layout, Stacking Tire Racks, Tire Storage, Tire Inventory Managment" at bounding box center [716, 544] width 382 height 26
type input "Stacking Tire Racks, Tire Storage, Tire Inventory Managment"
click at [481, 669] on input "Save and Publish" at bounding box center [468, 668] width 168 height 41
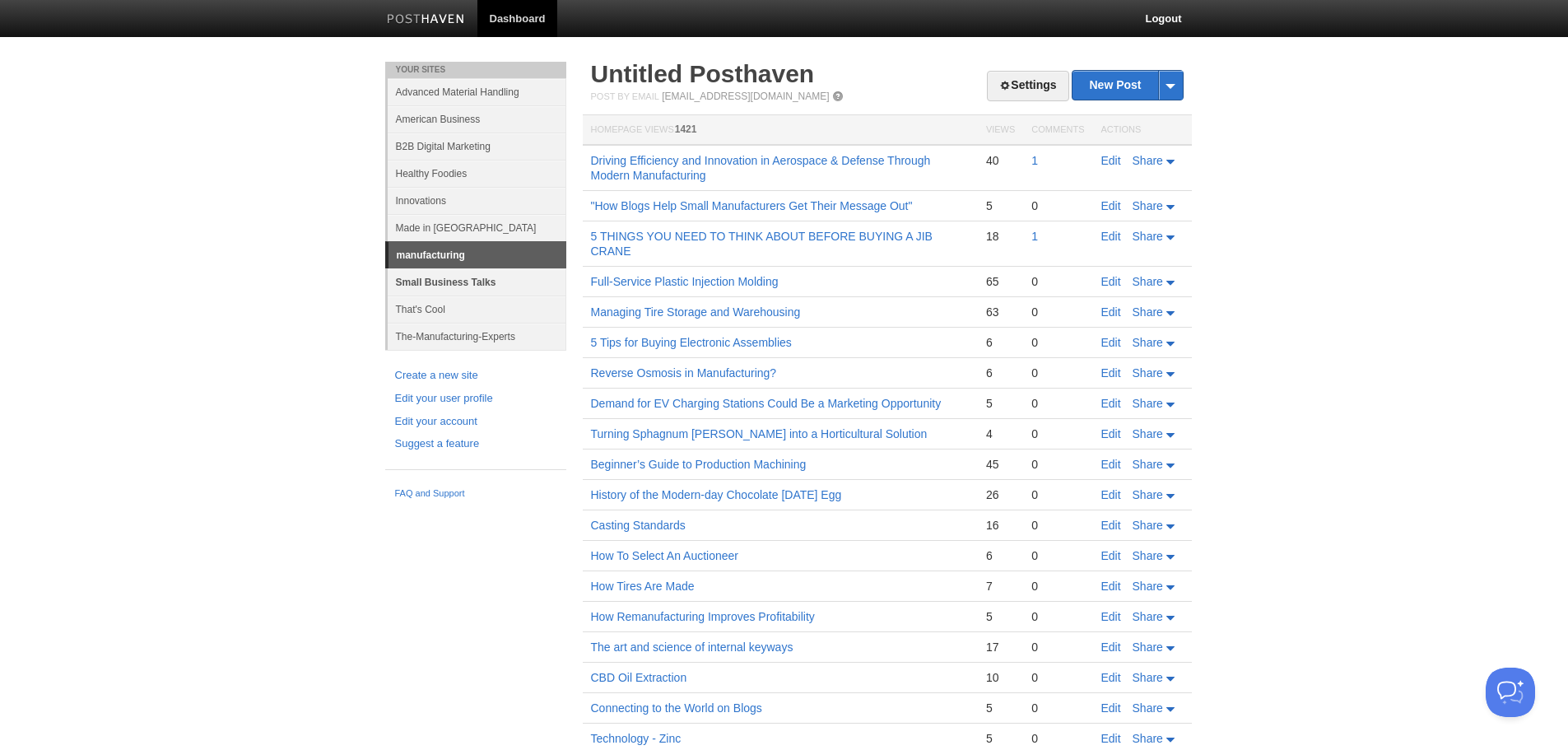
click at [463, 282] on link "Small Business Talks" at bounding box center [477, 281] width 179 height 27
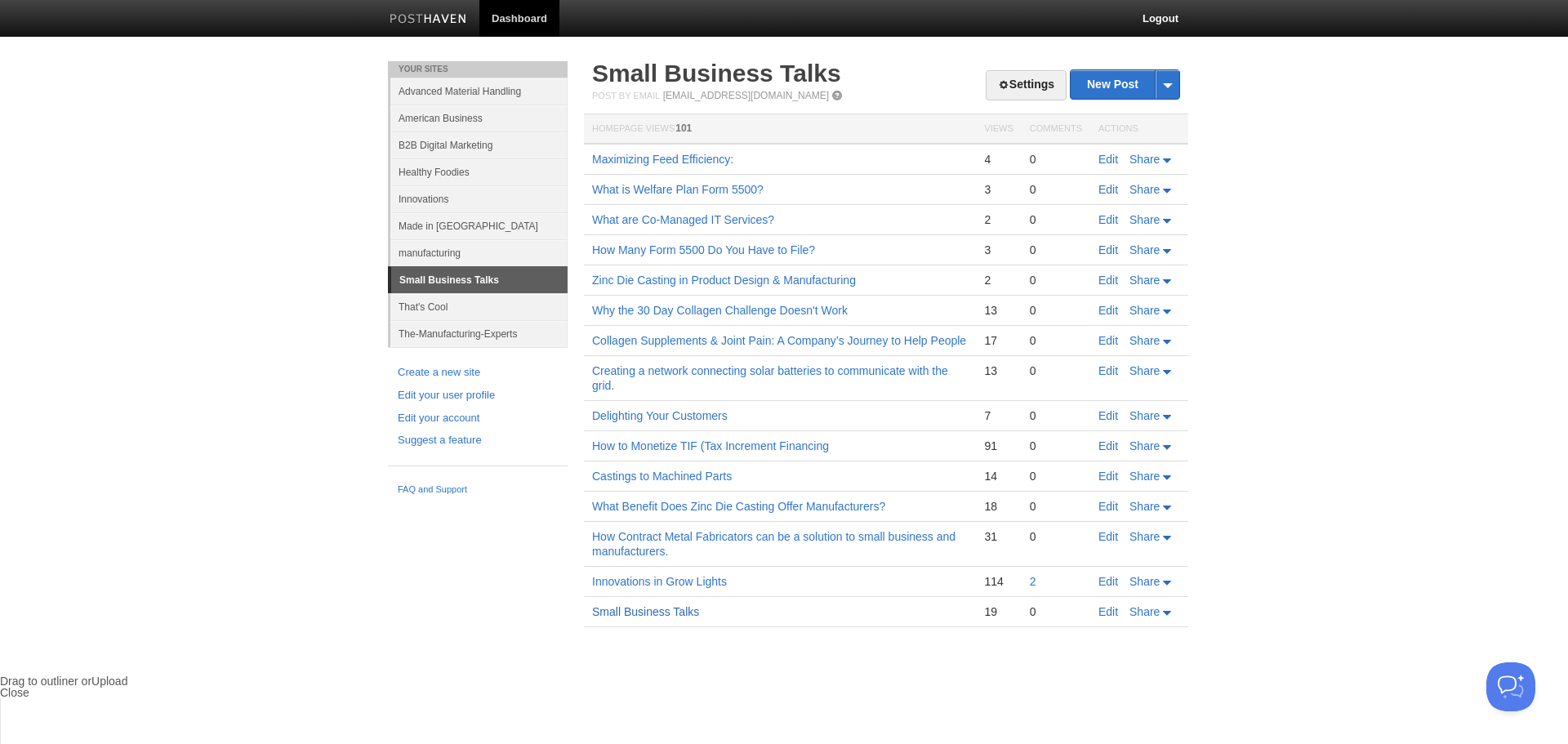
click at [667, 608] on link "Small Business Talks" at bounding box center [646, 612] width 107 height 13
click at [704, 155] on link "Maximizing Feed Efficiency:" at bounding box center [663, 159] width 141 height 13
click at [682, 613] on link "Small Business Talks" at bounding box center [646, 612] width 107 height 13
click at [1021, 84] on link "Settings" at bounding box center [1026, 85] width 81 height 30
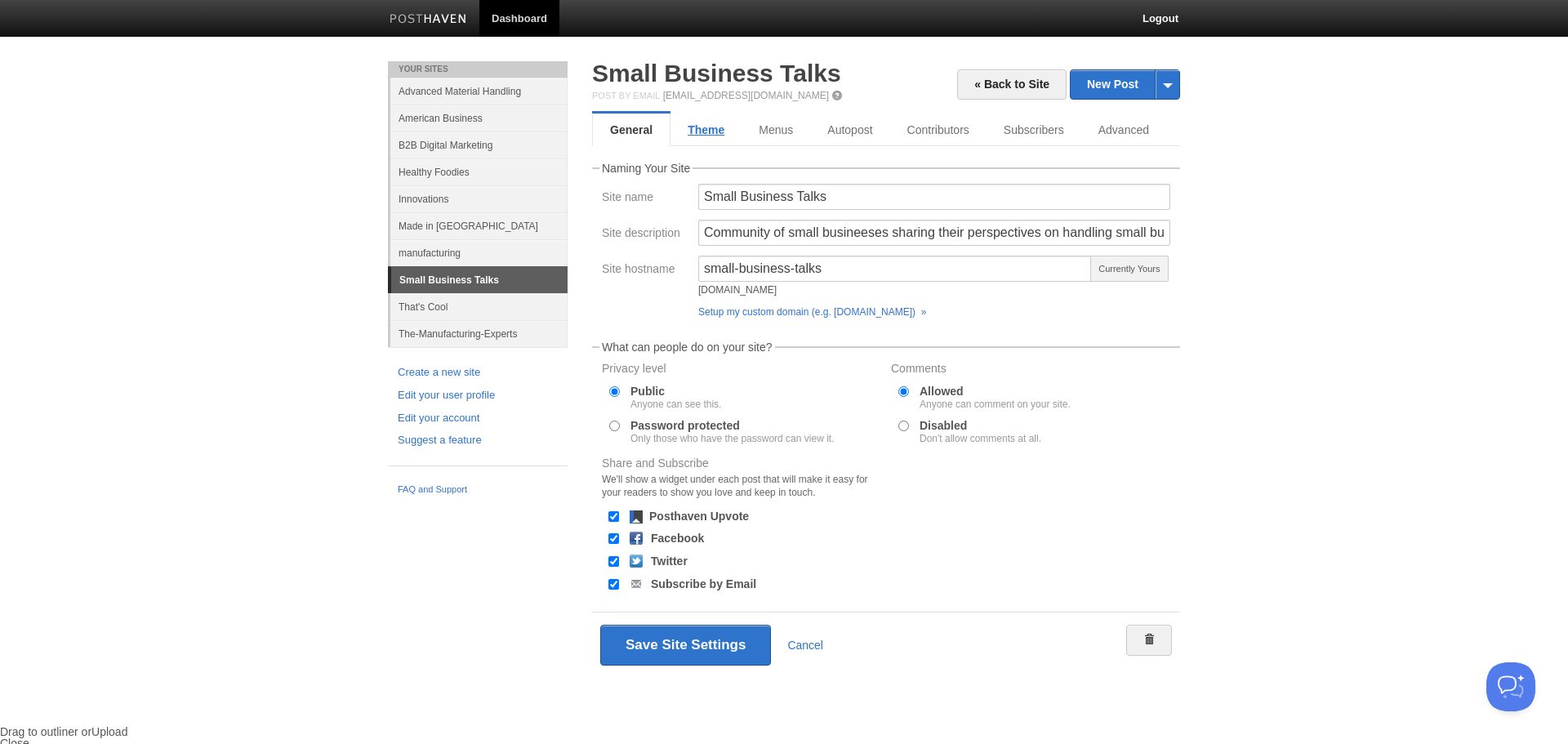
click at [705, 125] on link "Theme" at bounding box center [705, 130] width 71 height 33
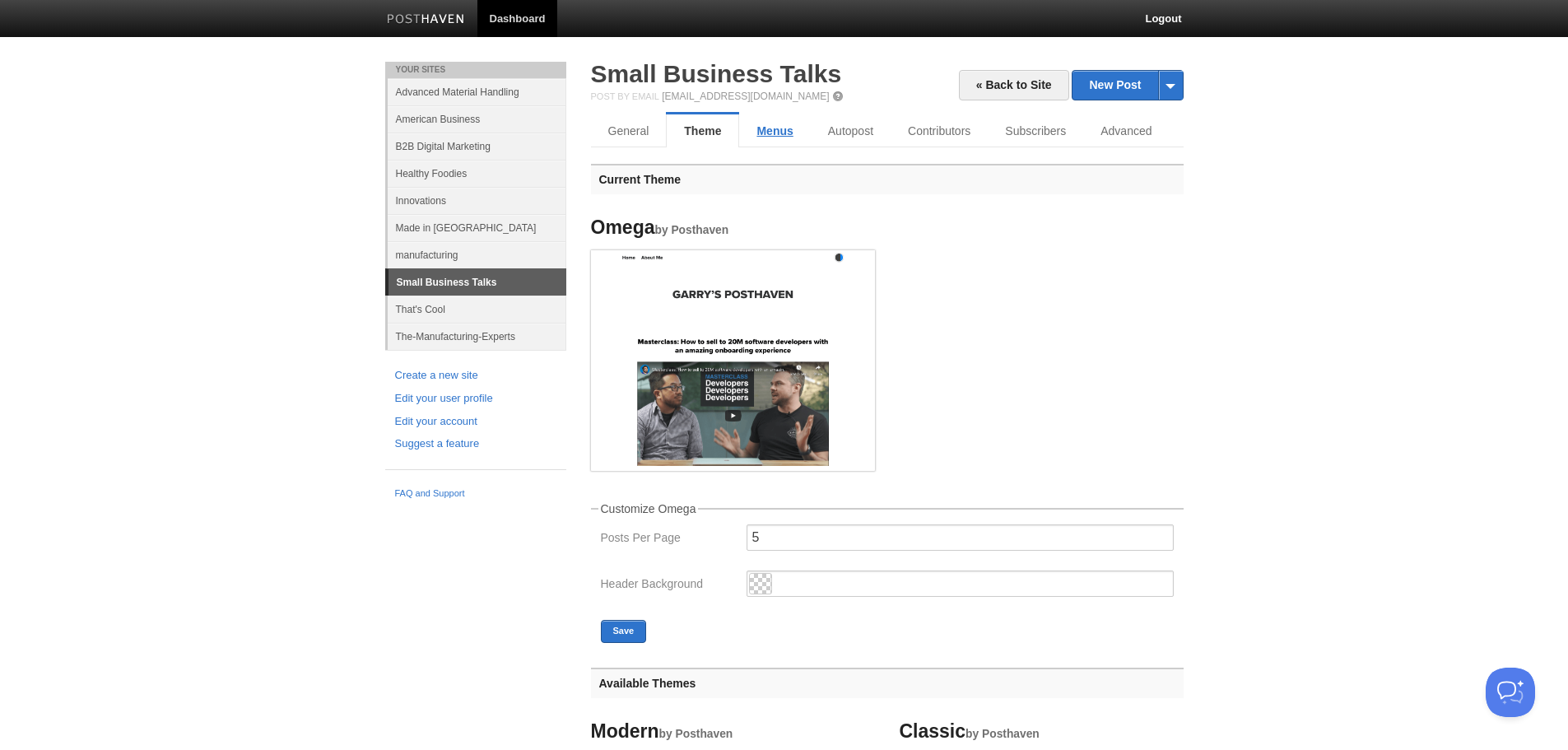
click at [782, 133] on link "Menus" at bounding box center [775, 131] width 70 height 33
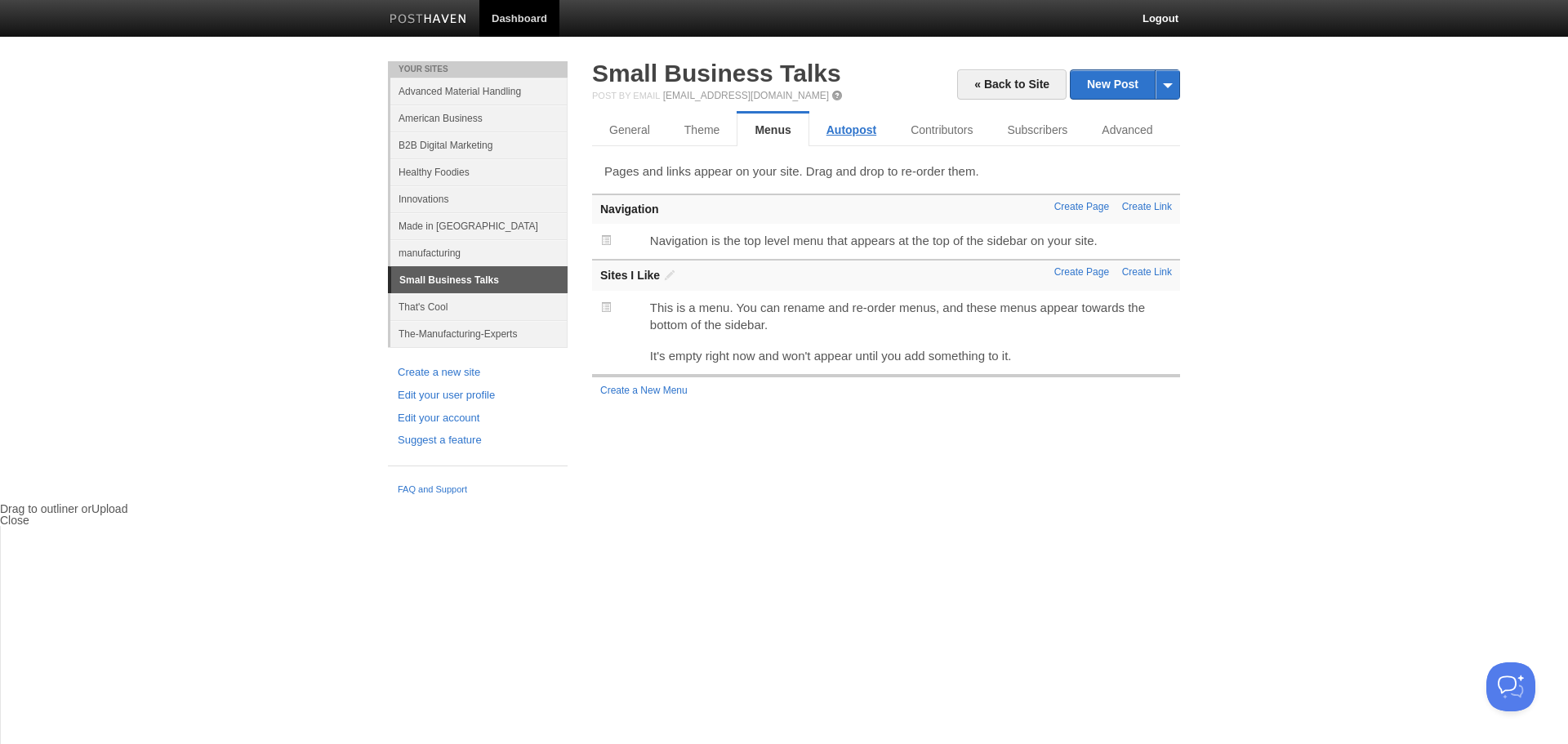
click at [859, 130] on link "Autopost" at bounding box center [852, 130] width 85 height 33
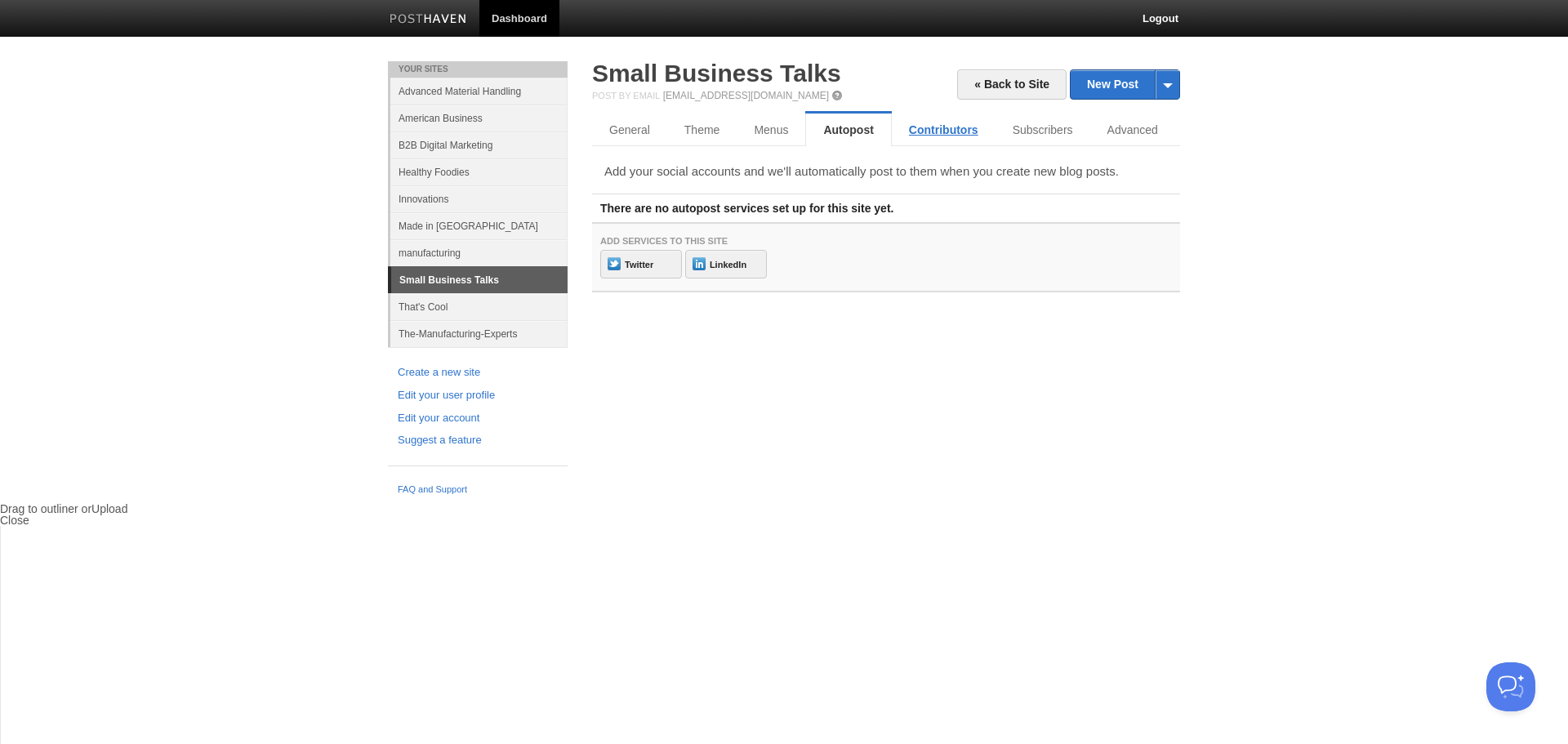
click at [938, 132] on link "Contributors" at bounding box center [943, 130] width 104 height 33
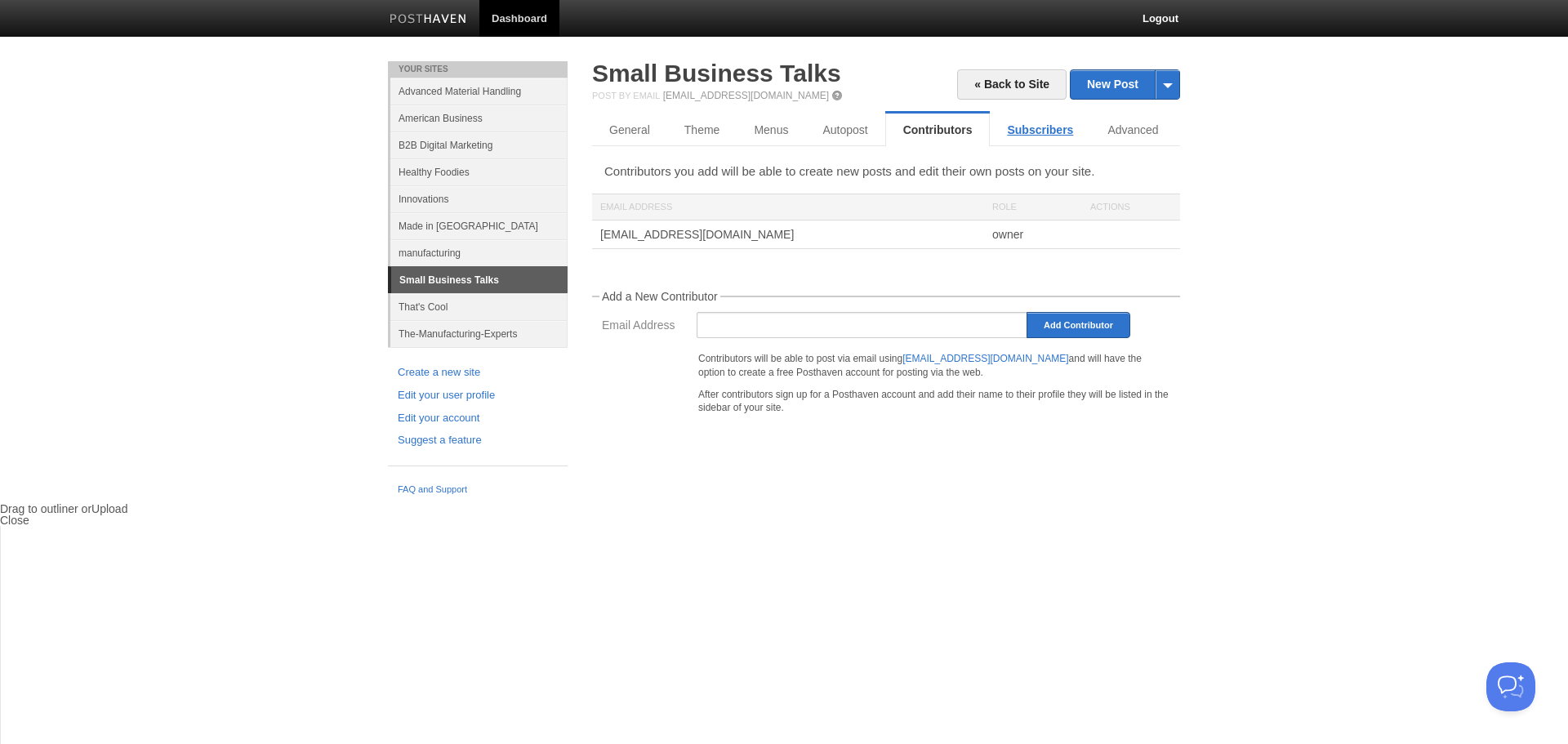
click at [1043, 129] on link "Subscribers" at bounding box center [1040, 130] width 100 height 33
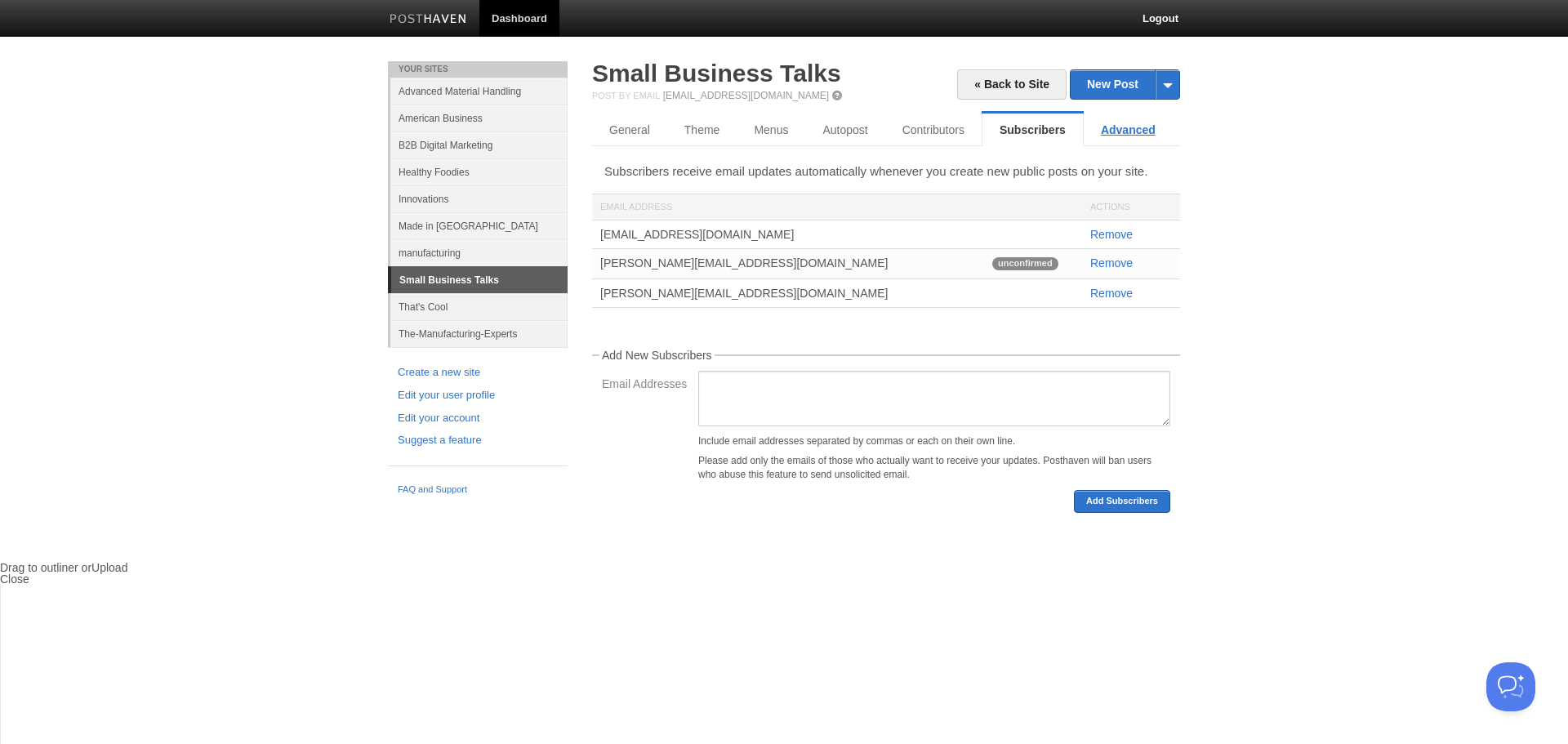
click at [1130, 130] on link "Advanced" at bounding box center [1128, 130] width 89 height 33
